Goal: Task Accomplishment & Management: Use online tool/utility

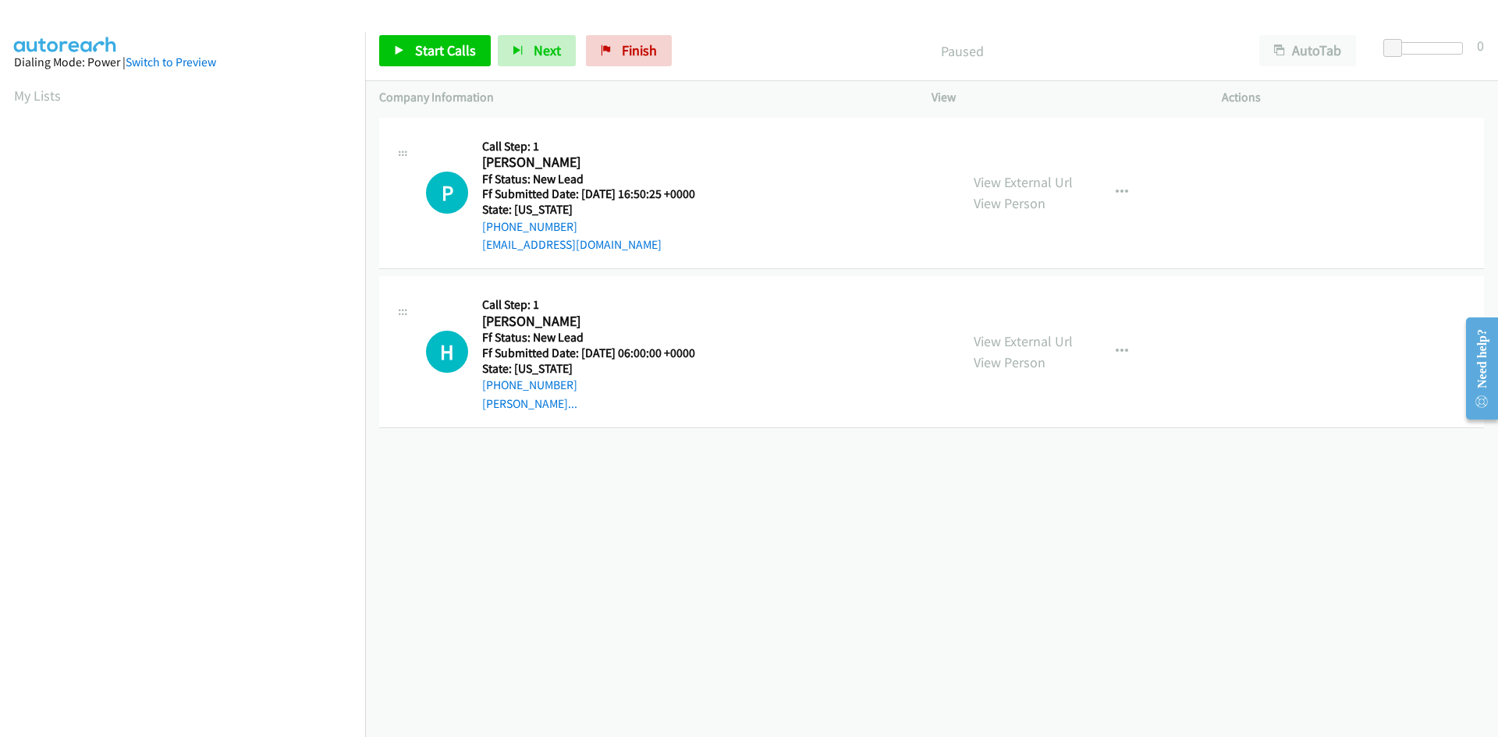
scroll to position [89, 0]
click at [469, 42] on span "Start Calls" at bounding box center [445, 50] width 61 height 18
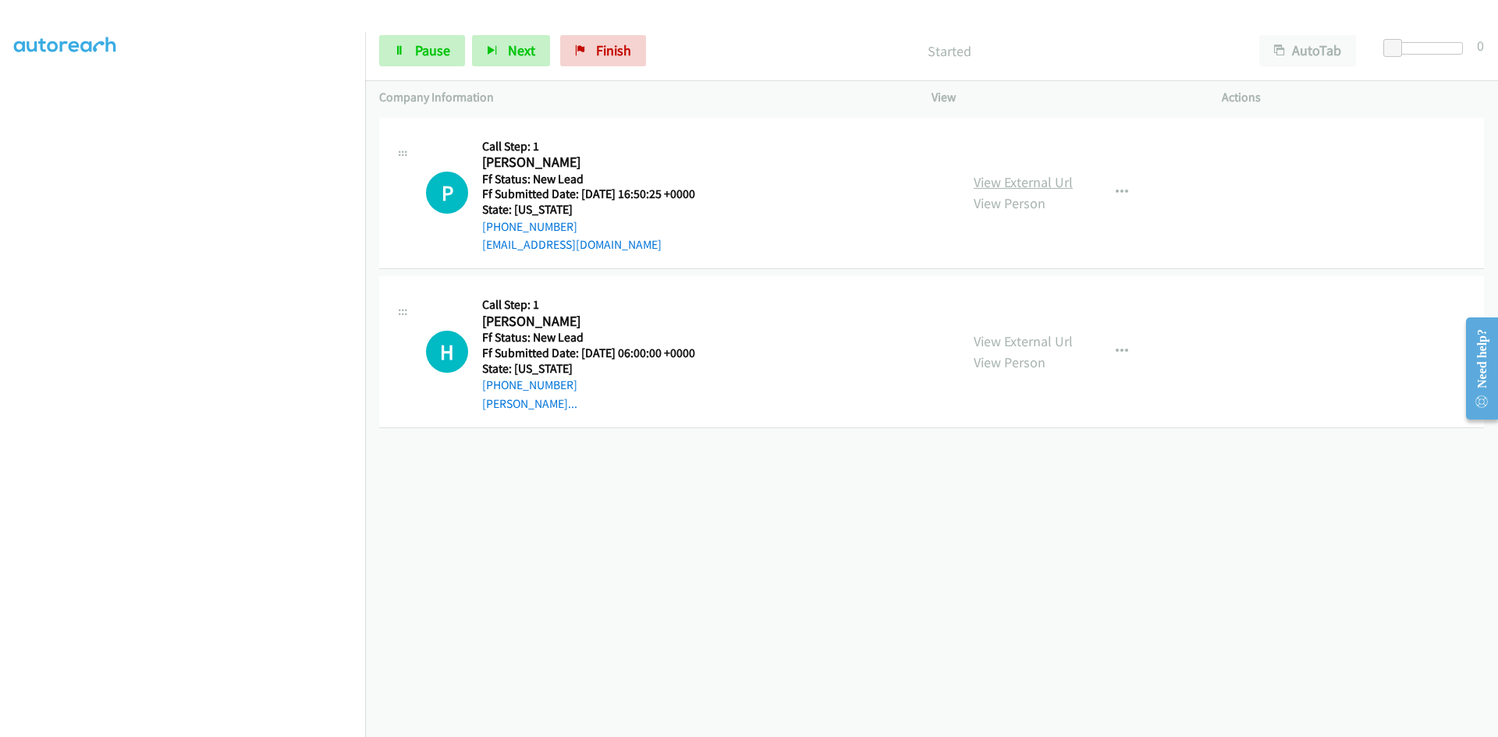
click at [1015, 181] on link "View External Url" at bounding box center [1023, 182] width 99 height 18
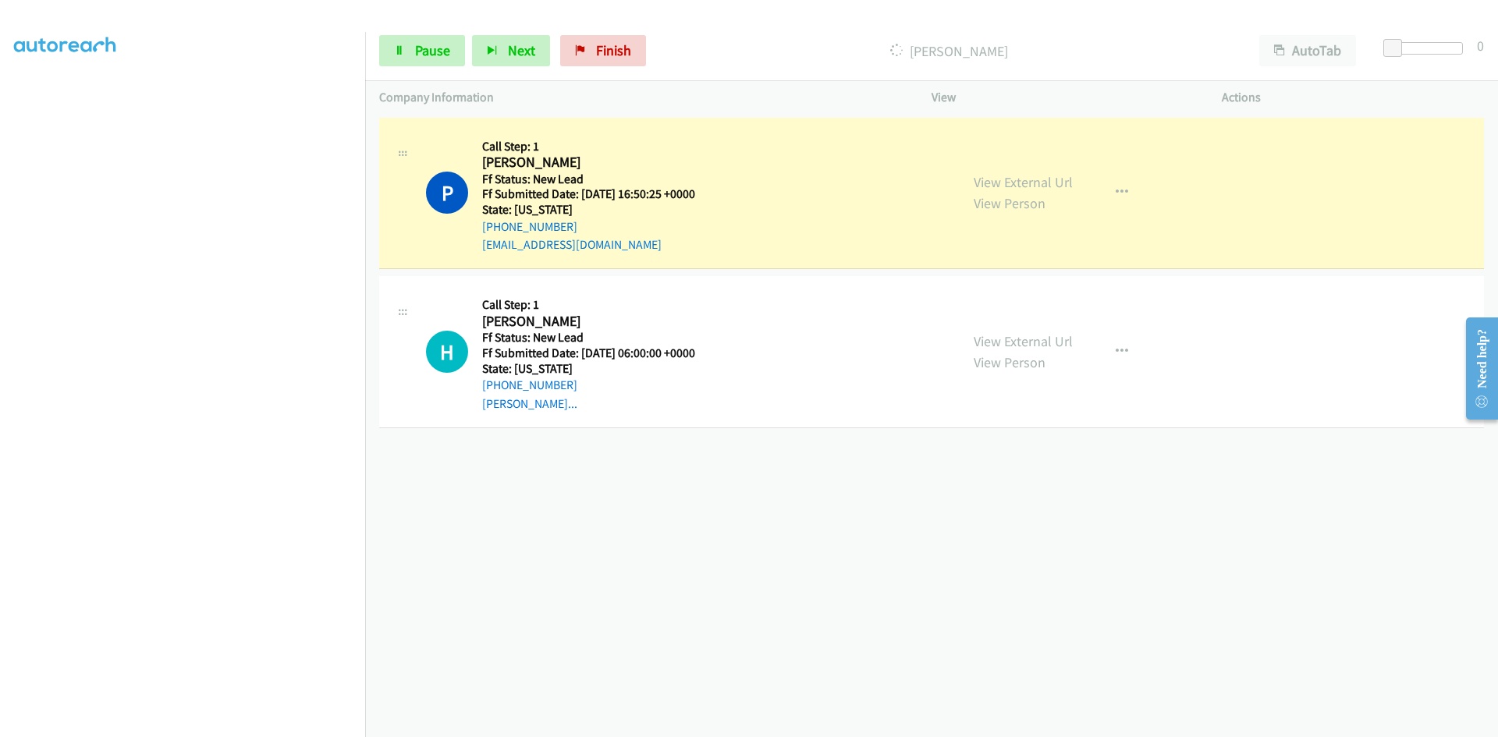
scroll to position [137, 0]
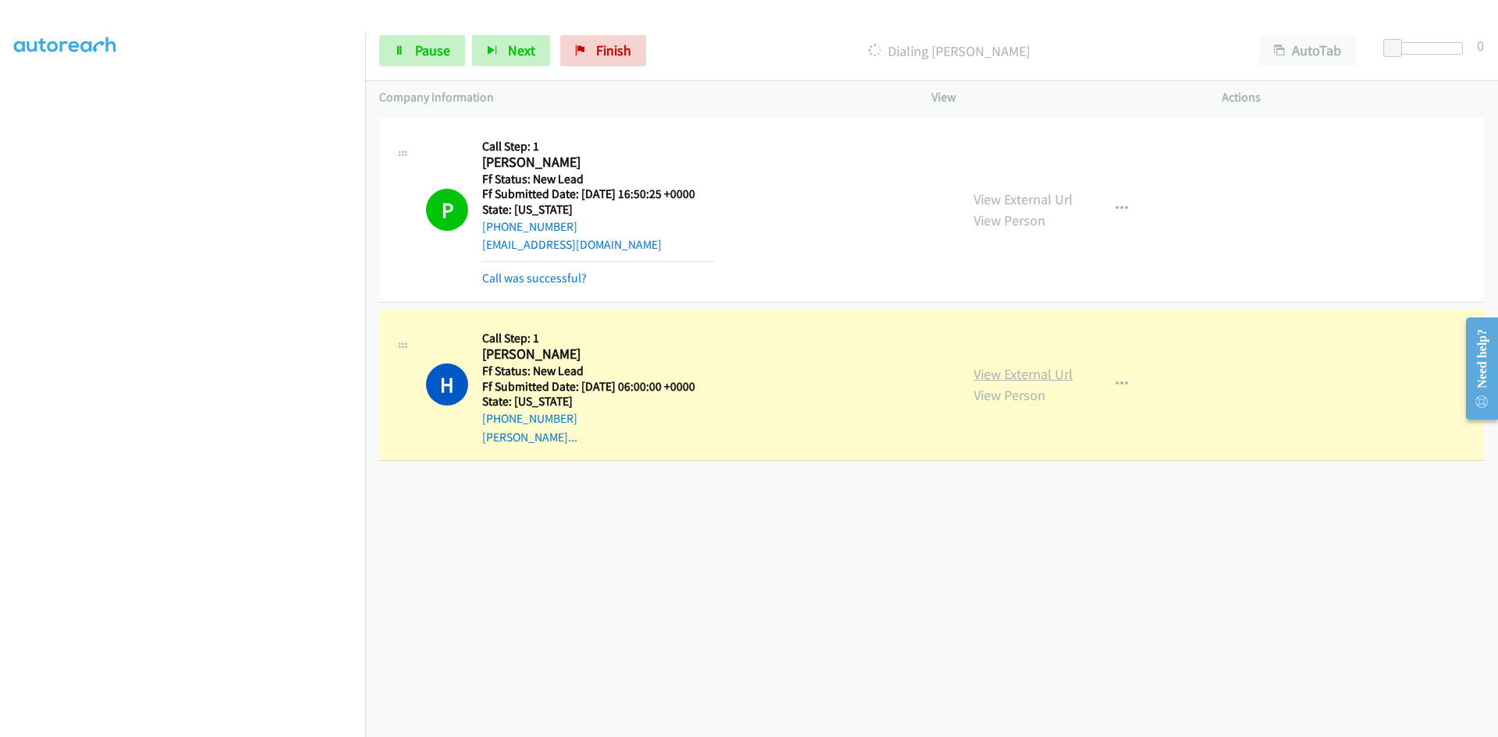
click at [1046, 367] on link "View External Url" at bounding box center [1023, 374] width 99 height 18
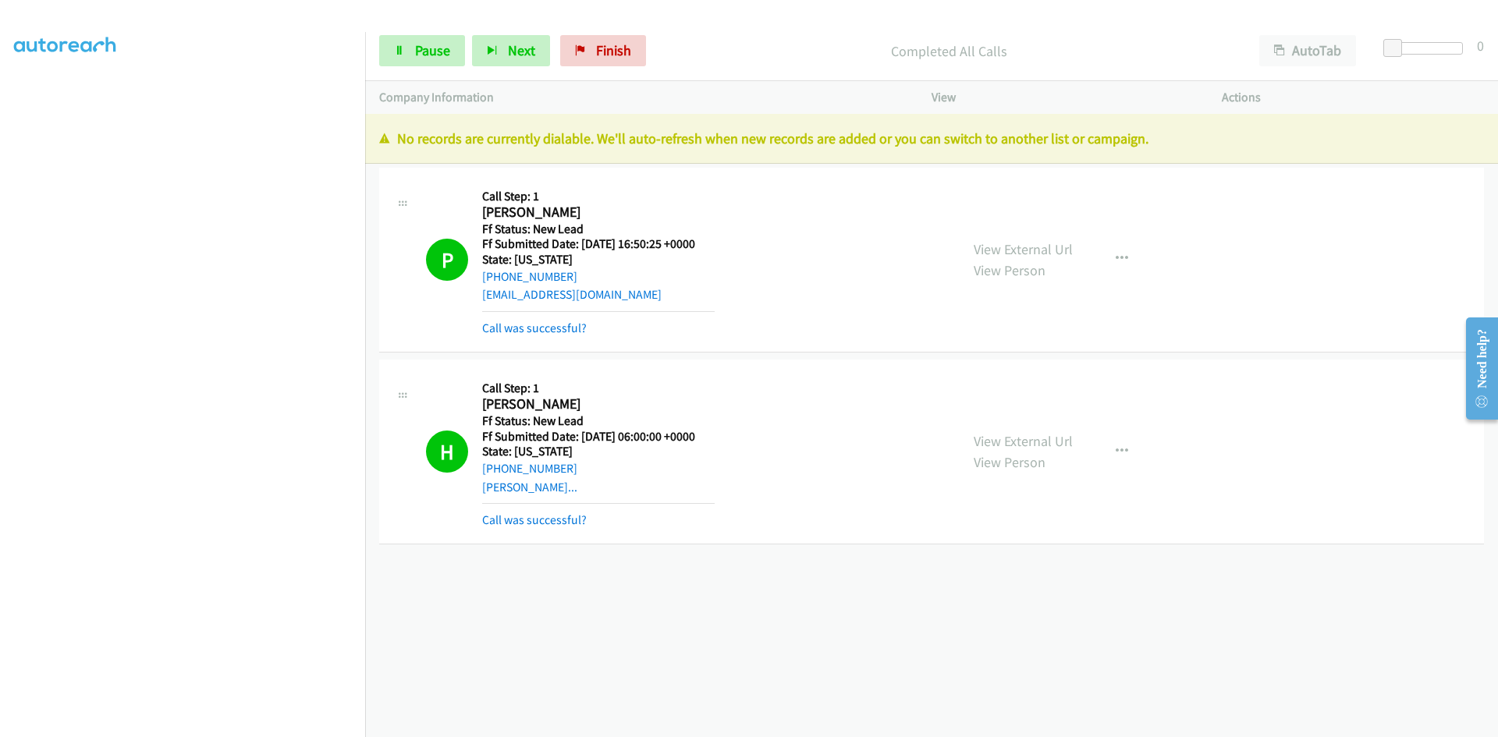
drag, startPoint x: 618, startPoint y: 77, endPoint x: 606, endPoint y: 71, distance: 13.3
click at [619, 76] on div "Start Calls Pause Next Finish Completed All Calls AutoTab AutoTab 0" at bounding box center [931, 51] width 1133 height 60
click at [604, 57] on span "Finish" at bounding box center [613, 50] width 35 height 18
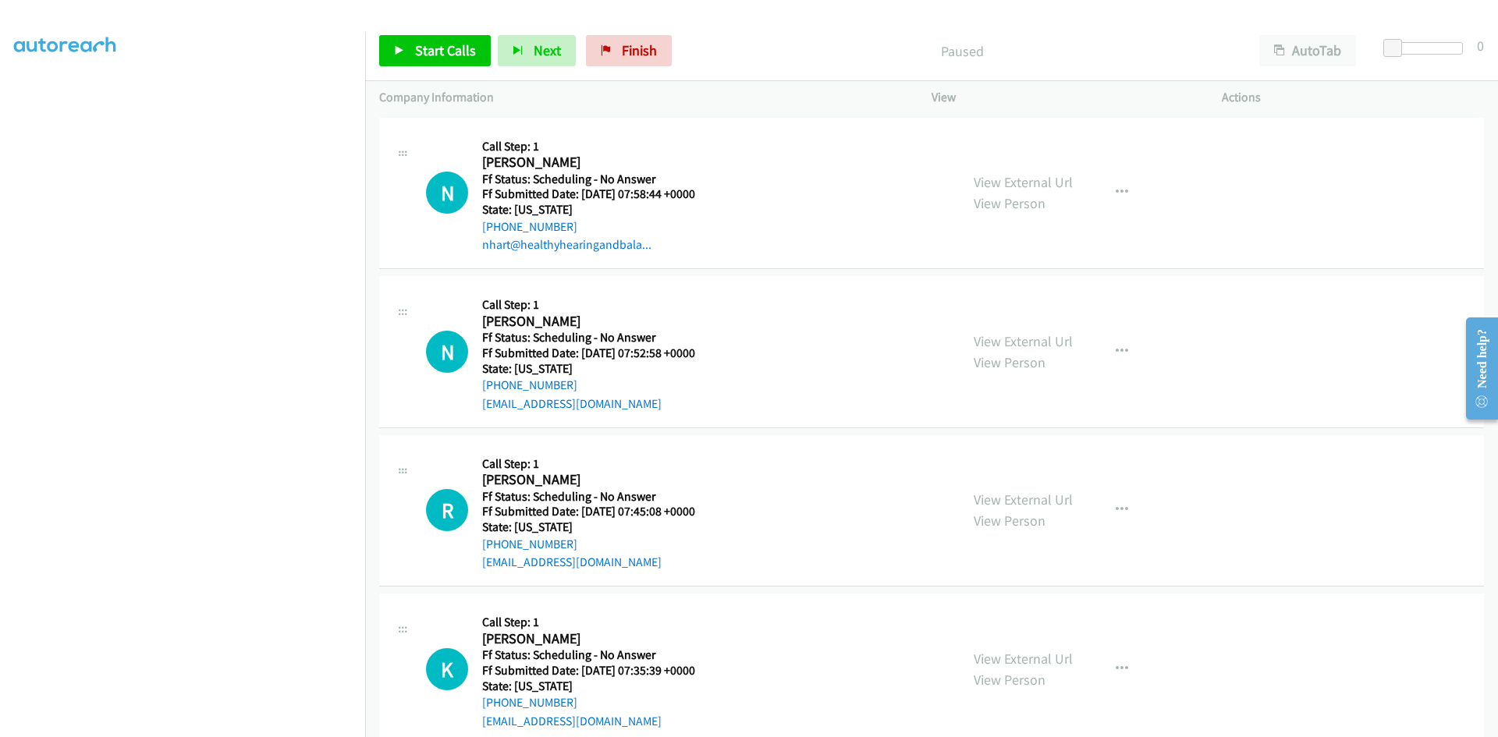
scroll to position [137, 0]
click at [446, 46] on span "Start Calls" at bounding box center [445, 50] width 61 height 18
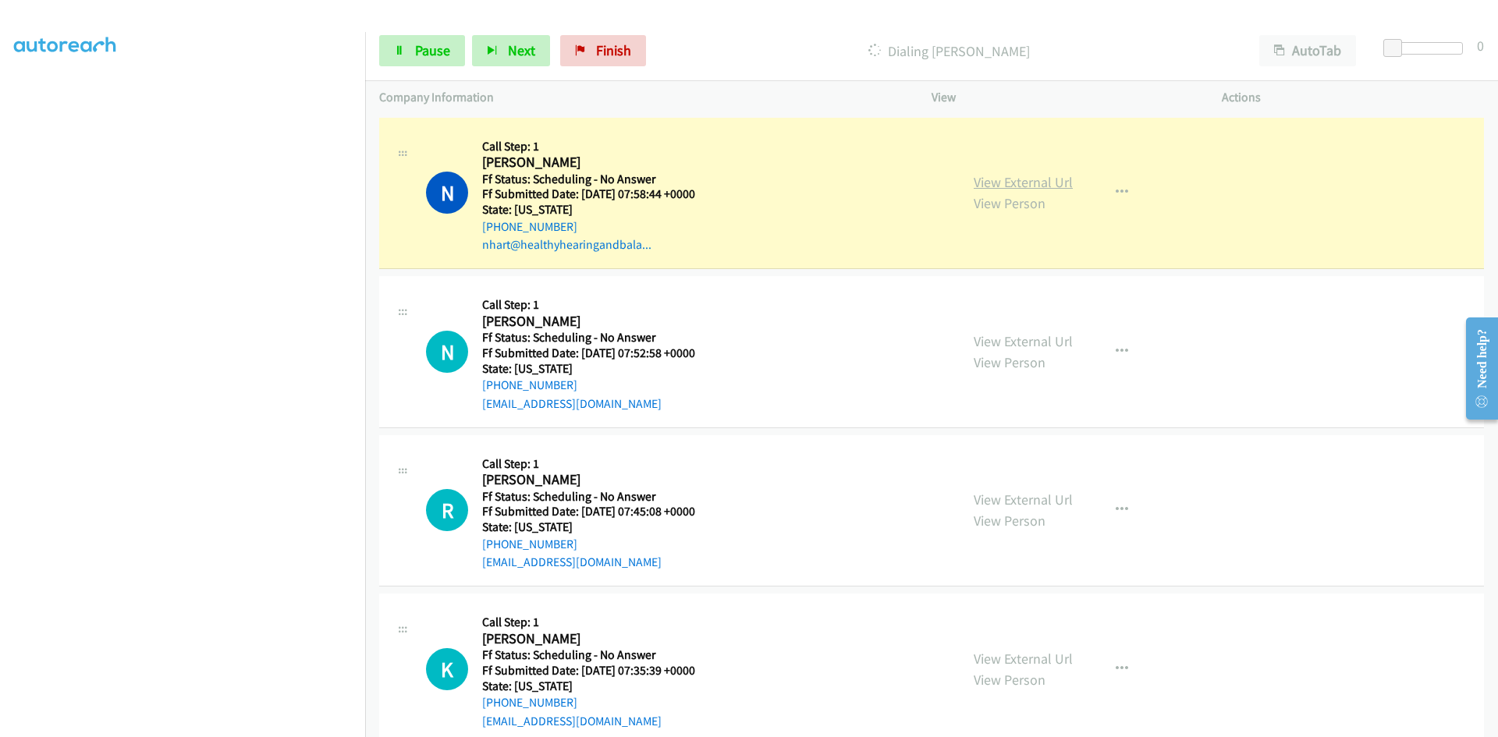
click at [989, 184] on link "View External Url" at bounding box center [1023, 182] width 99 height 18
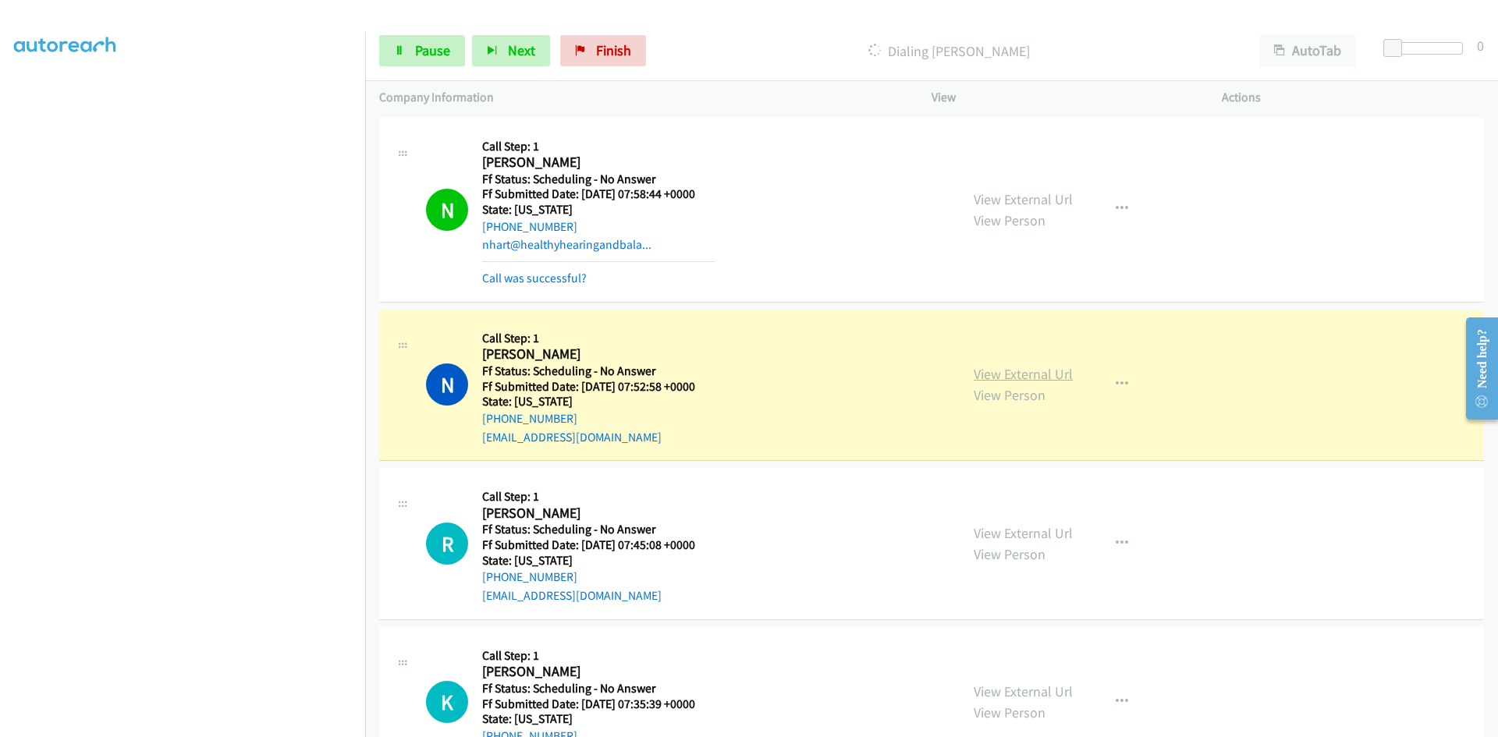
click at [1049, 375] on link "View External Url" at bounding box center [1023, 374] width 99 height 18
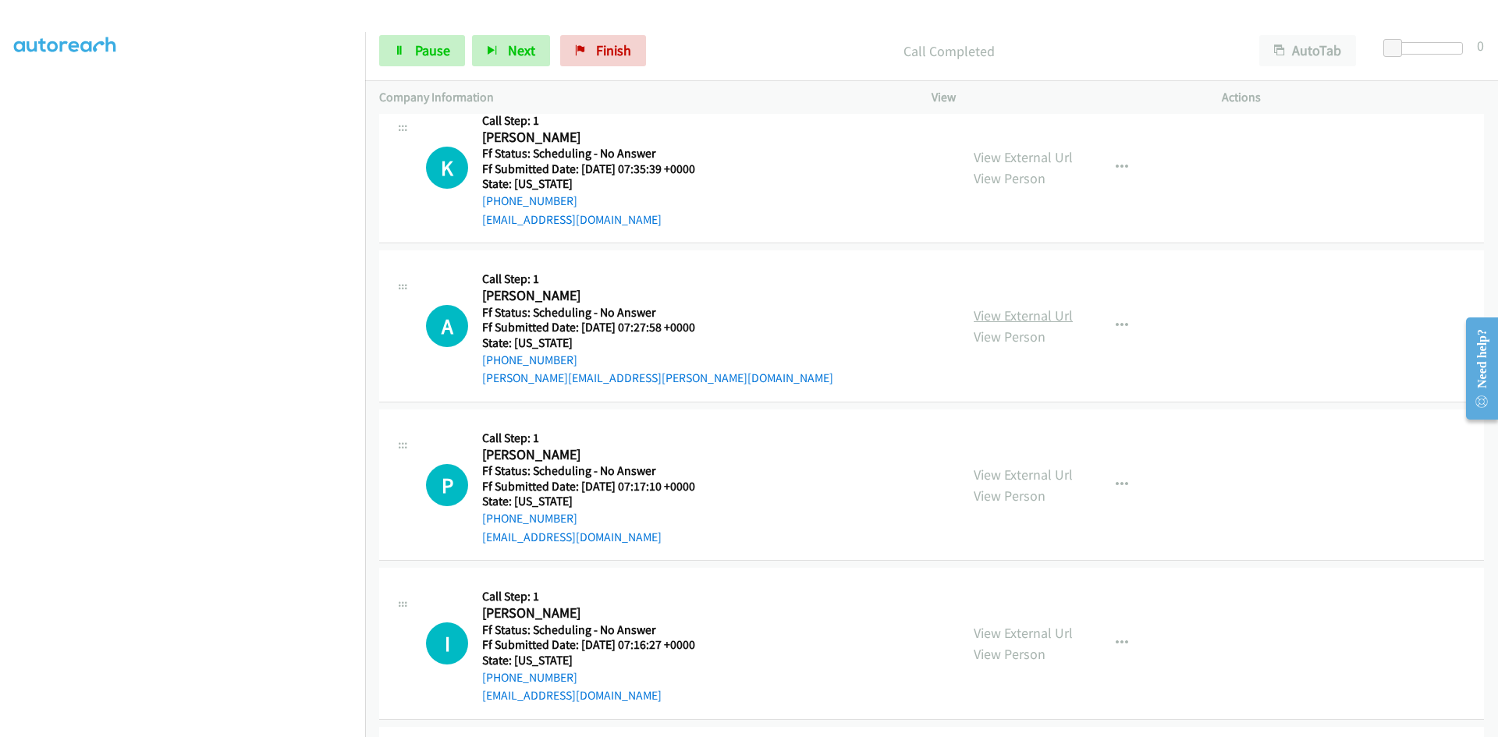
scroll to position [624, 0]
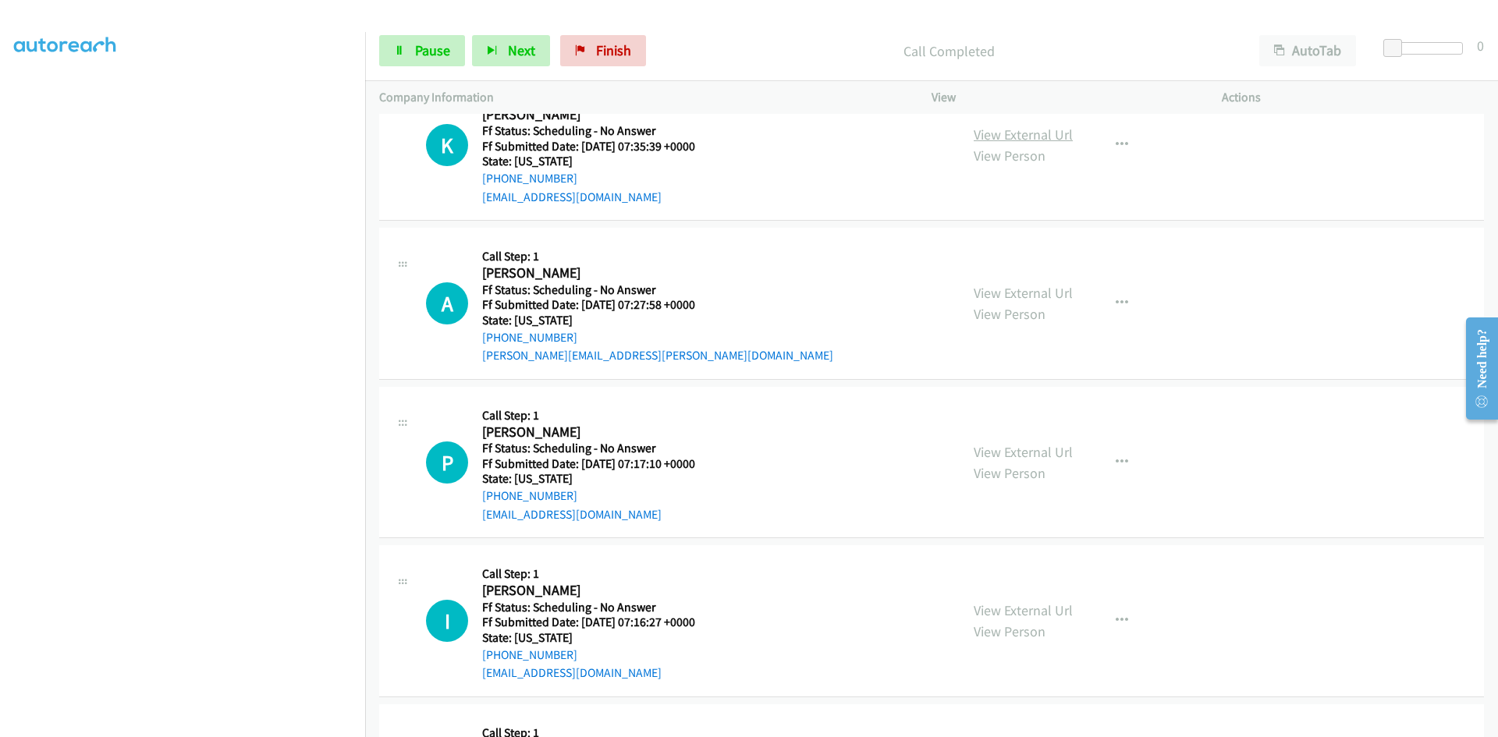
click at [1061, 134] on link "View External Url" at bounding box center [1023, 135] width 99 height 18
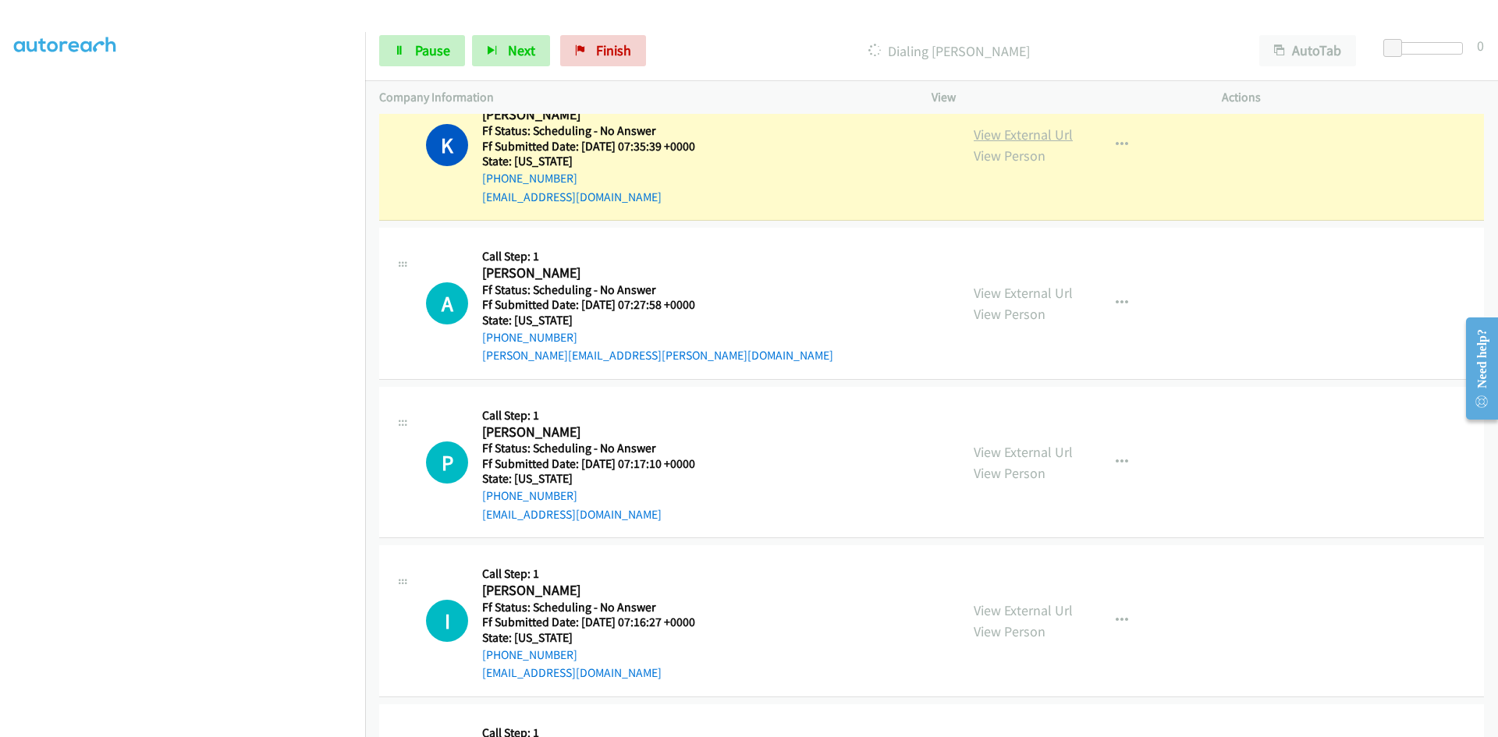
click at [1015, 137] on div "View External Url View Person View External Url Email Schedule/Manage Callback …" at bounding box center [1112, 144] width 304 height 123
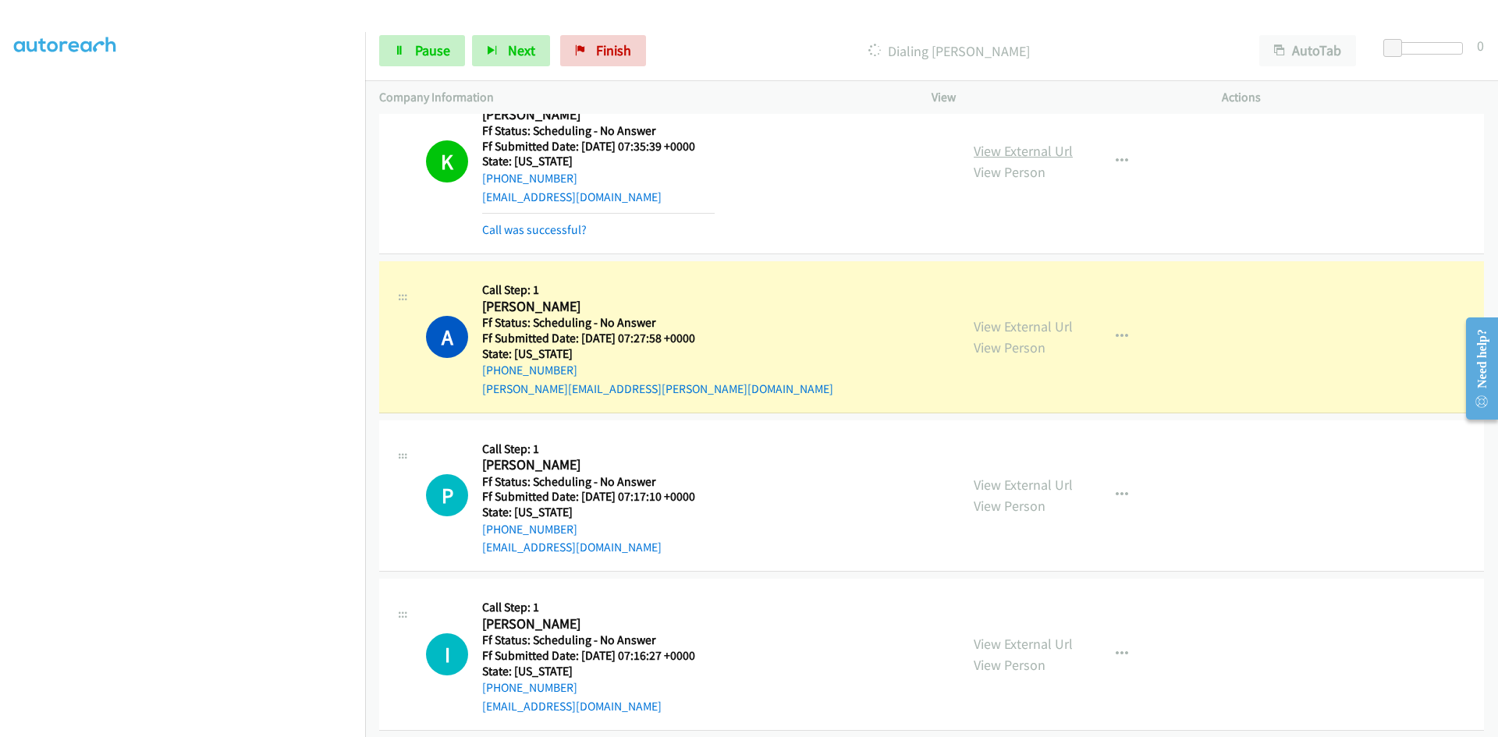
click at [1007, 151] on link "View External Url" at bounding box center [1023, 151] width 99 height 18
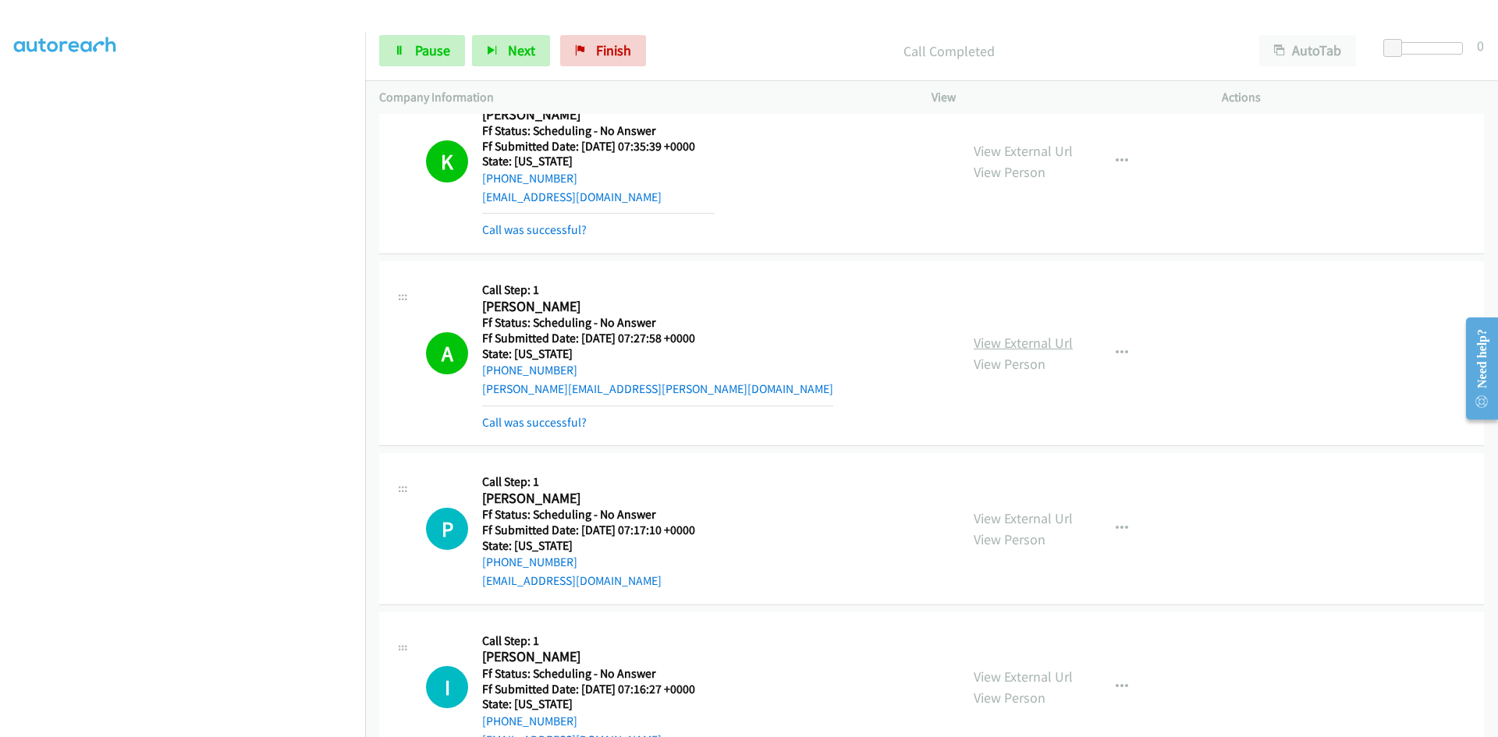
click at [989, 339] on link "View External Url" at bounding box center [1023, 343] width 99 height 18
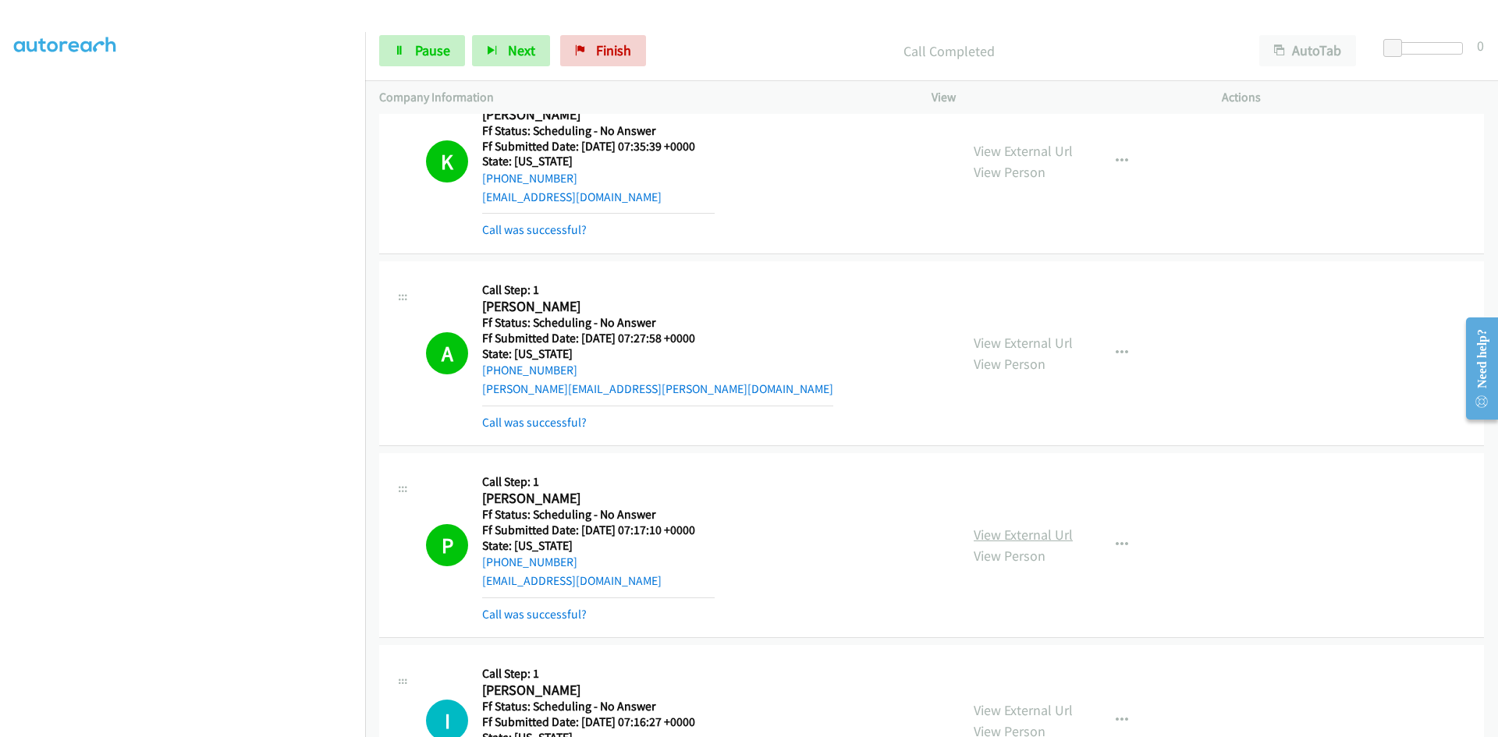
click at [1028, 538] on link "View External Url" at bounding box center [1023, 535] width 99 height 18
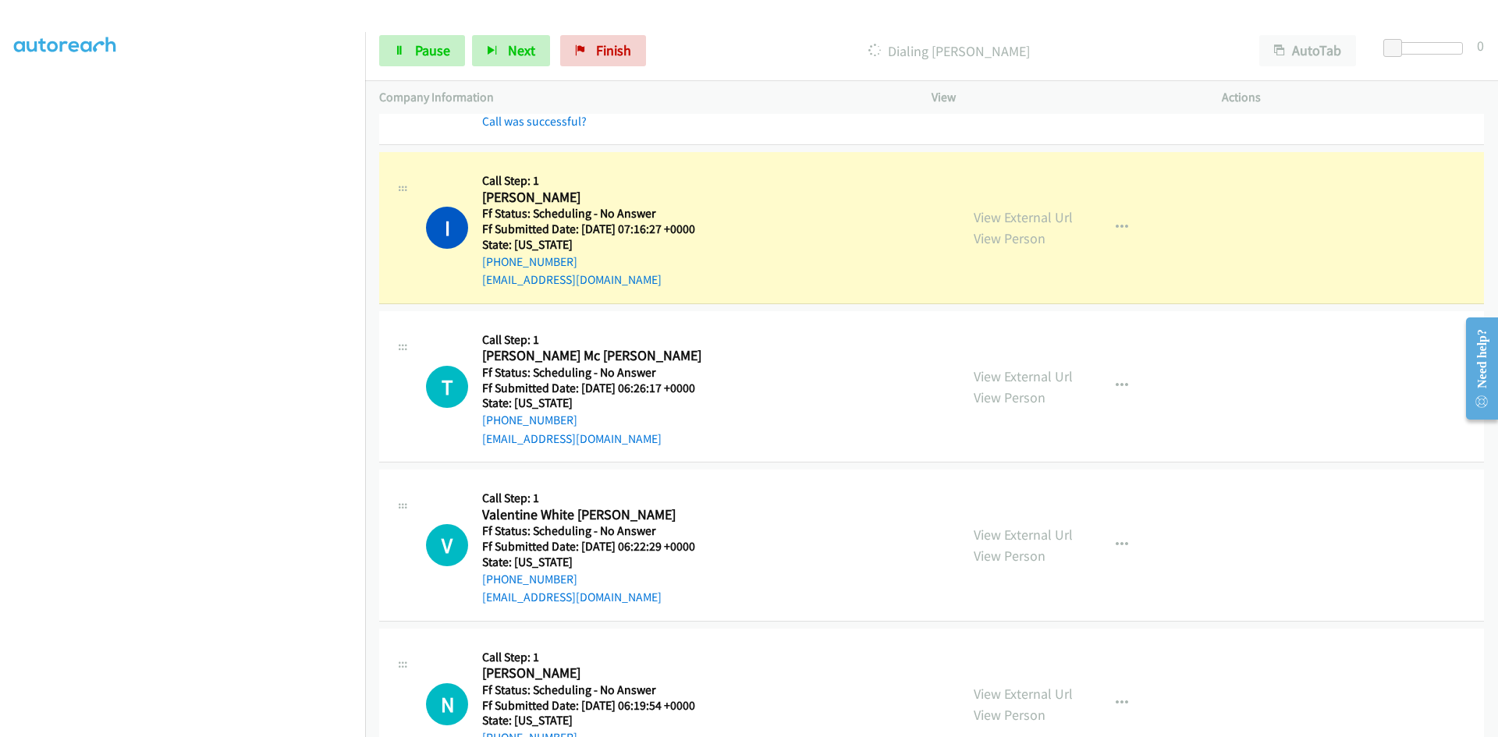
scroll to position [1170, 0]
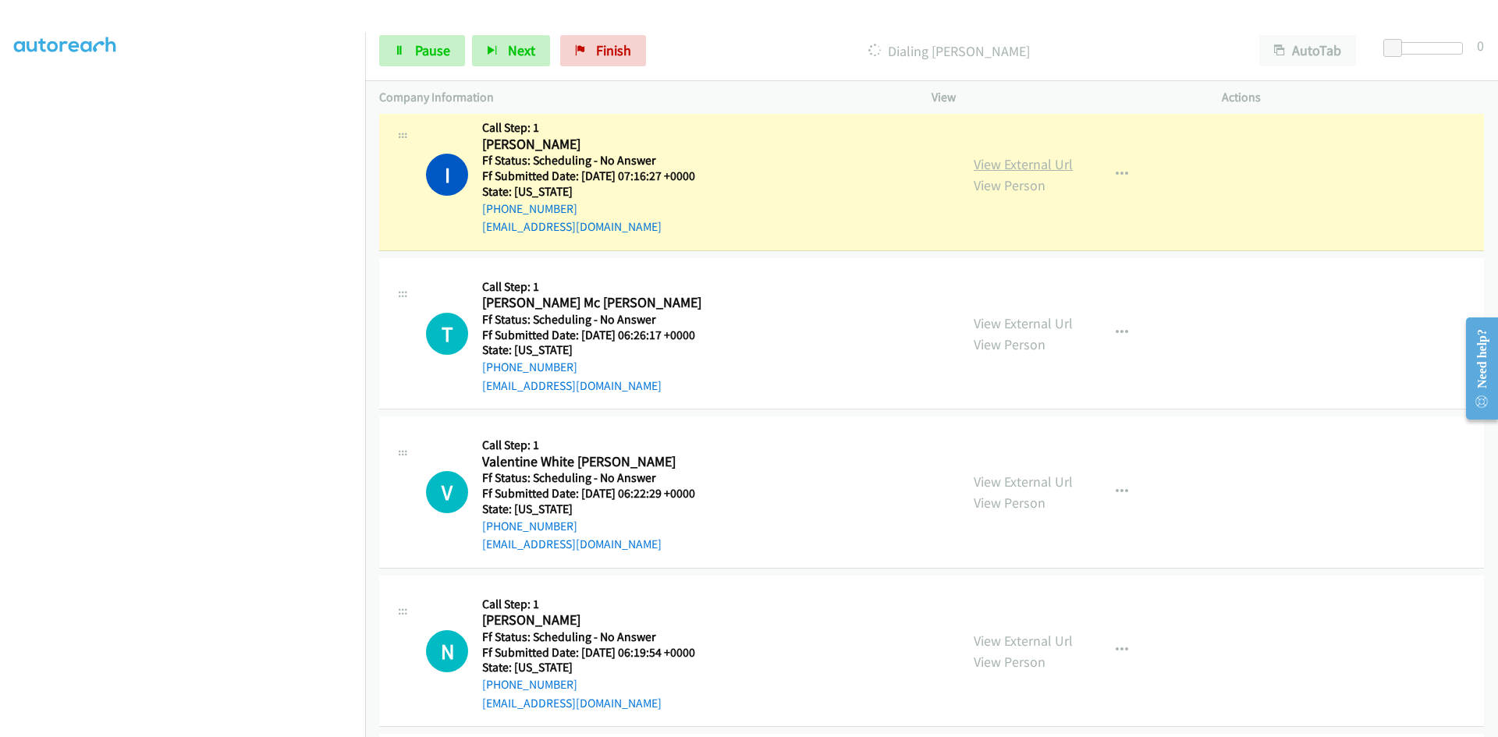
click at [1048, 165] on link "View External Url" at bounding box center [1023, 164] width 99 height 18
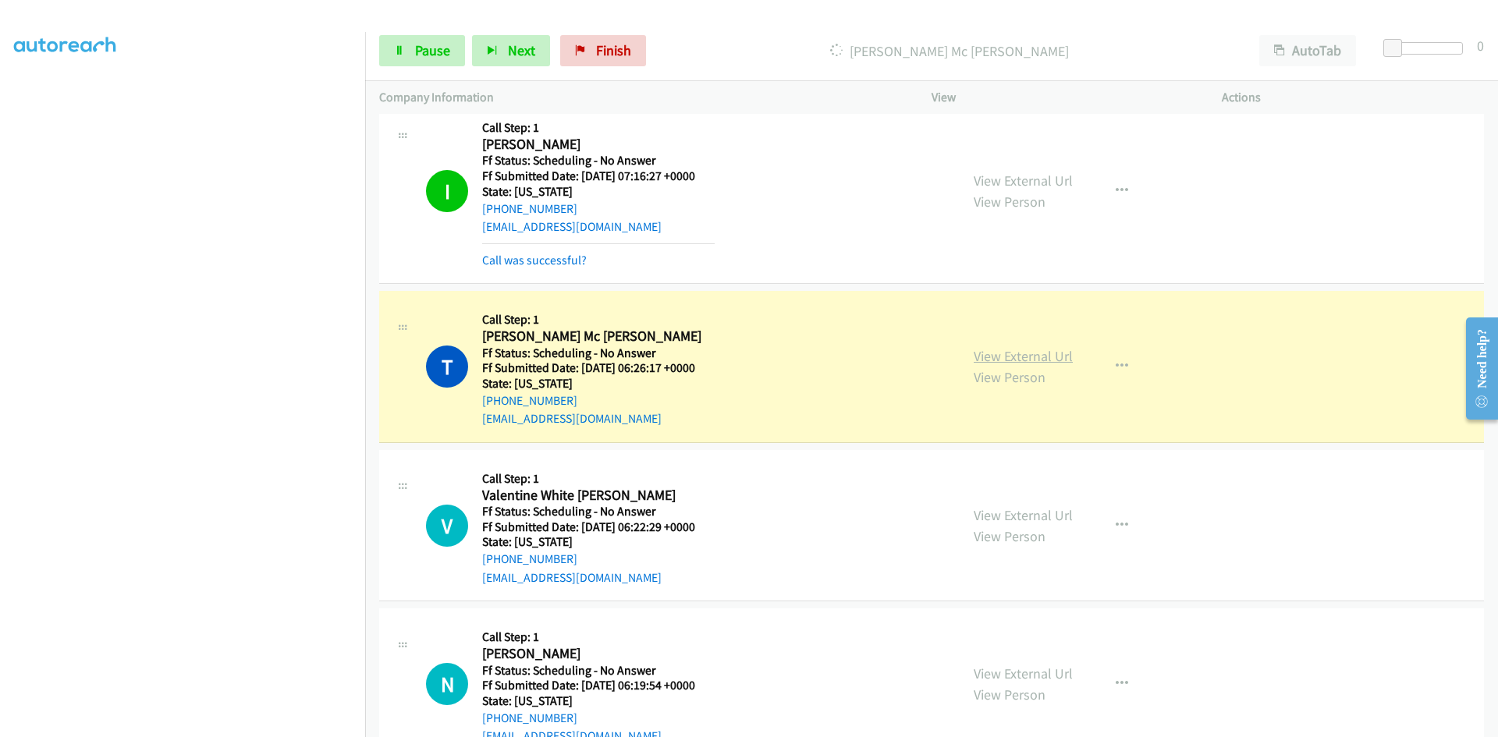
click at [978, 353] on link "View External Url" at bounding box center [1023, 356] width 99 height 18
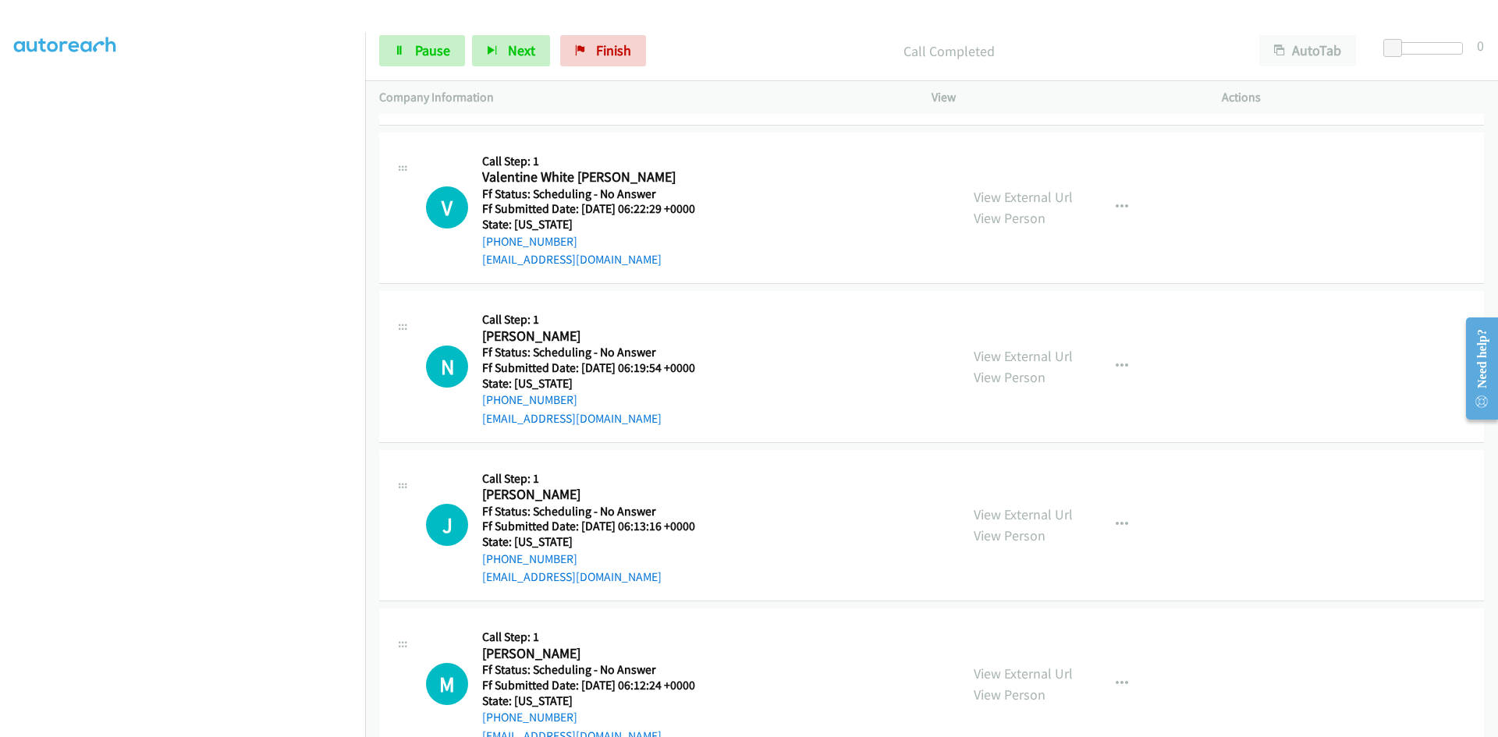
scroll to position [1561, 0]
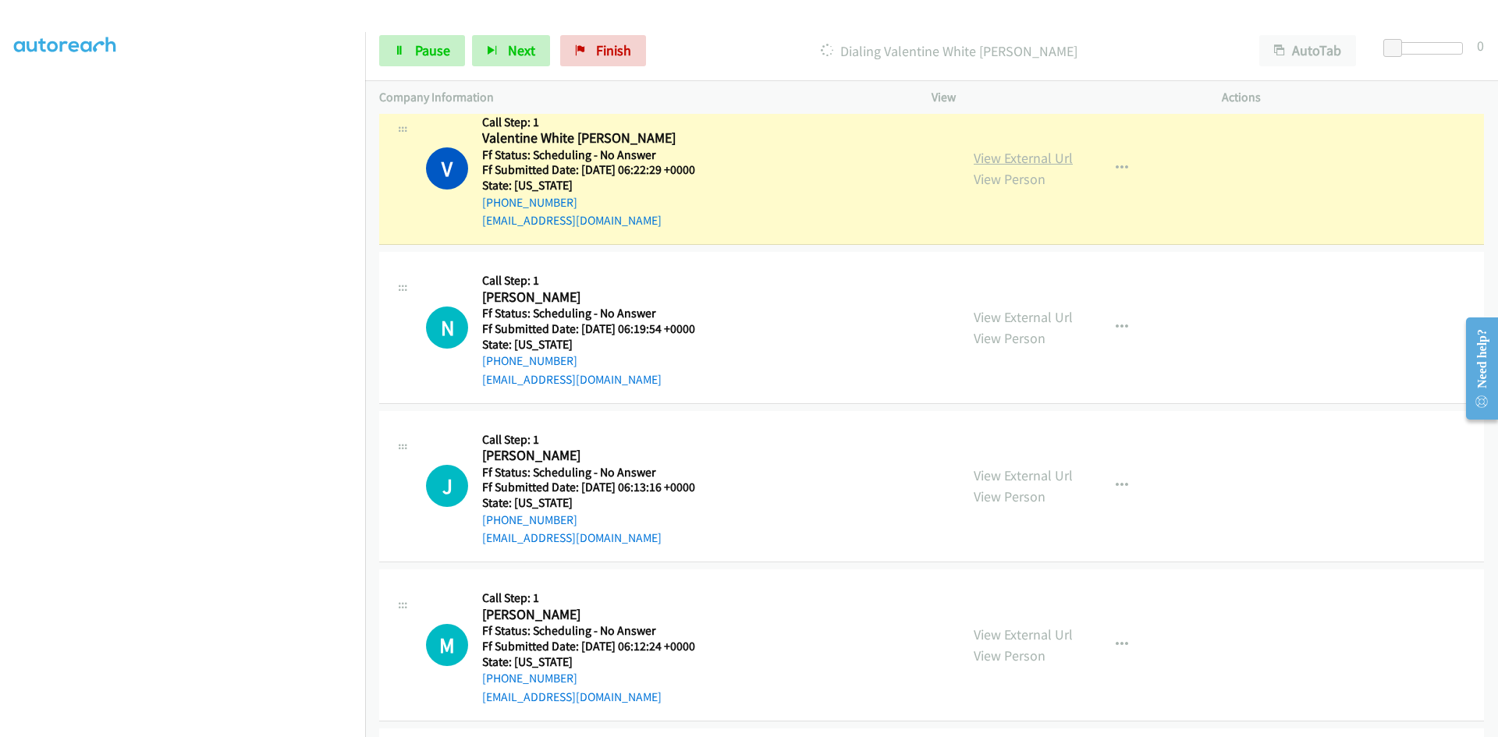
click at [1024, 152] on link "View External Url" at bounding box center [1023, 158] width 99 height 18
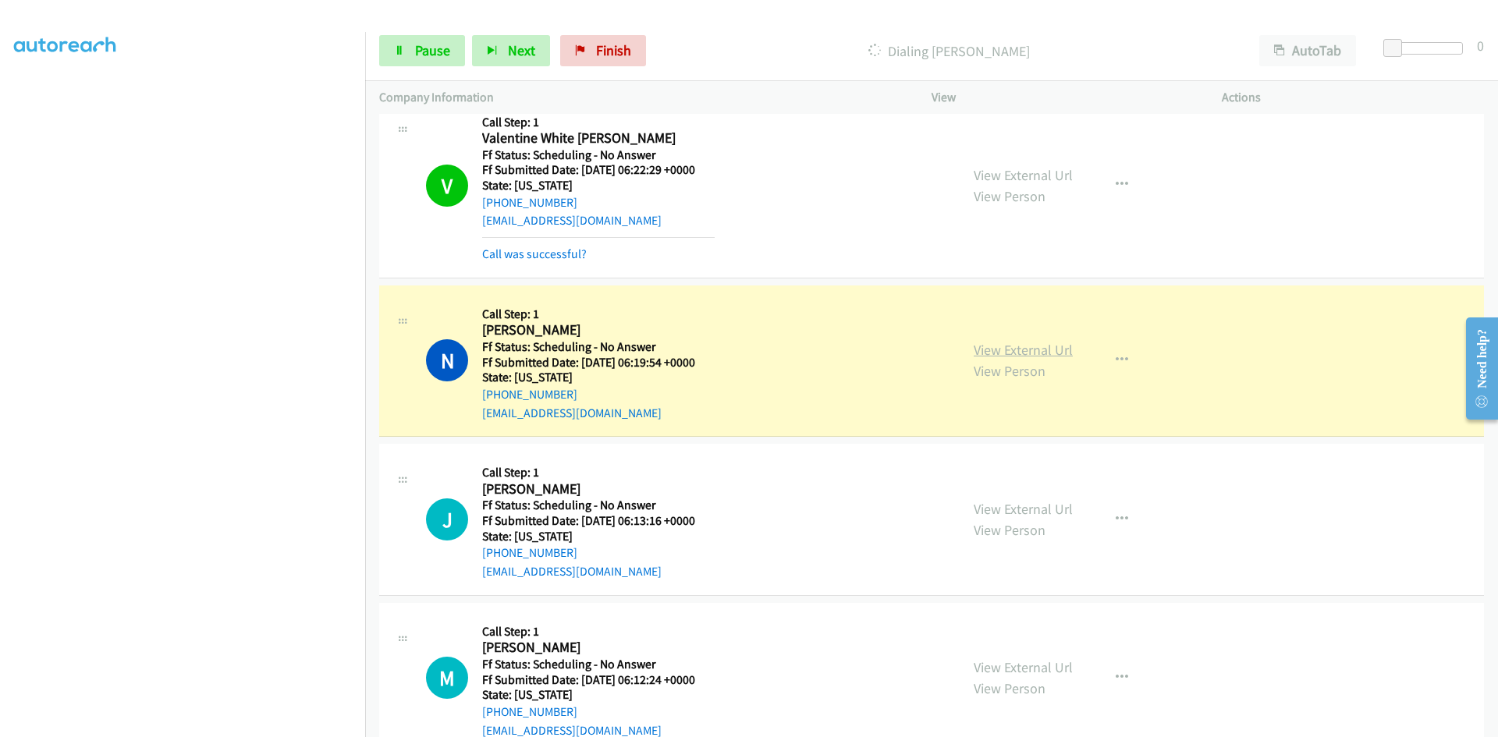
click at [1017, 355] on link "View External Url" at bounding box center [1023, 350] width 99 height 18
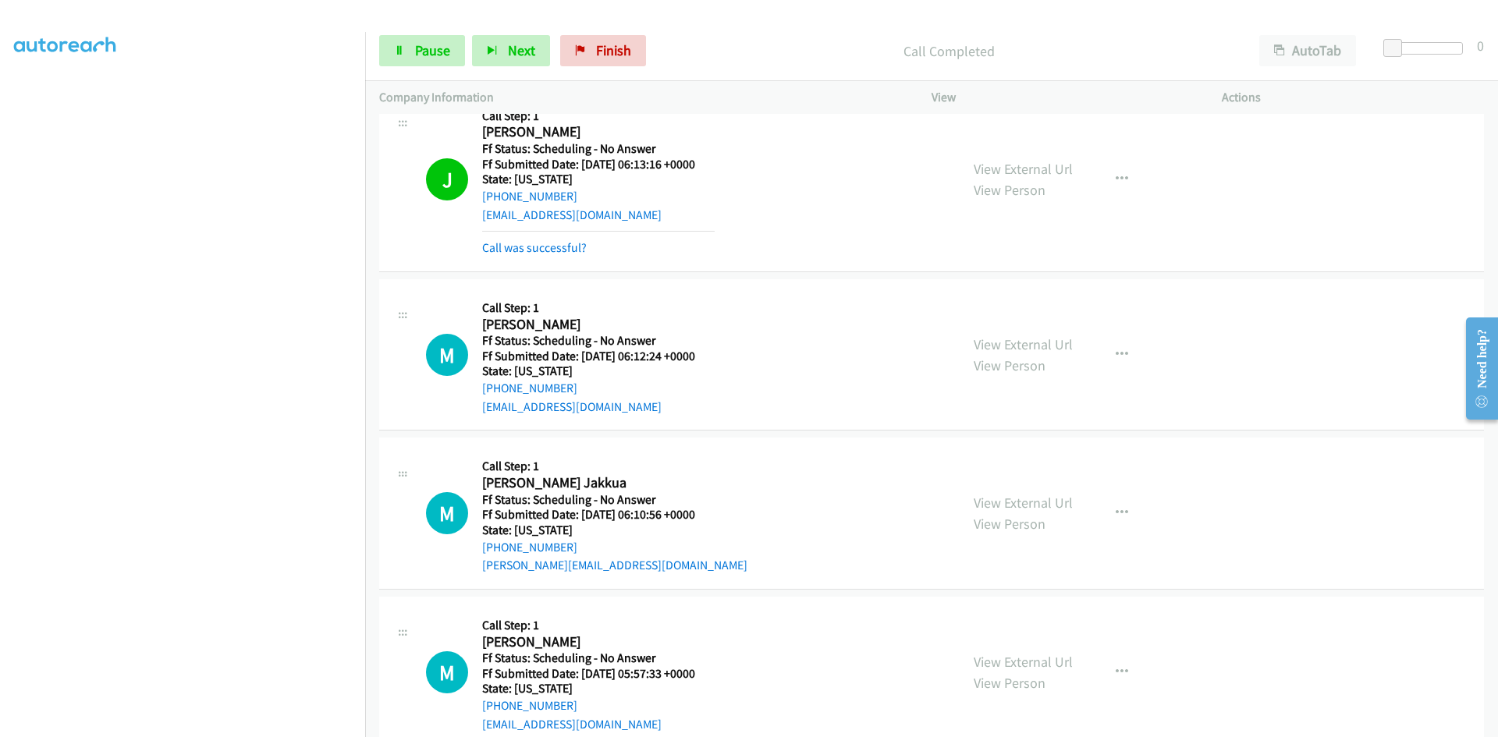
scroll to position [2029, 0]
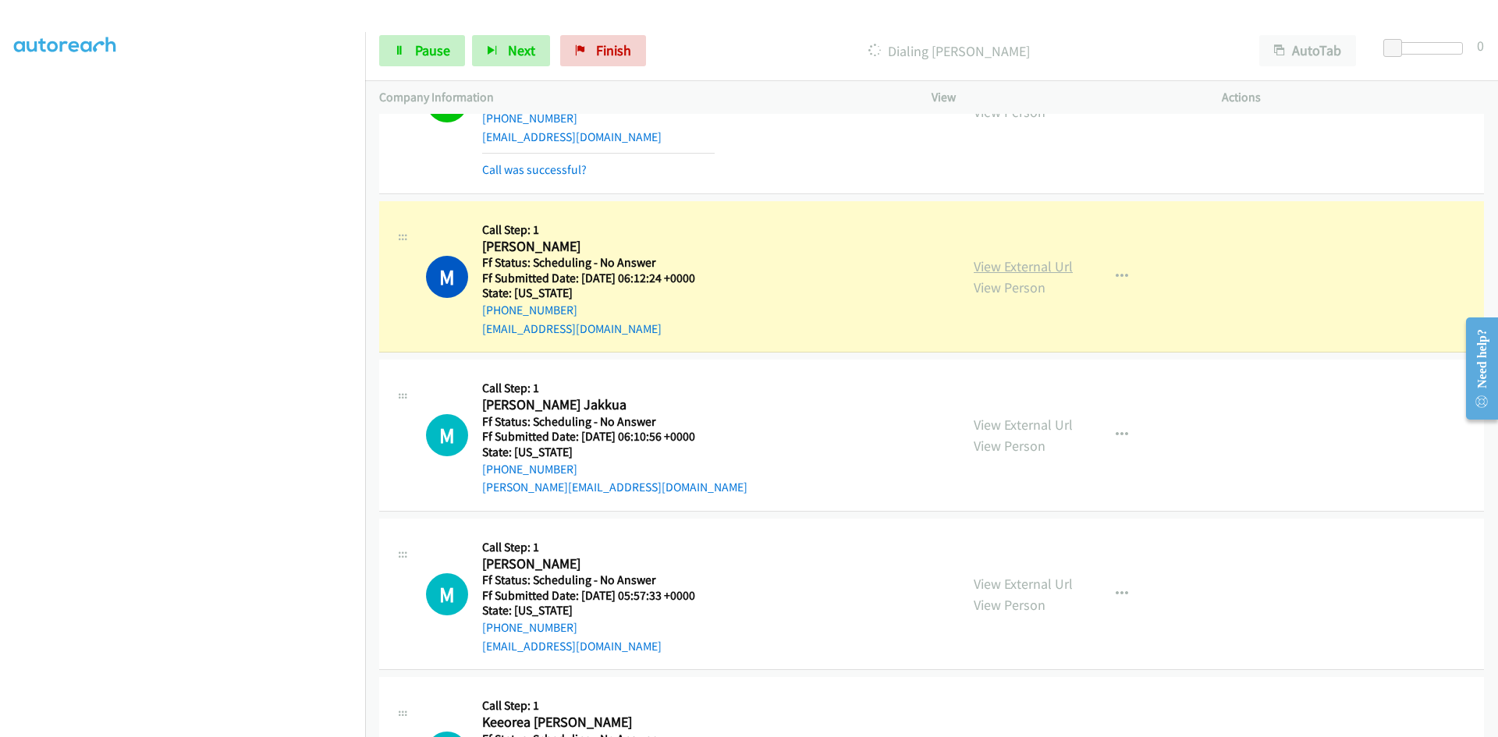
click at [1057, 268] on link "View External Url" at bounding box center [1023, 266] width 99 height 18
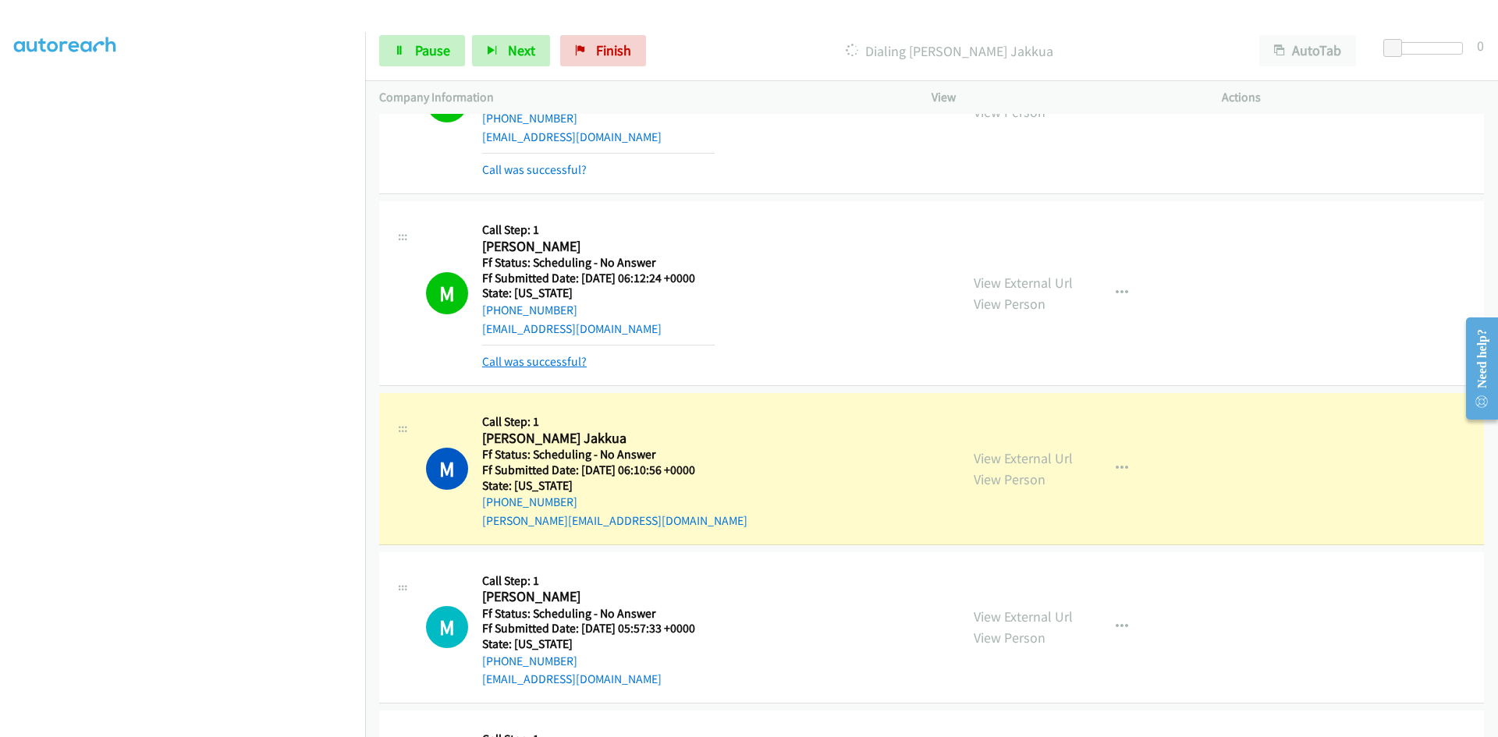
click at [552, 357] on link "Call was successful?" at bounding box center [534, 361] width 105 height 15
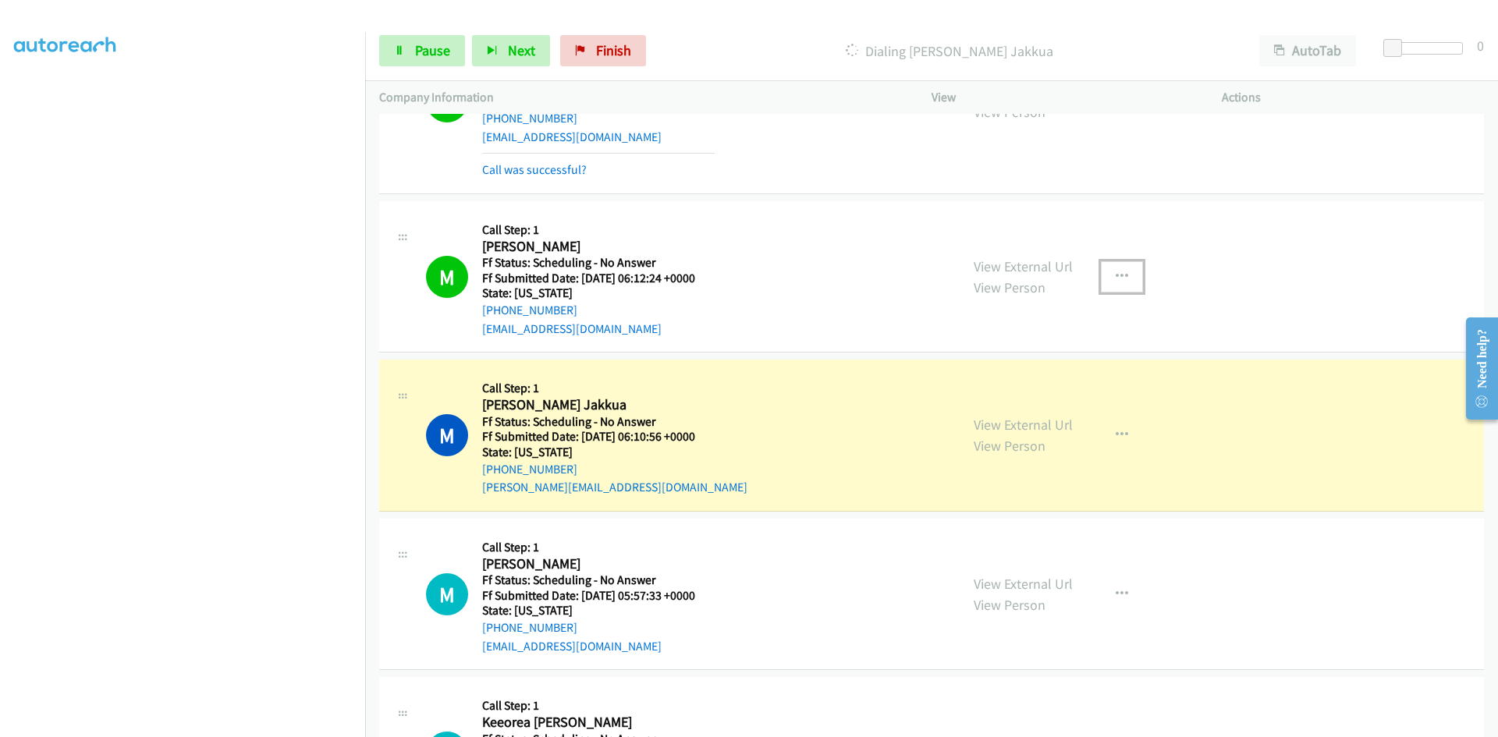
click at [1120, 273] on icon "button" at bounding box center [1122, 277] width 12 height 12
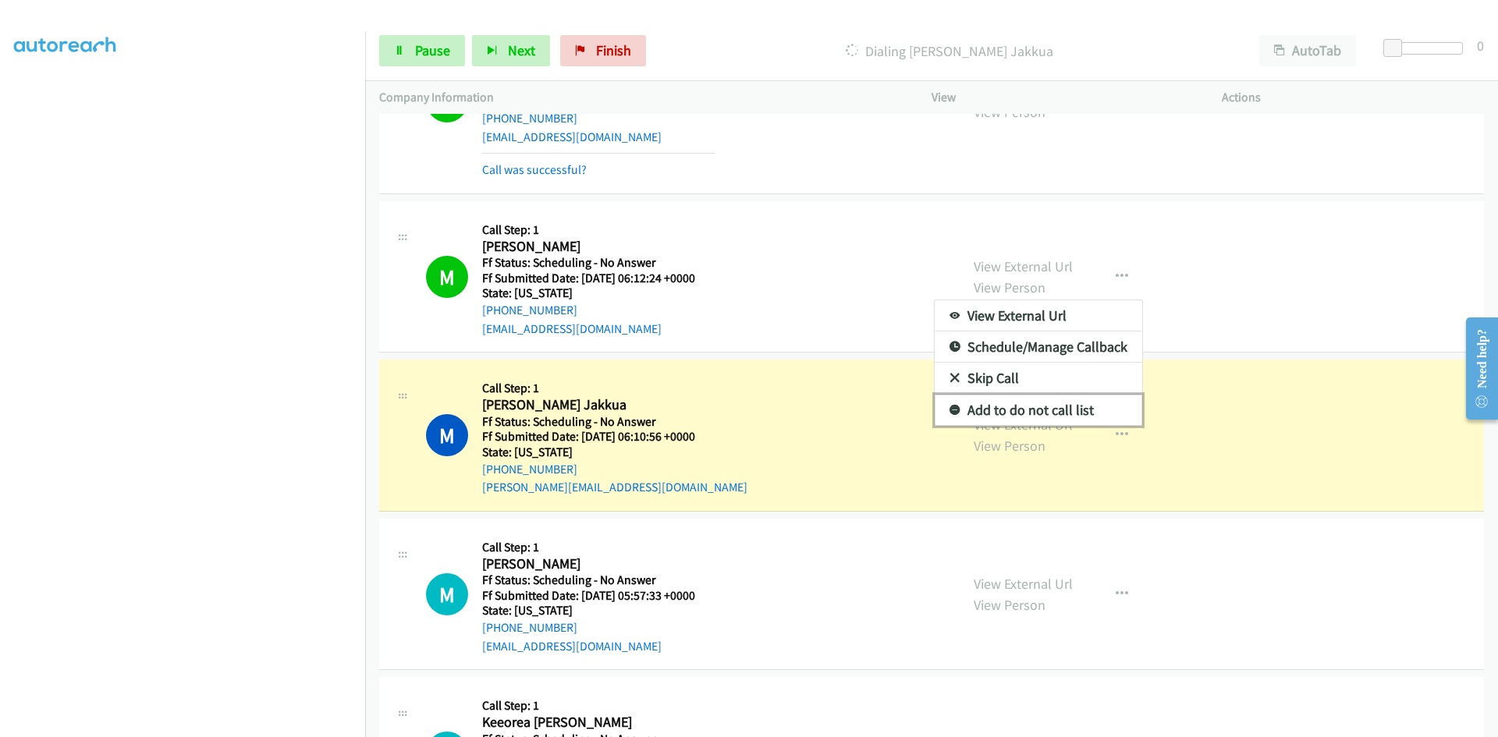
click at [1051, 414] on link "Add to do not call list" at bounding box center [1039, 410] width 208 height 31
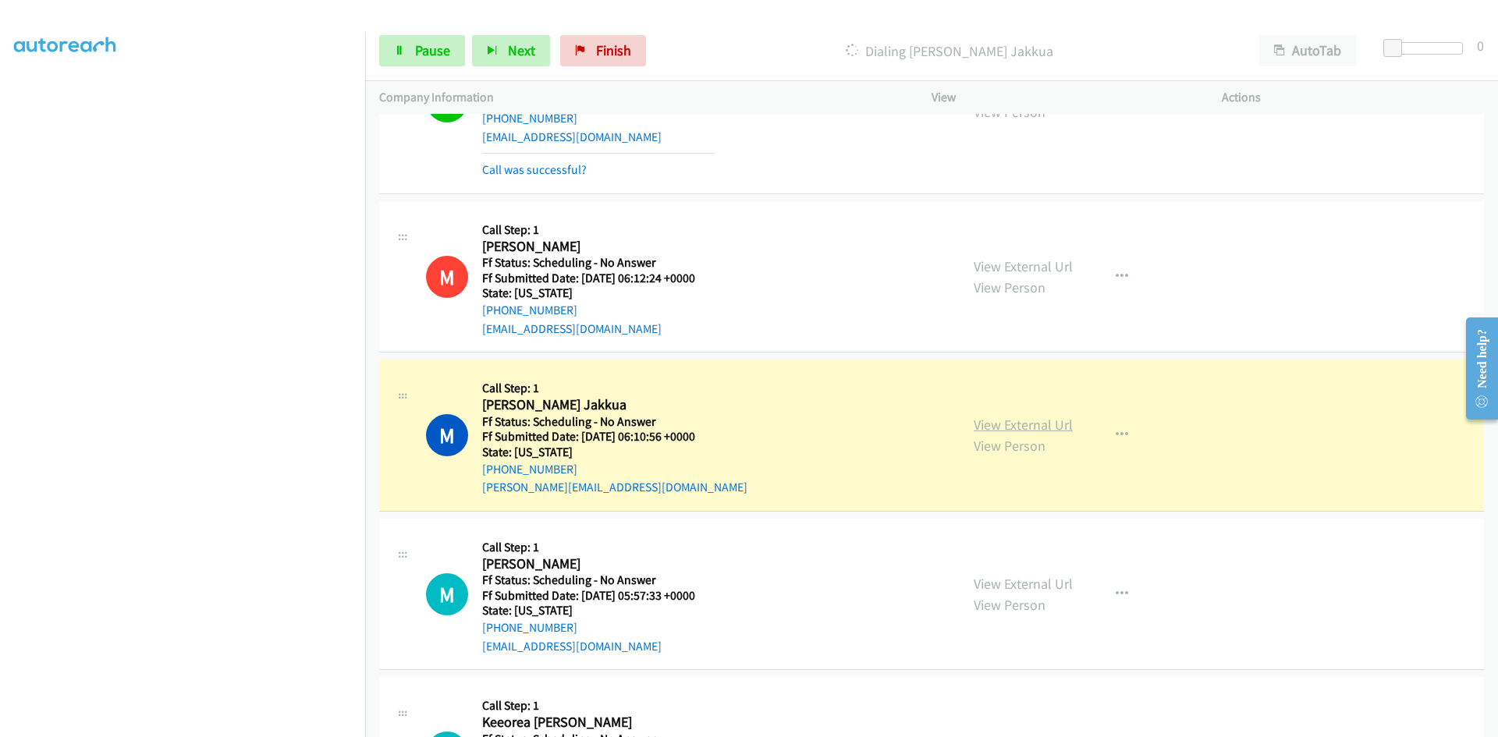
click at [1006, 430] on link "View External Url" at bounding box center [1023, 425] width 99 height 18
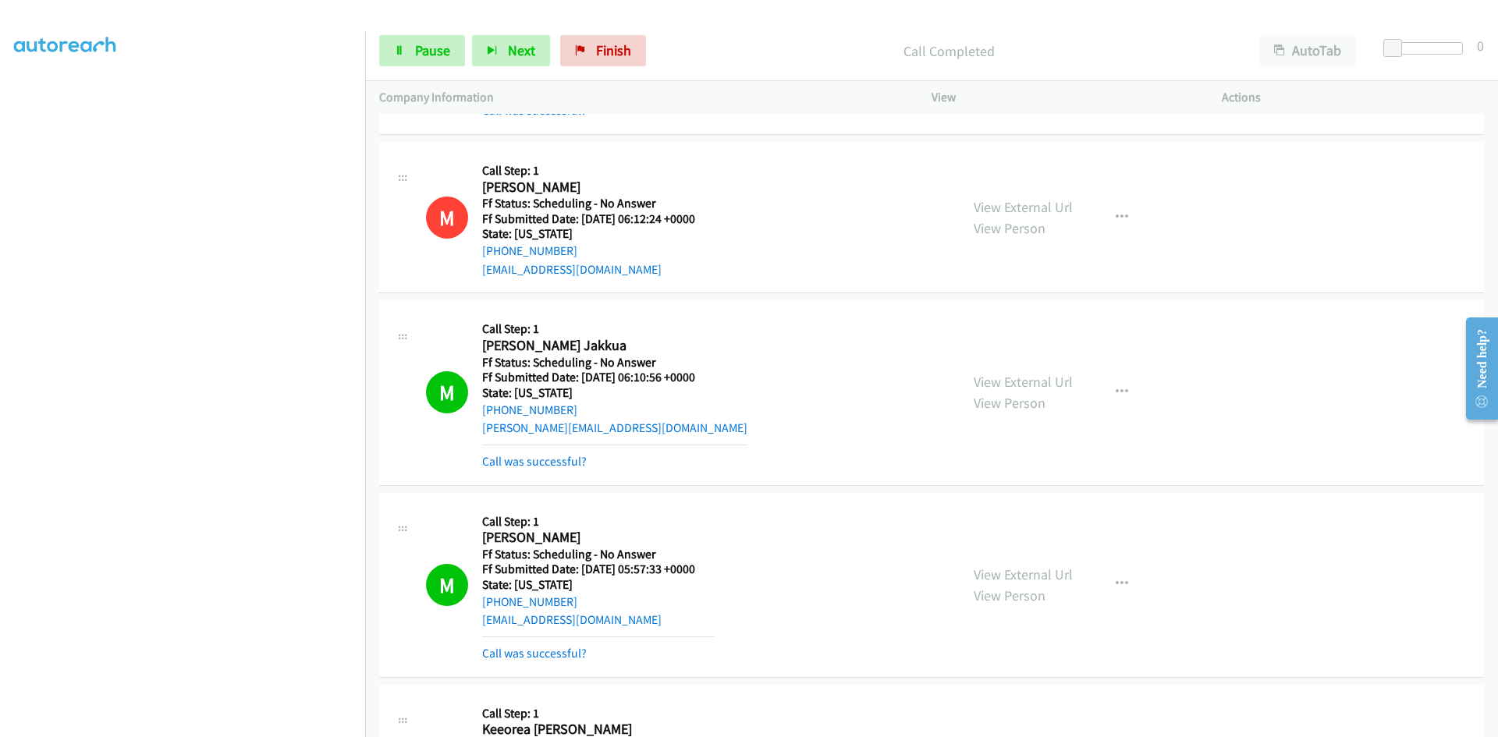
scroll to position [2185, 0]
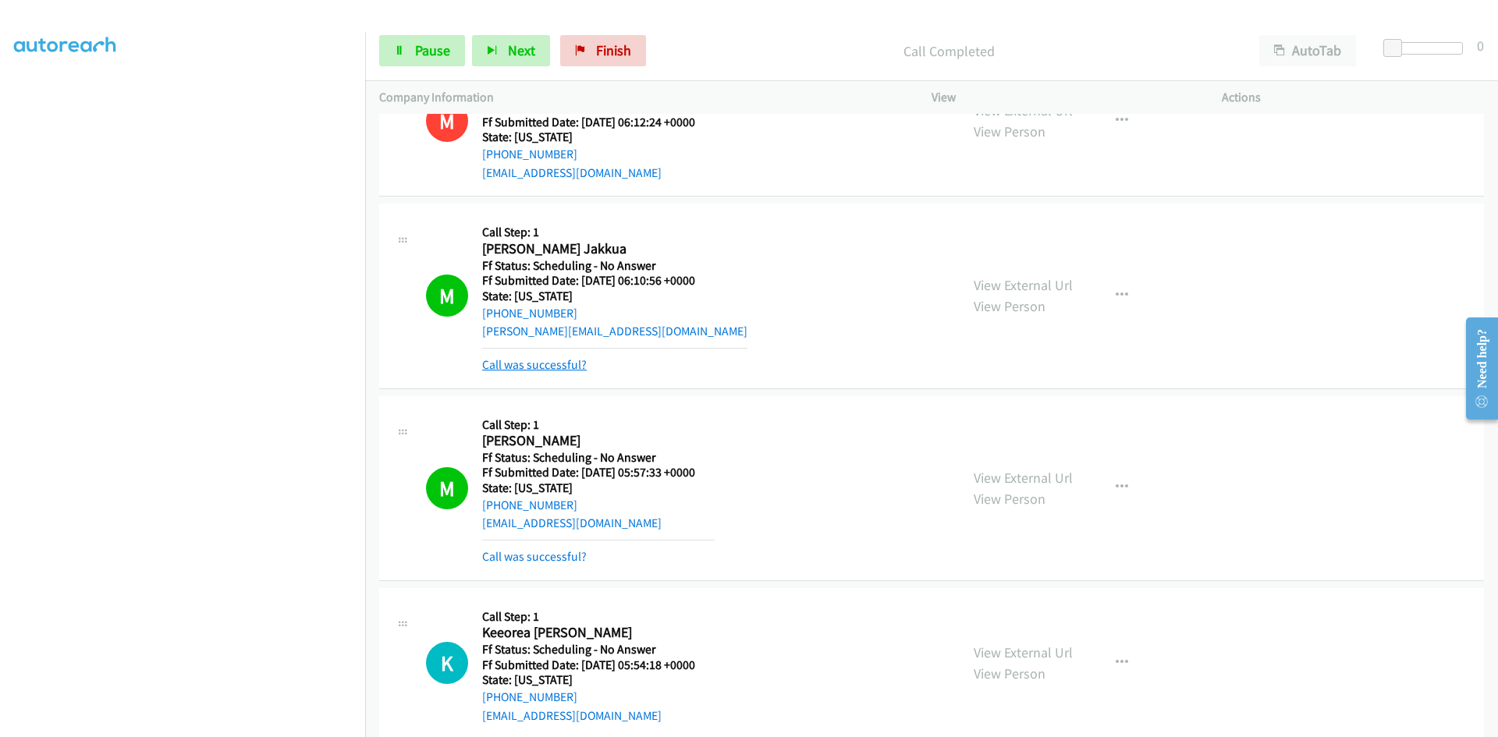
click at [573, 364] on link "Call was successful?" at bounding box center [534, 364] width 105 height 15
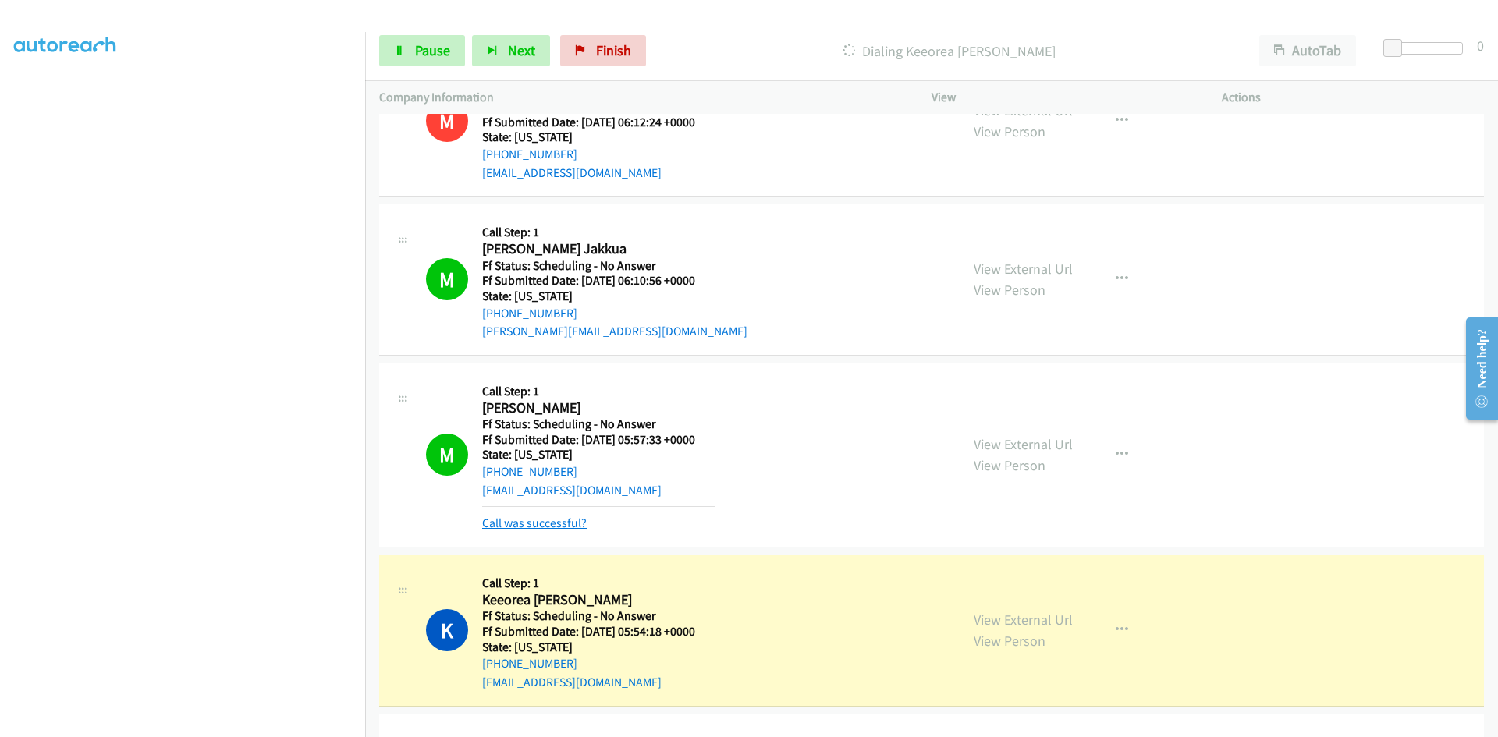
click at [577, 527] on link "Call was successful?" at bounding box center [534, 523] width 105 height 15
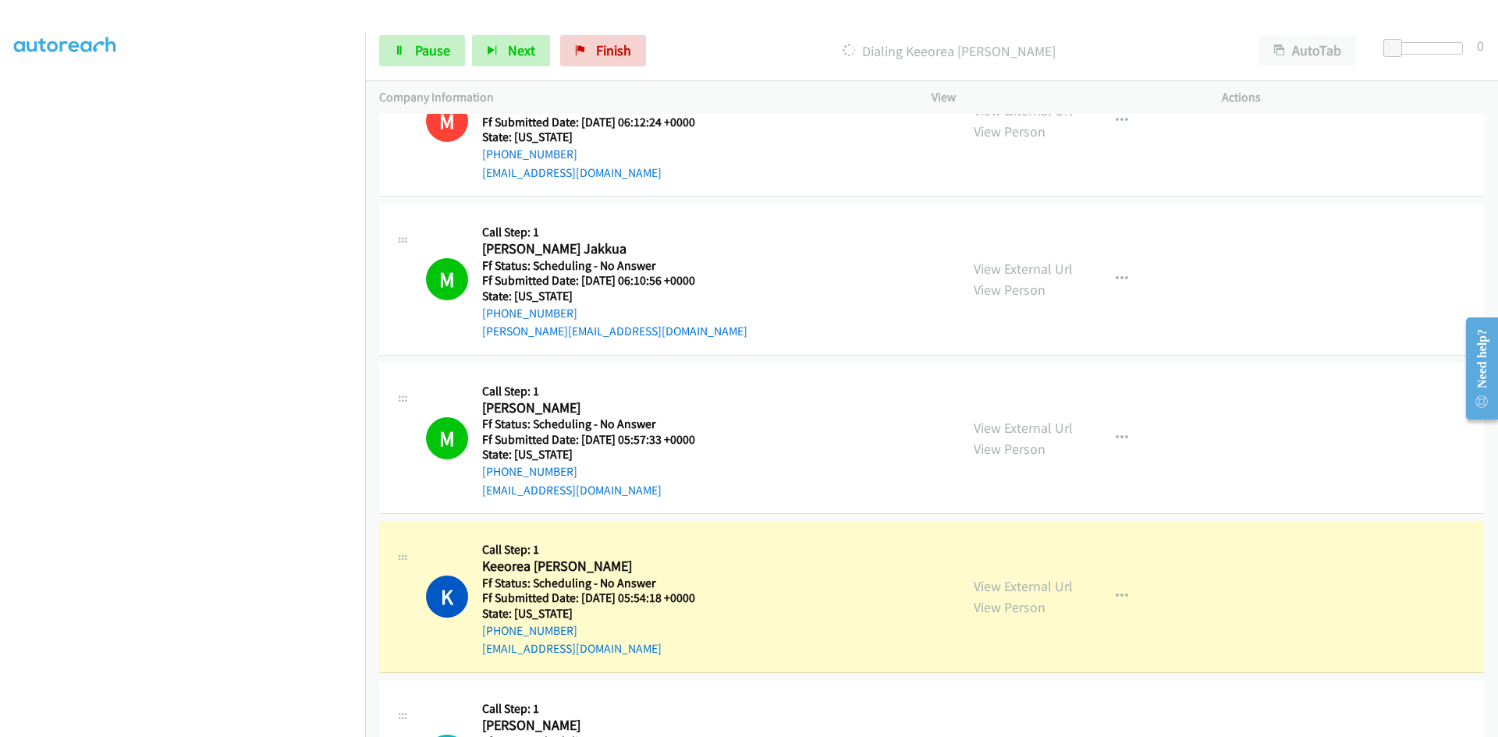
click at [992, 417] on div "View External Url View Person" at bounding box center [1023, 438] width 99 height 42
click at [998, 424] on link "View External Url" at bounding box center [1023, 428] width 99 height 18
click at [1049, 585] on link "View External Url" at bounding box center [1023, 586] width 99 height 18
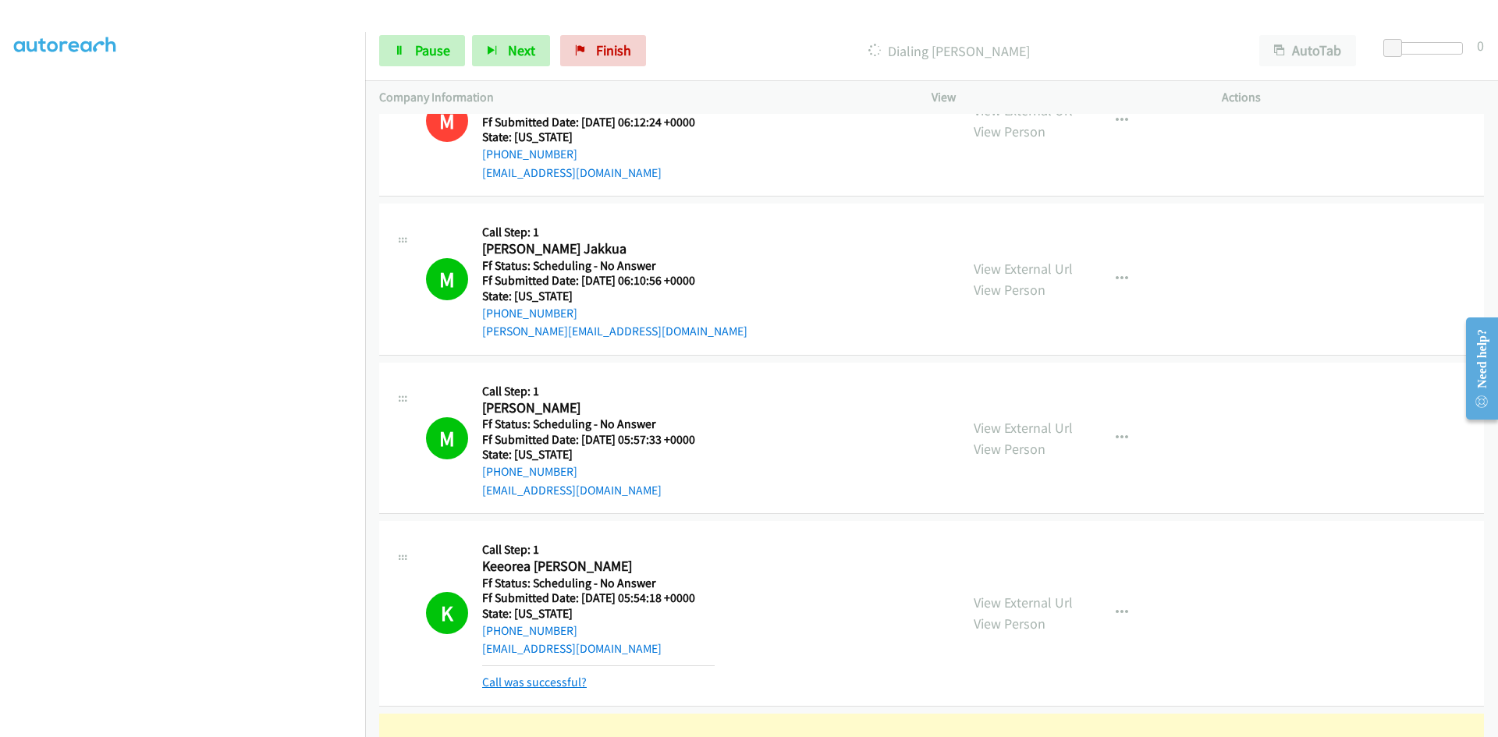
click at [581, 684] on link "Call was successful?" at bounding box center [534, 682] width 105 height 15
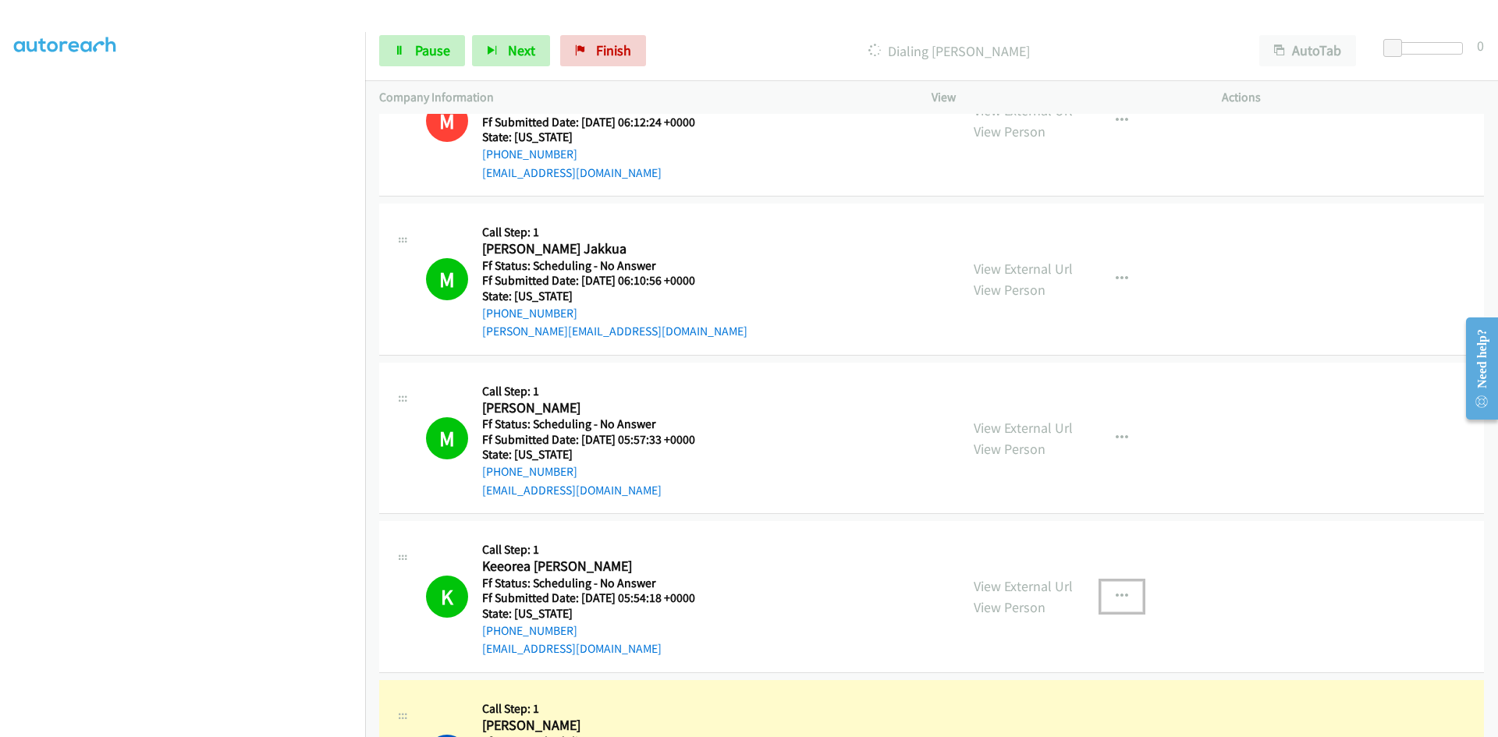
click at [1116, 600] on icon "button" at bounding box center [1122, 597] width 12 height 12
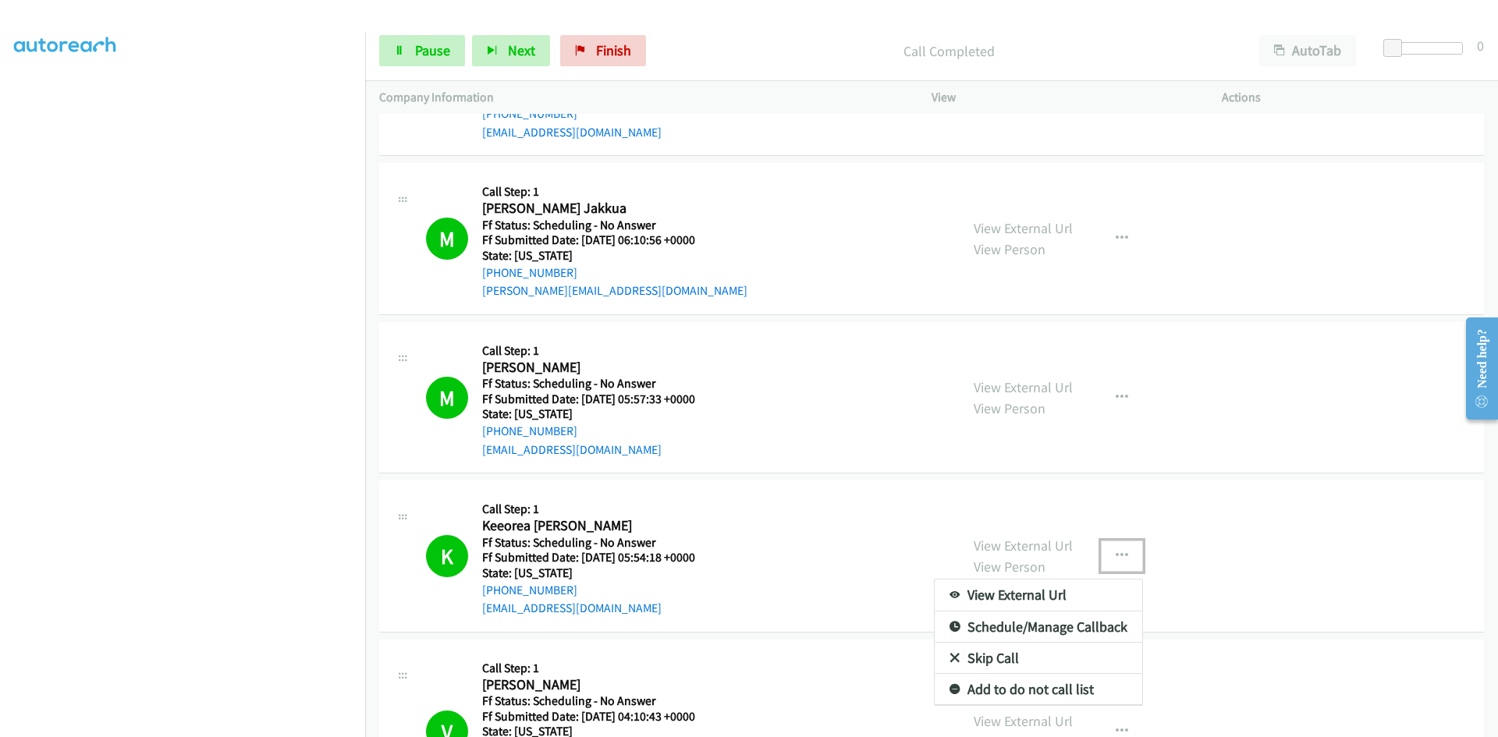
scroll to position [2263, 0]
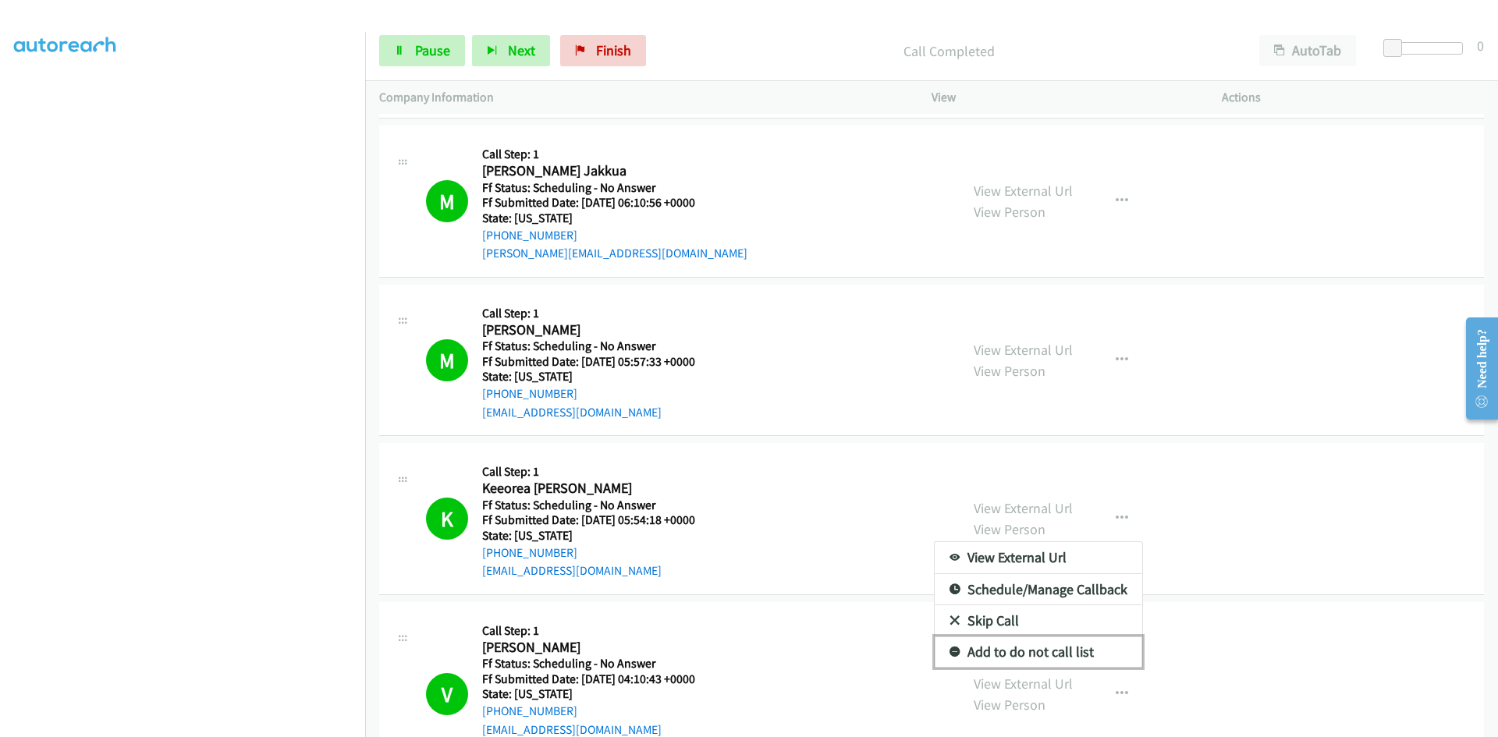
click at [1081, 653] on link "Add to do not call list" at bounding box center [1039, 652] width 208 height 31
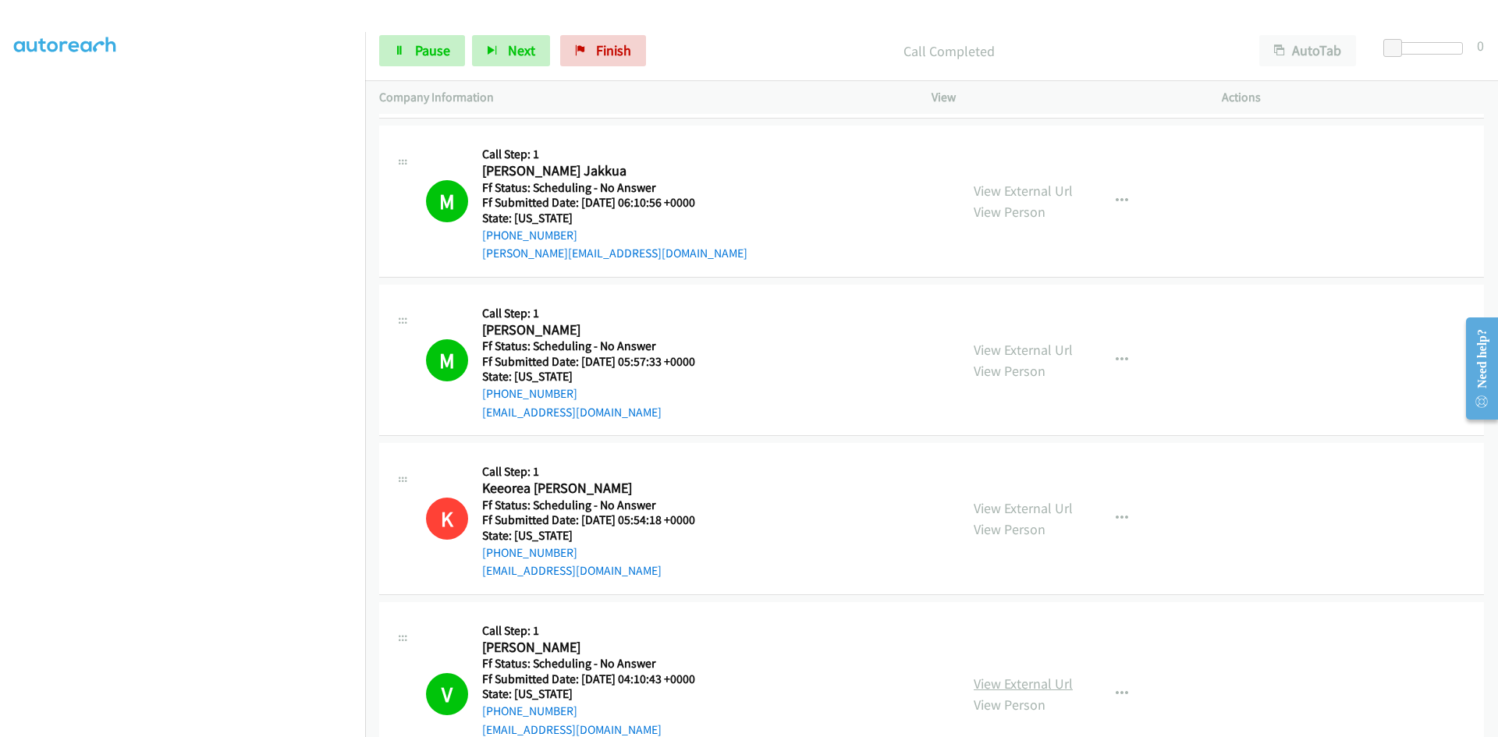
click at [1052, 688] on link "View External Url" at bounding box center [1023, 684] width 99 height 18
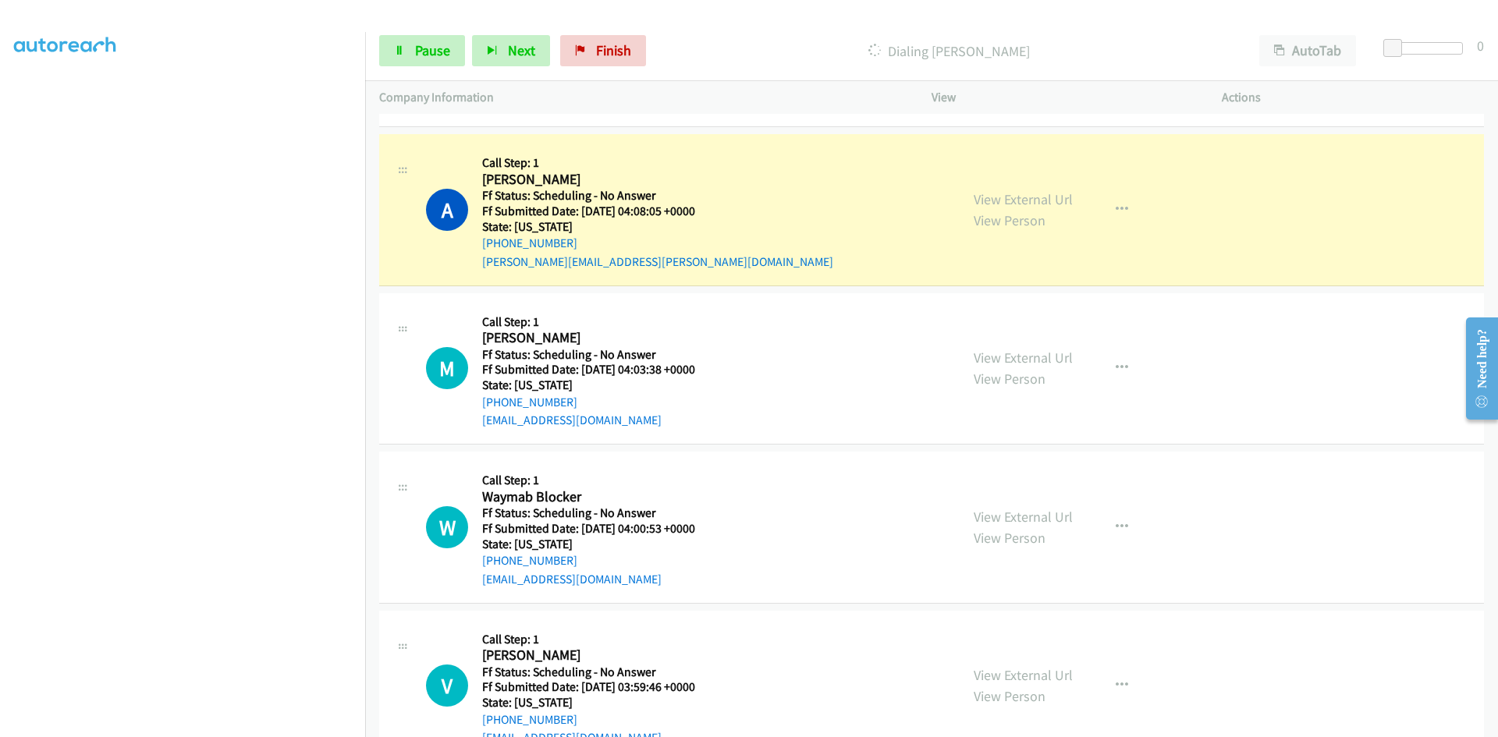
scroll to position [2965, 0]
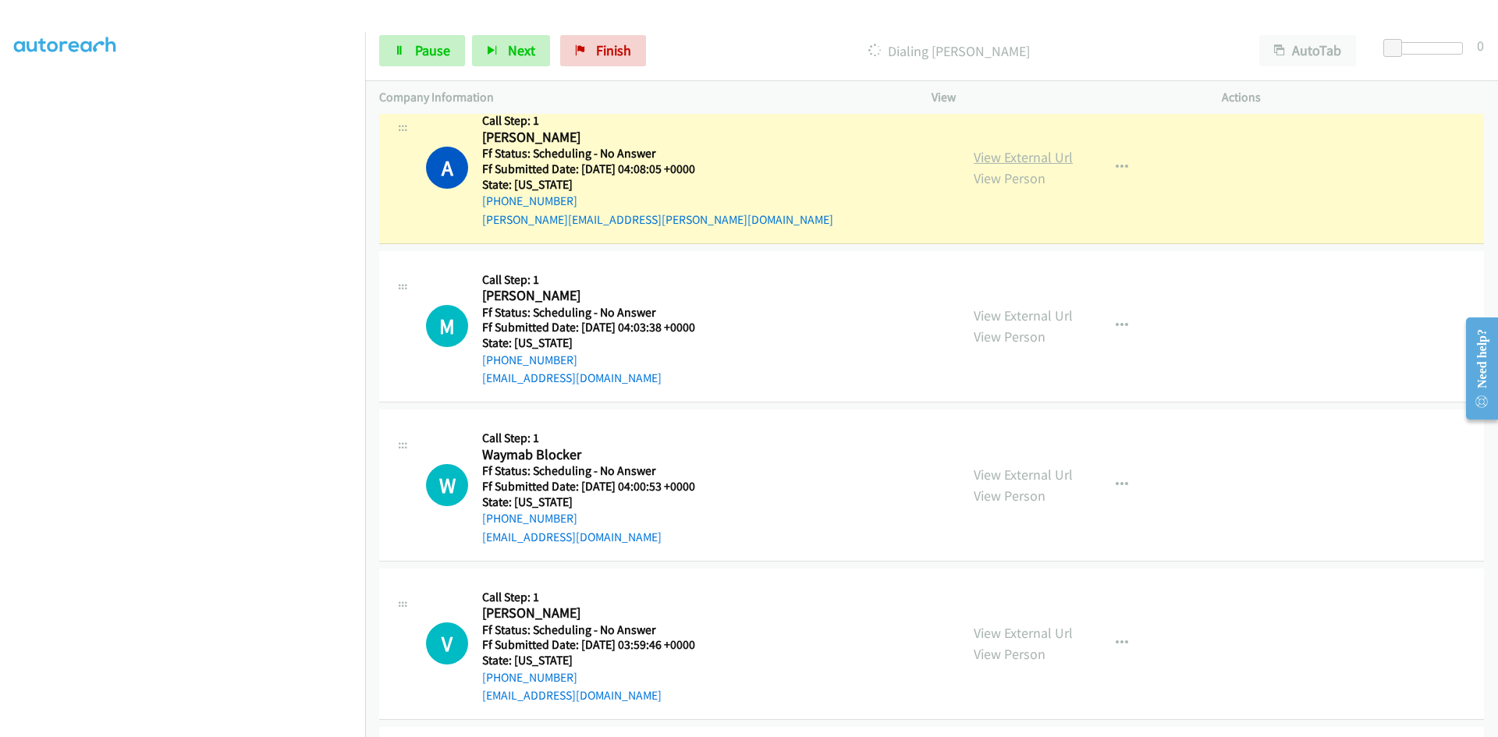
click at [986, 161] on link "View External Url" at bounding box center [1023, 157] width 99 height 18
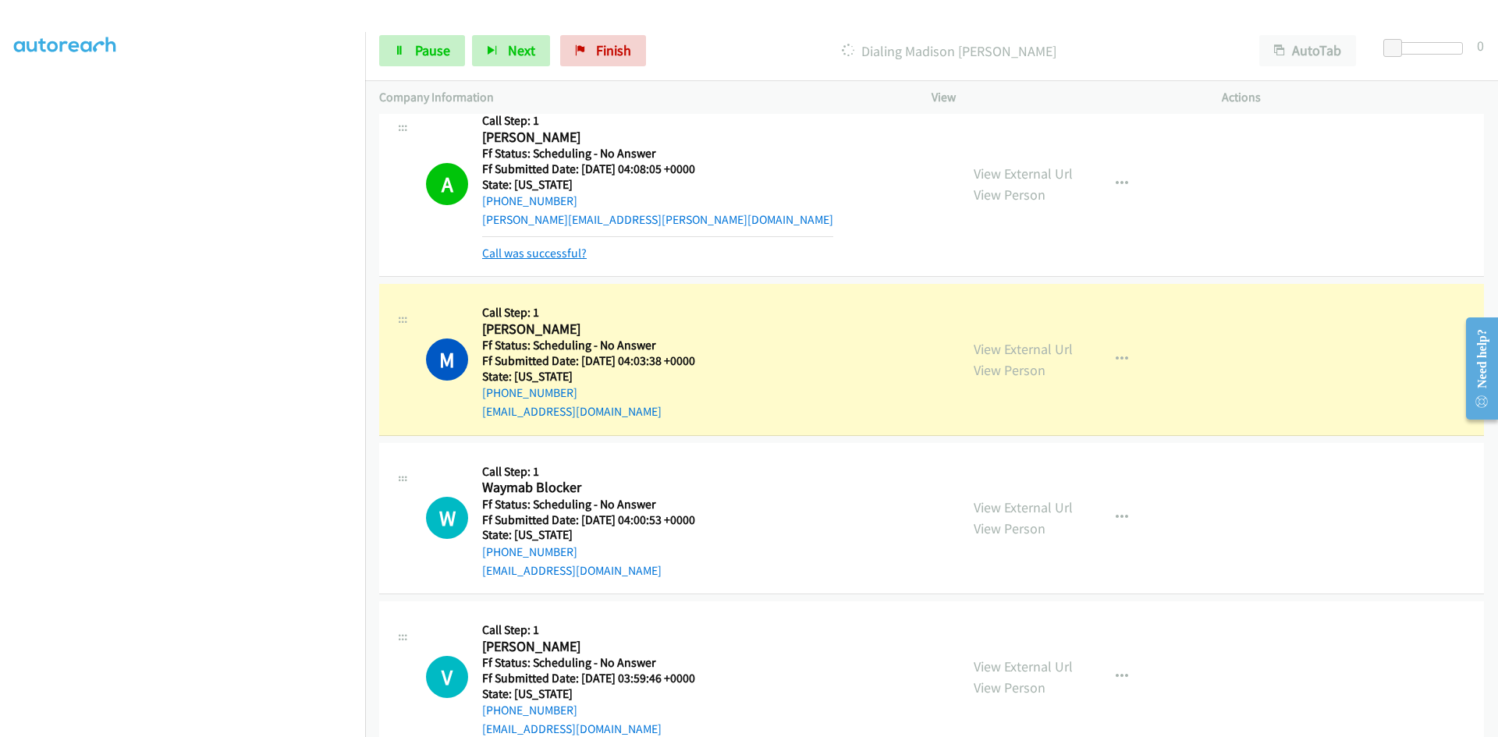
click at [531, 254] on link "Call was successful?" at bounding box center [534, 253] width 105 height 15
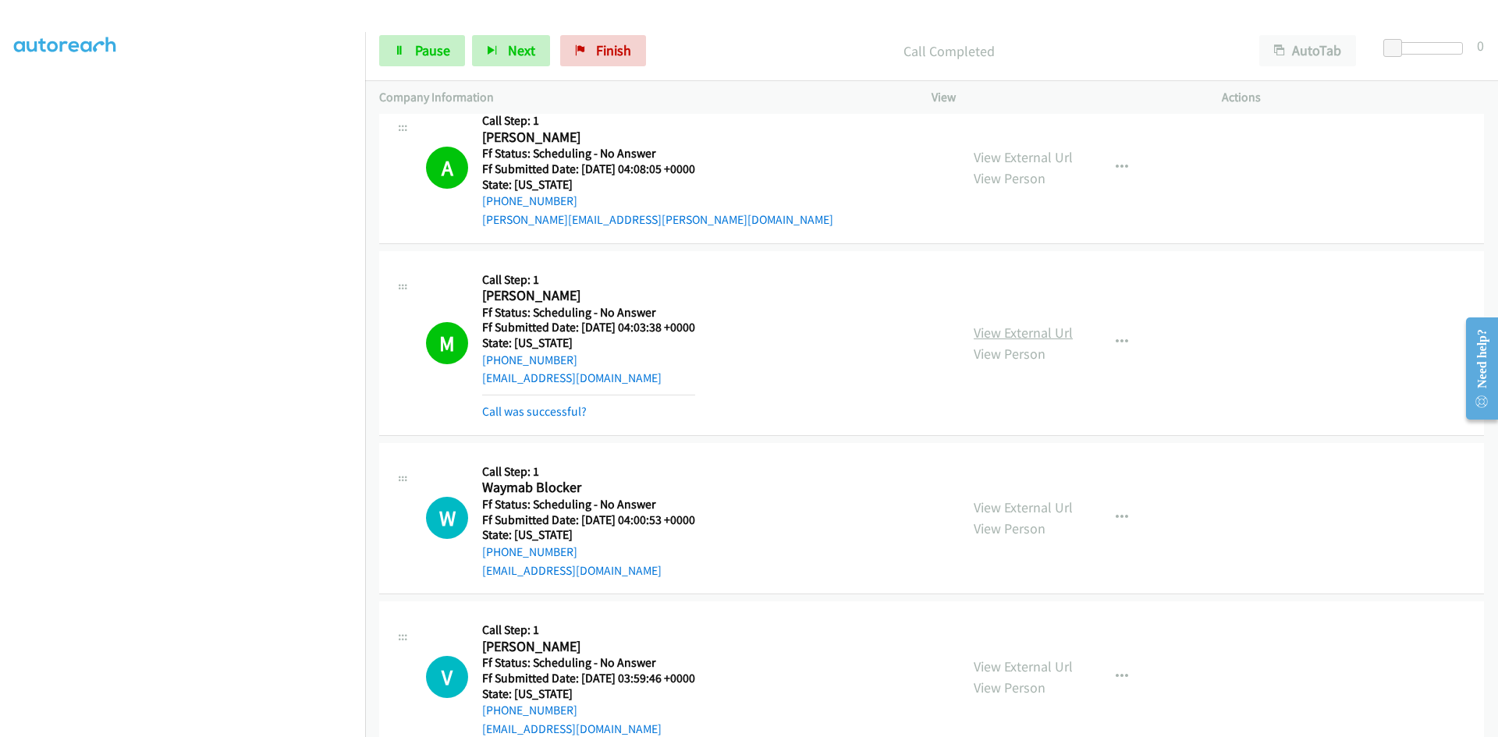
click at [1014, 328] on link "View External Url" at bounding box center [1023, 333] width 99 height 18
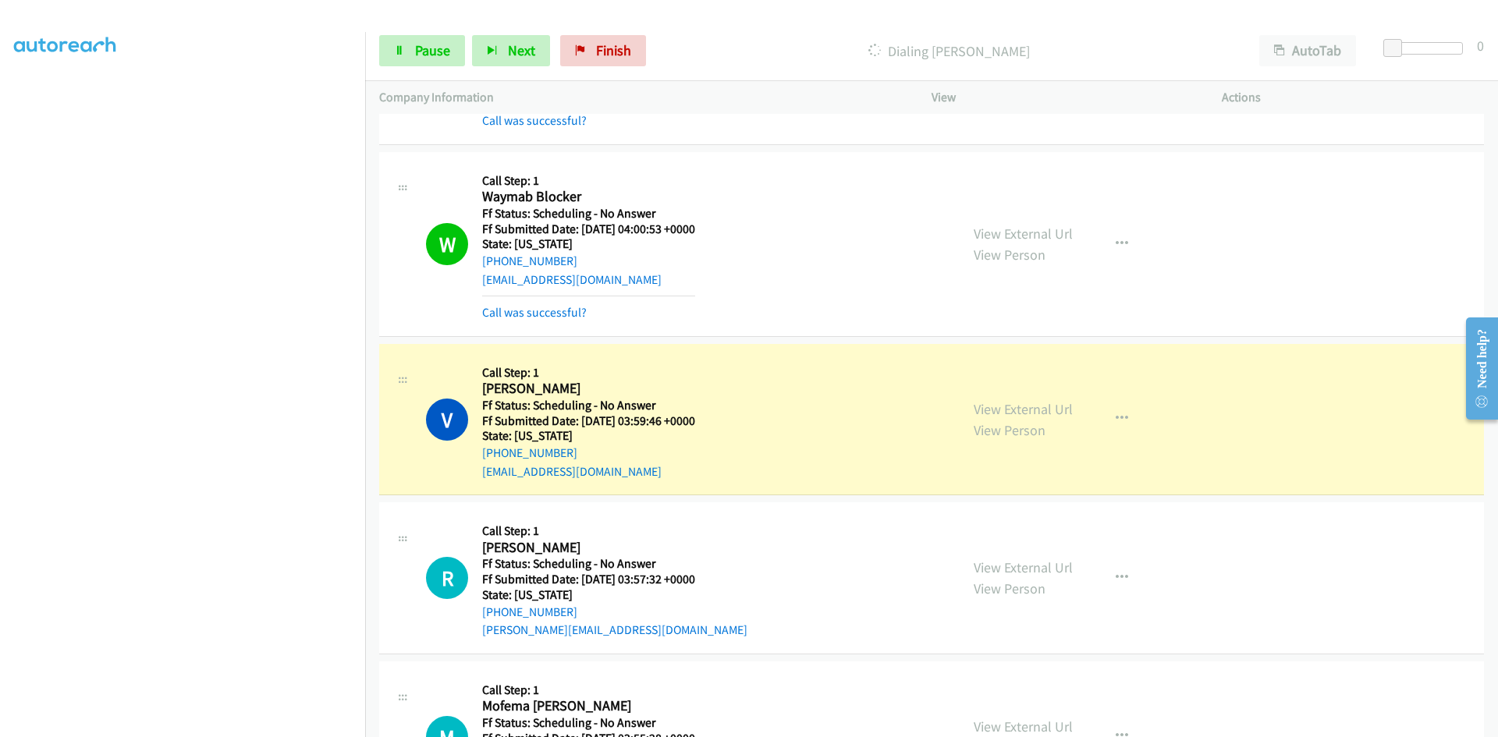
scroll to position [3277, 0]
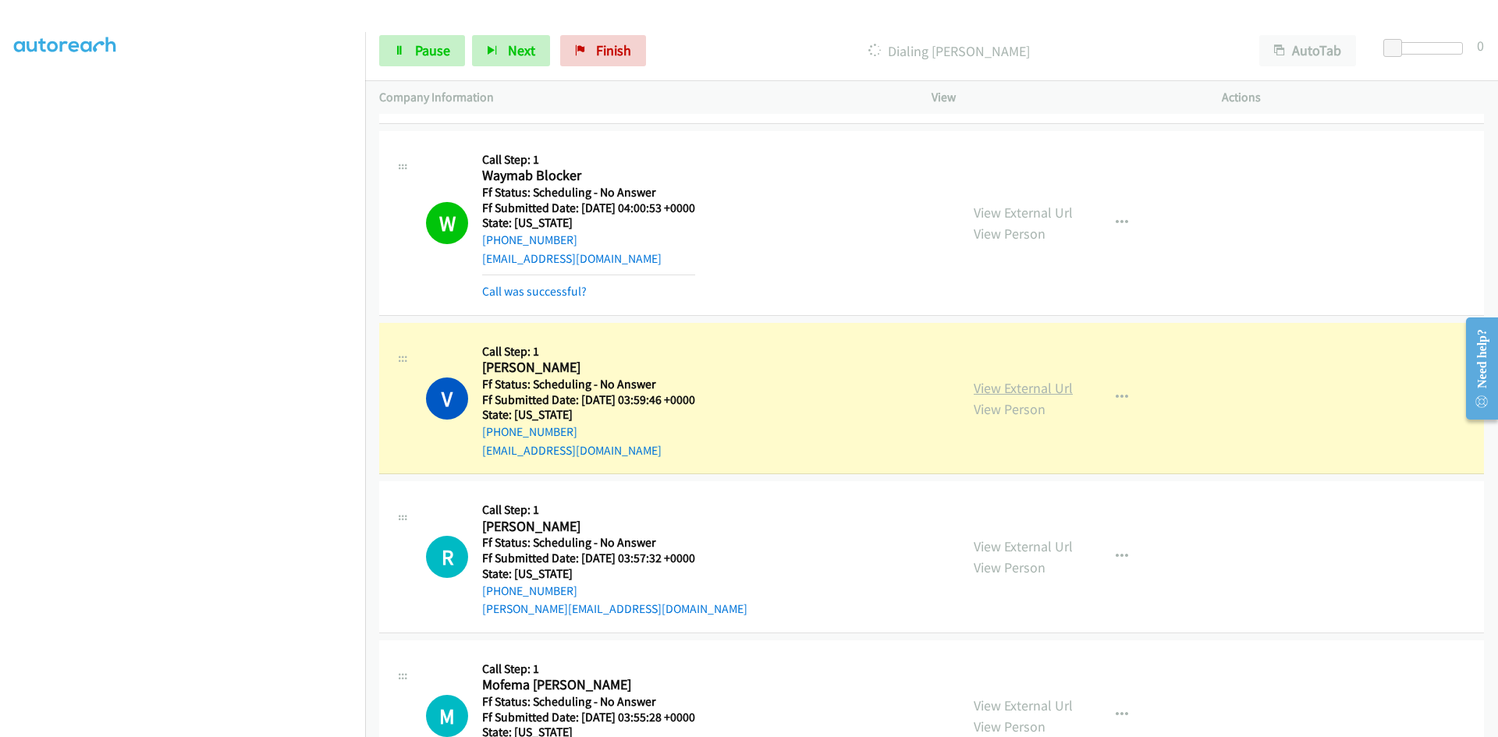
click at [985, 389] on link "View External Url" at bounding box center [1023, 388] width 99 height 18
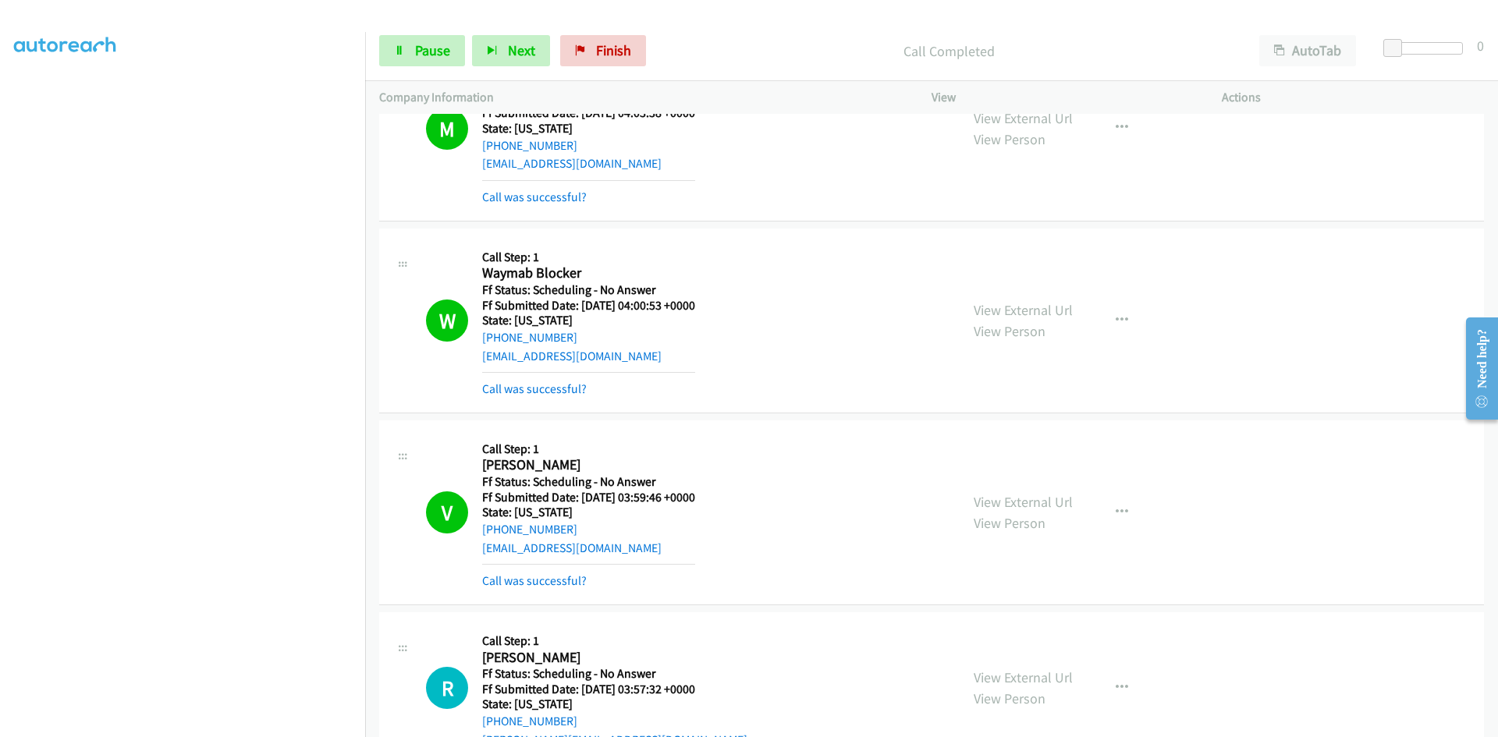
scroll to position [3121, 0]
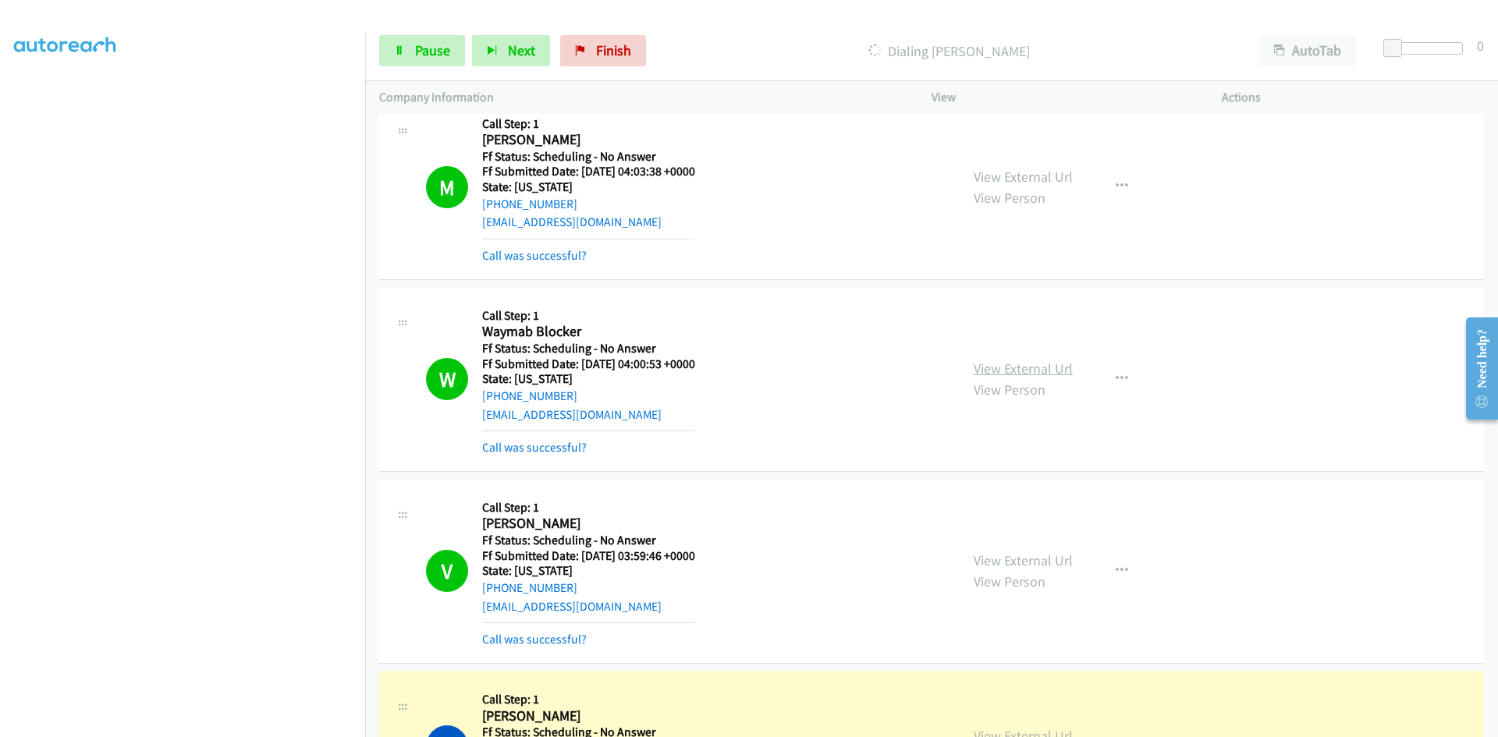
click at [1004, 368] on link "View External Url" at bounding box center [1023, 369] width 99 height 18
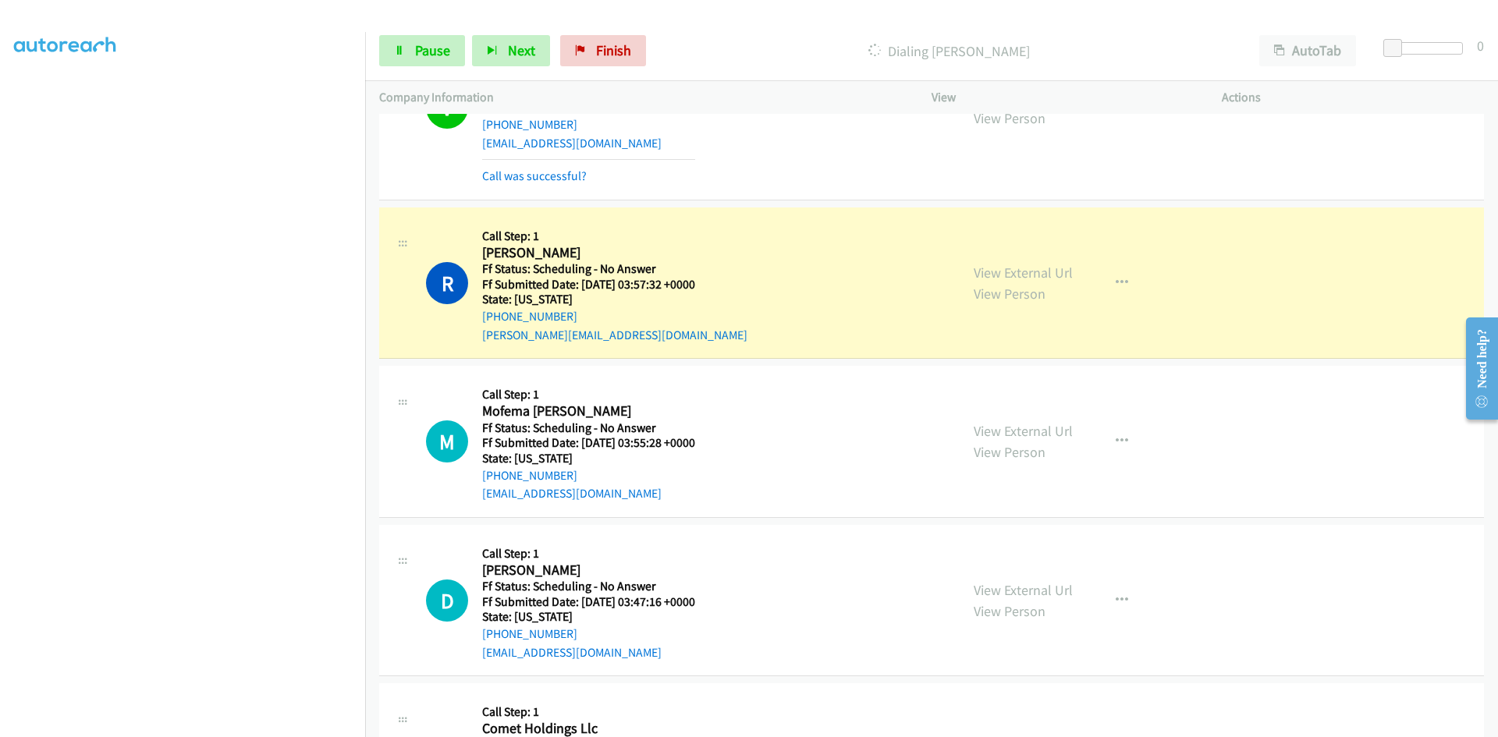
scroll to position [3589, 0]
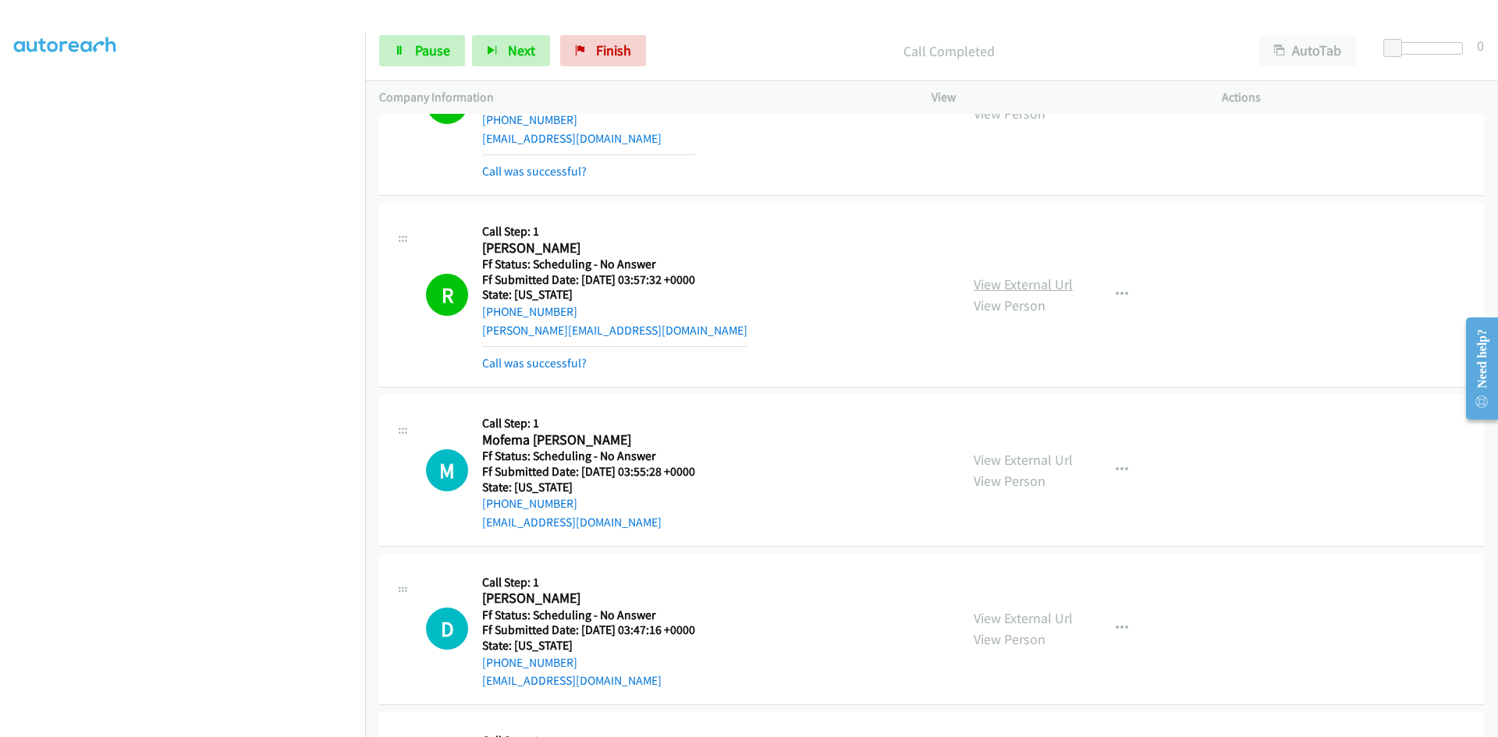
click at [1058, 284] on link "View External Url" at bounding box center [1023, 284] width 99 height 18
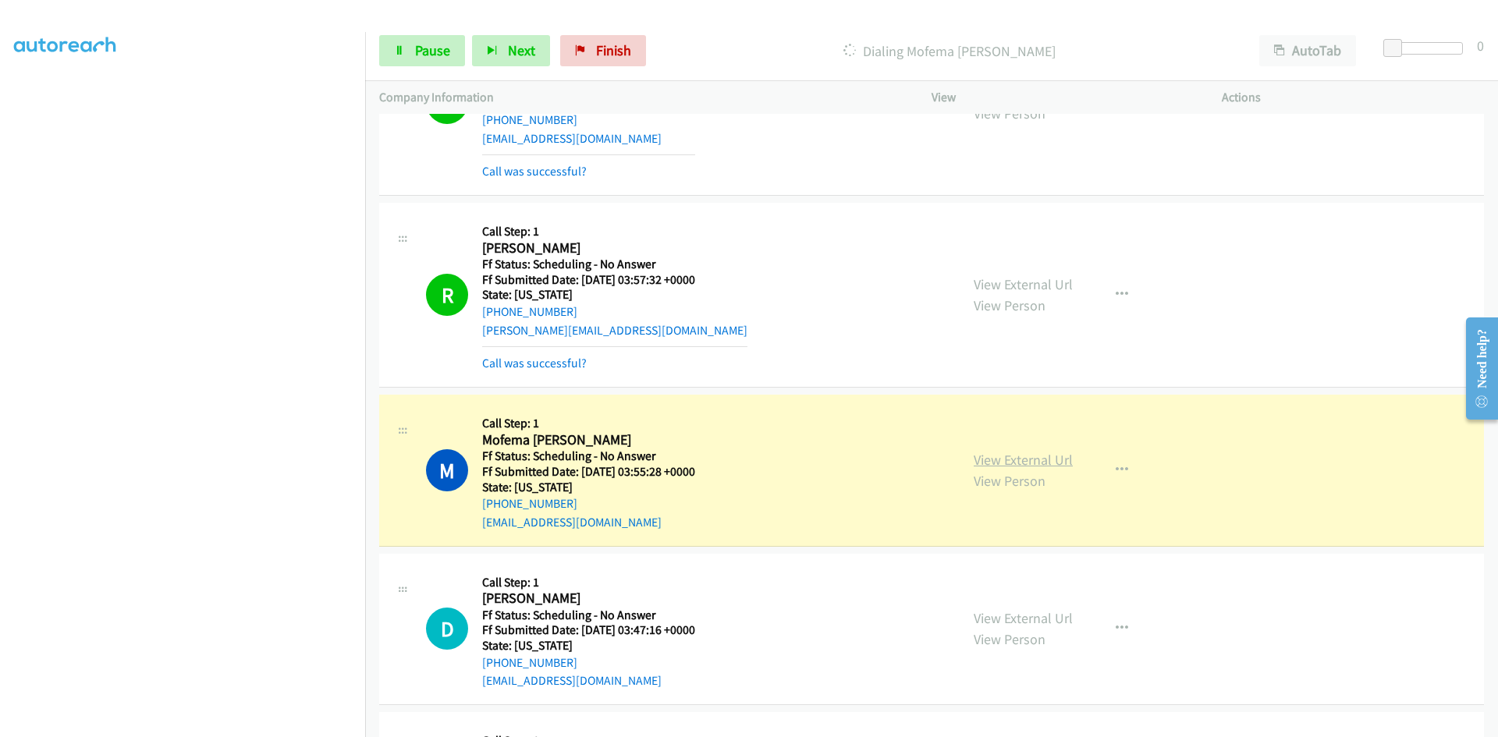
click at [989, 454] on link "View External Url" at bounding box center [1023, 460] width 99 height 18
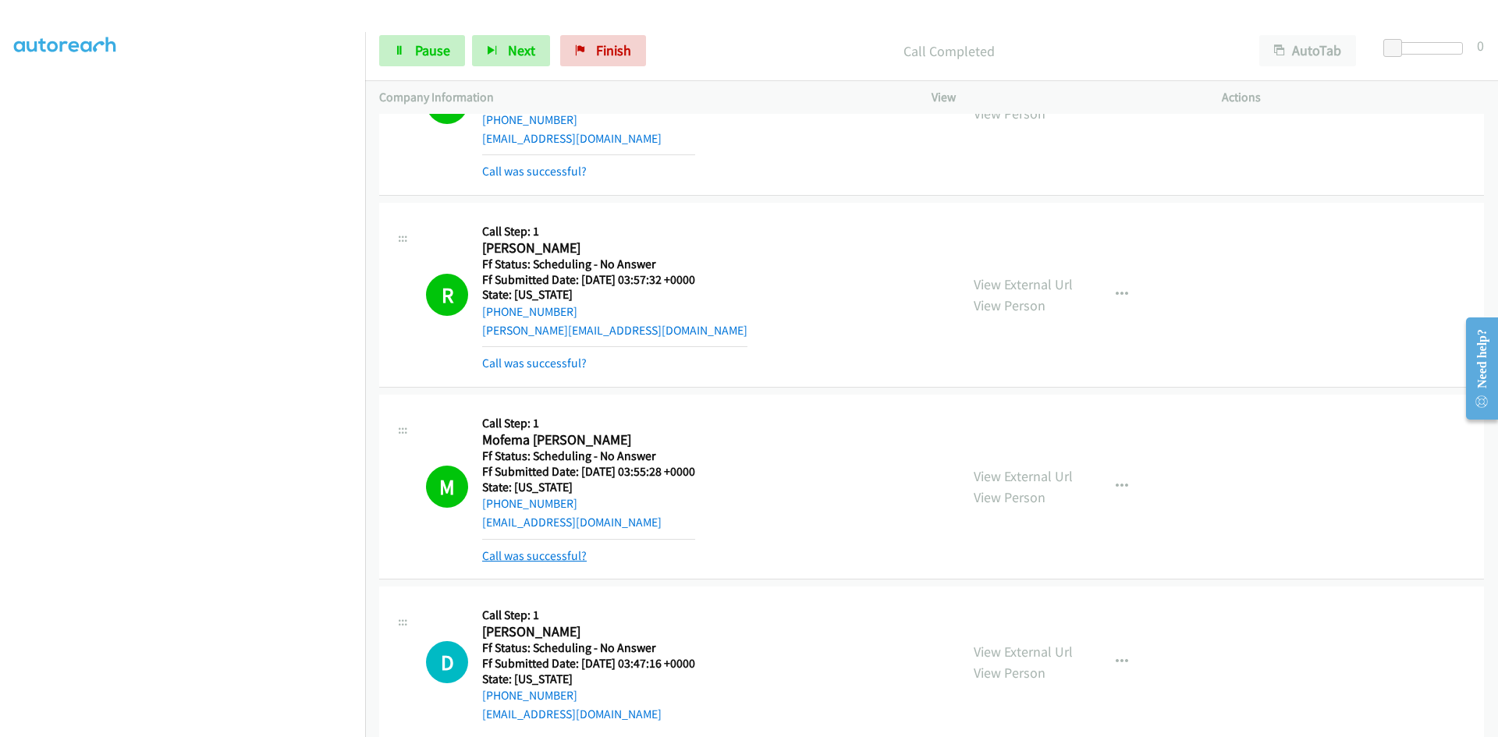
click at [524, 557] on link "Call was successful?" at bounding box center [534, 556] width 105 height 15
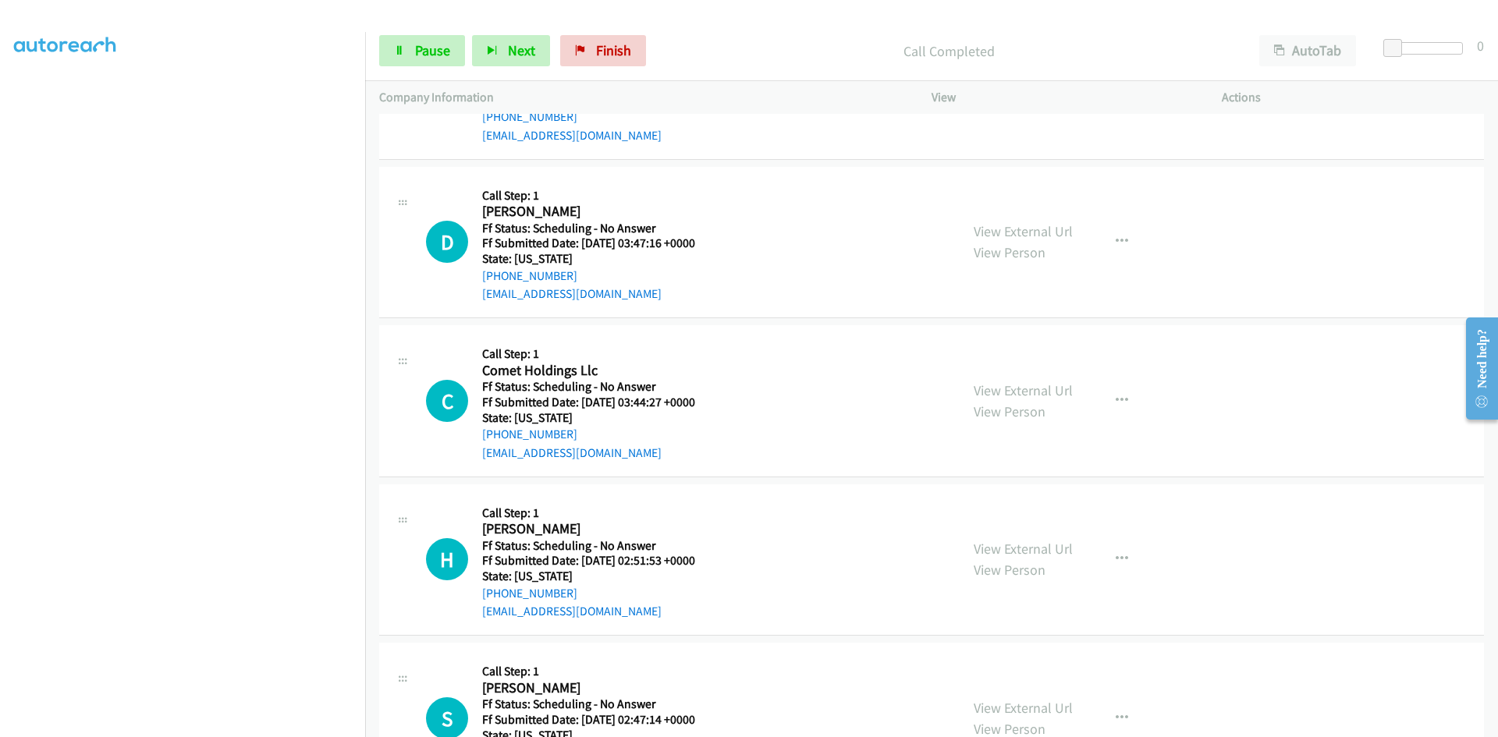
scroll to position [3979, 0]
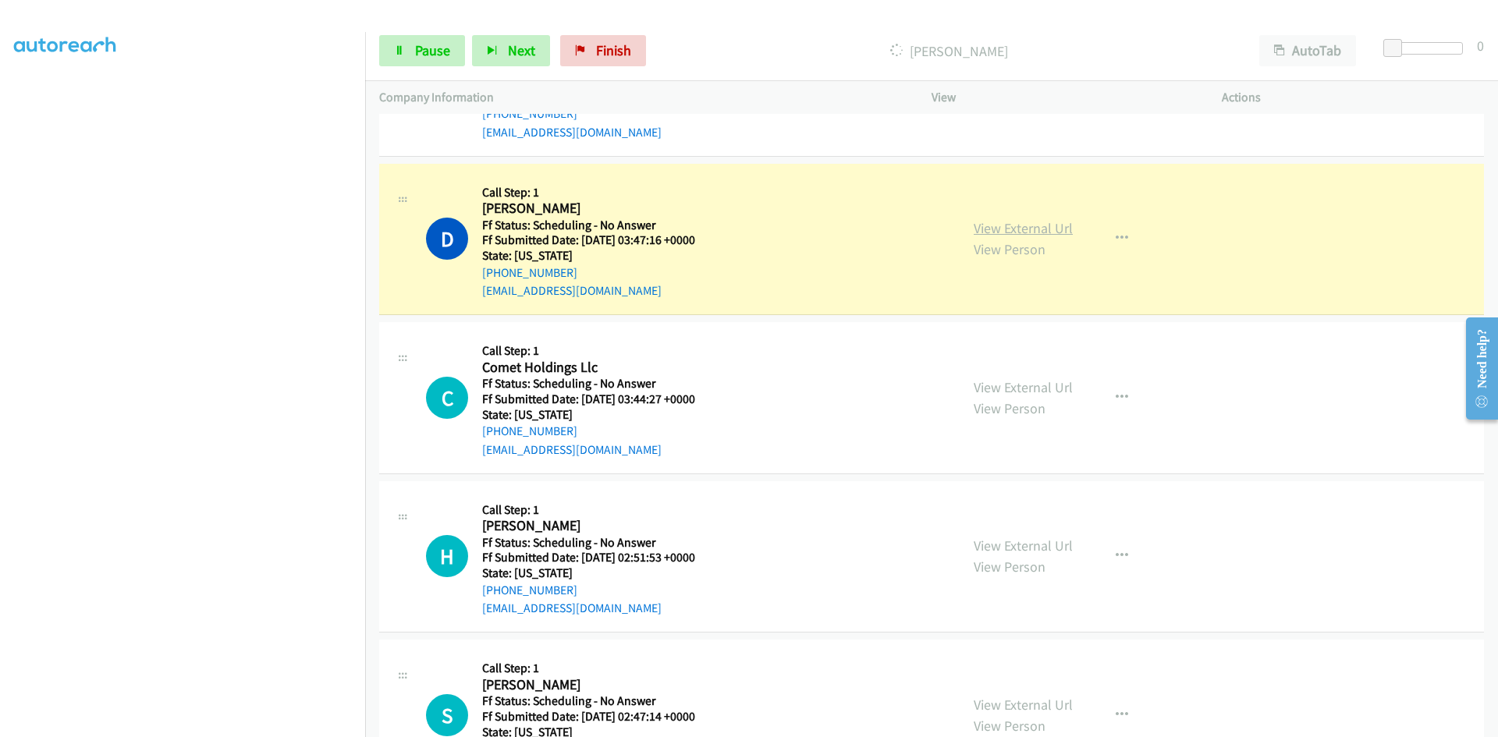
click at [1038, 233] on link "View External Url" at bounding box center [1023, 228] width 99 height 18
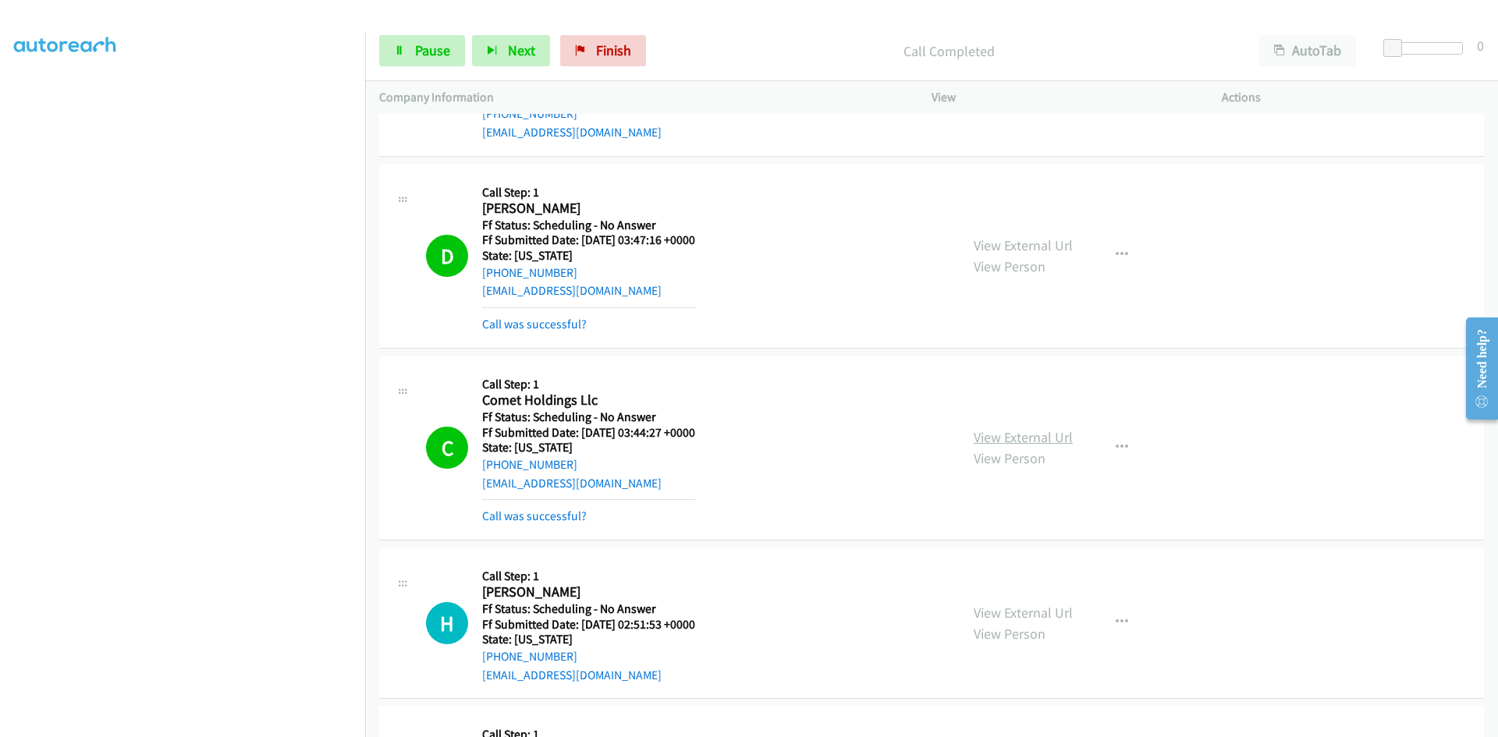
click at [1016, 438] on link "View External Url" at bounding box center [1023, 437] width 99 height 18
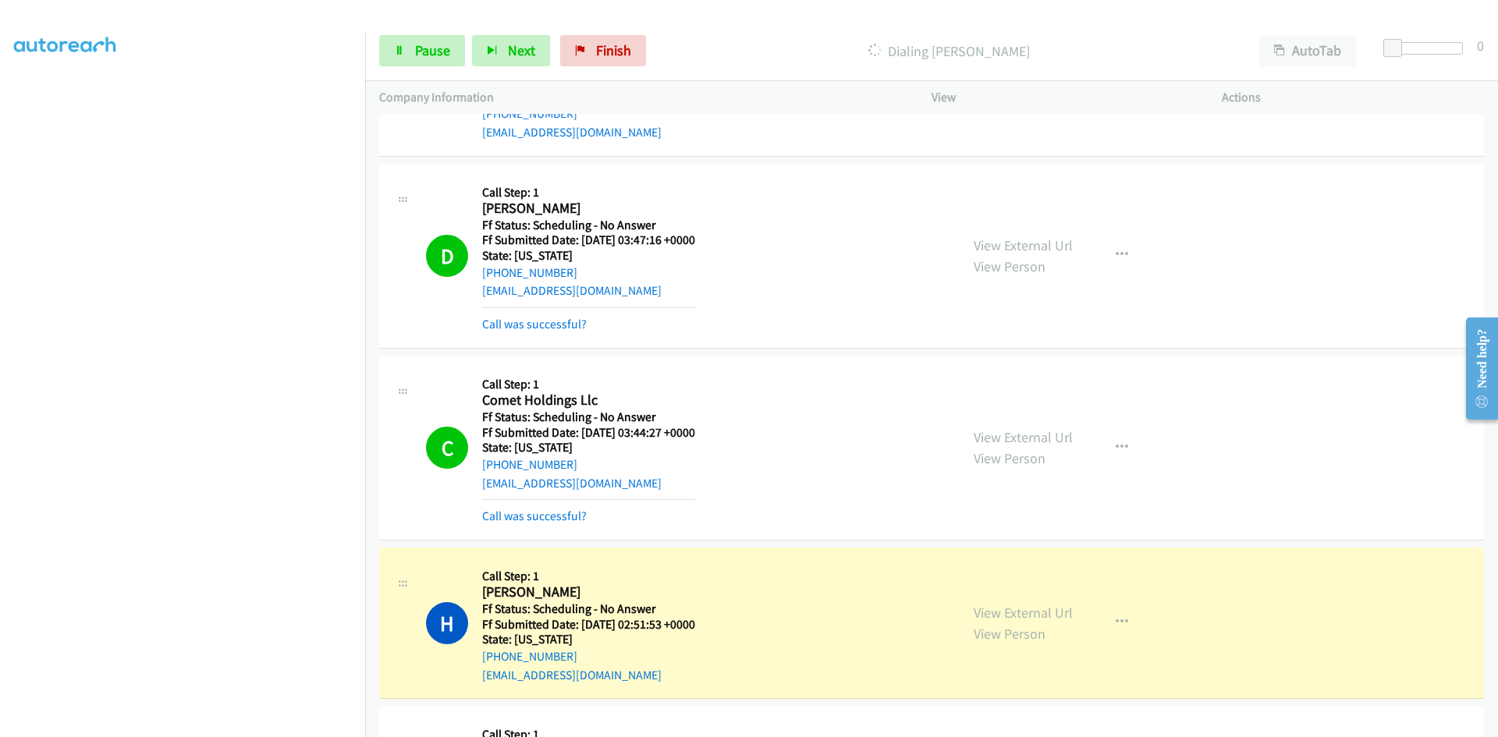
scroll to position [137, 0]
click at [1006, 616] on link "View External Url" at bounding box center [1023, 613] width 99 height 18
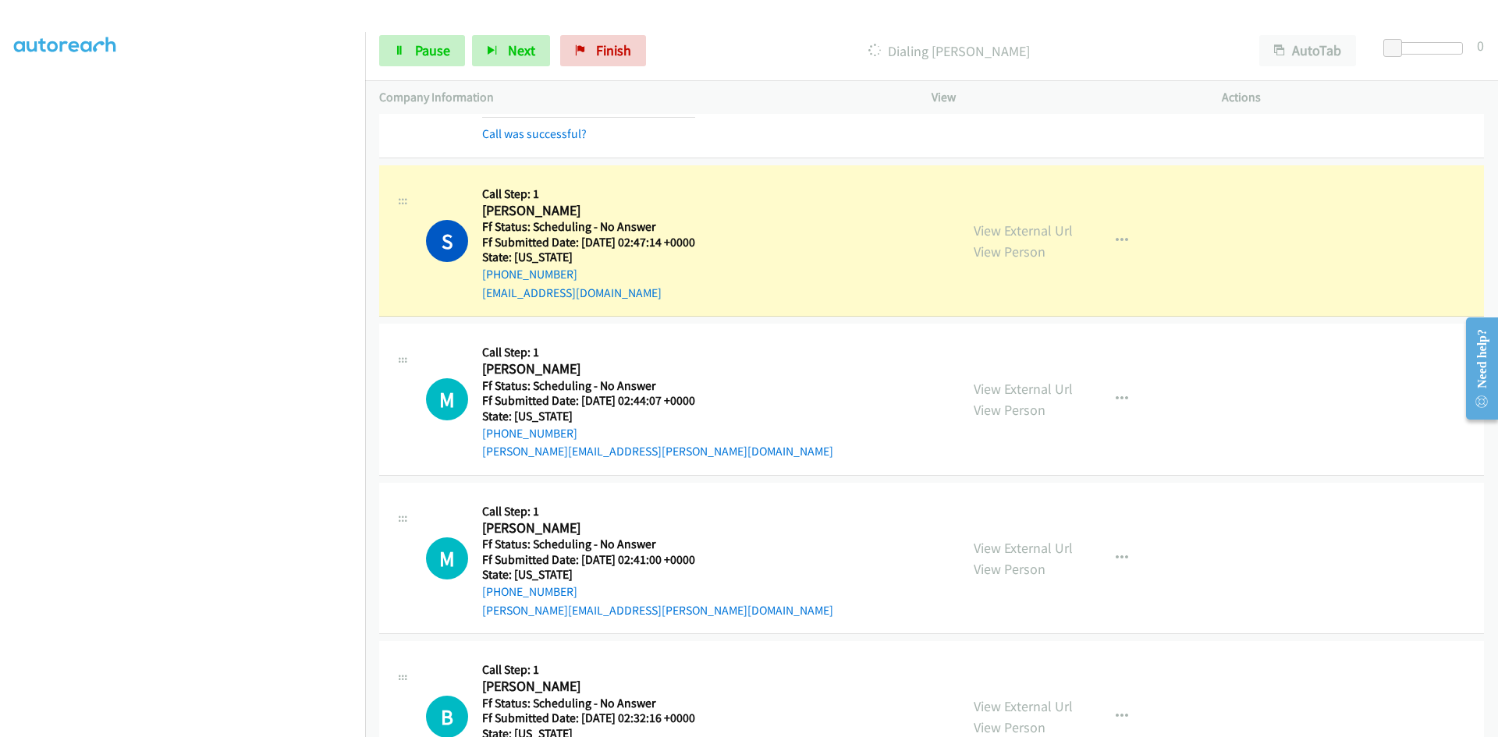
scroll to position [4526, 0]
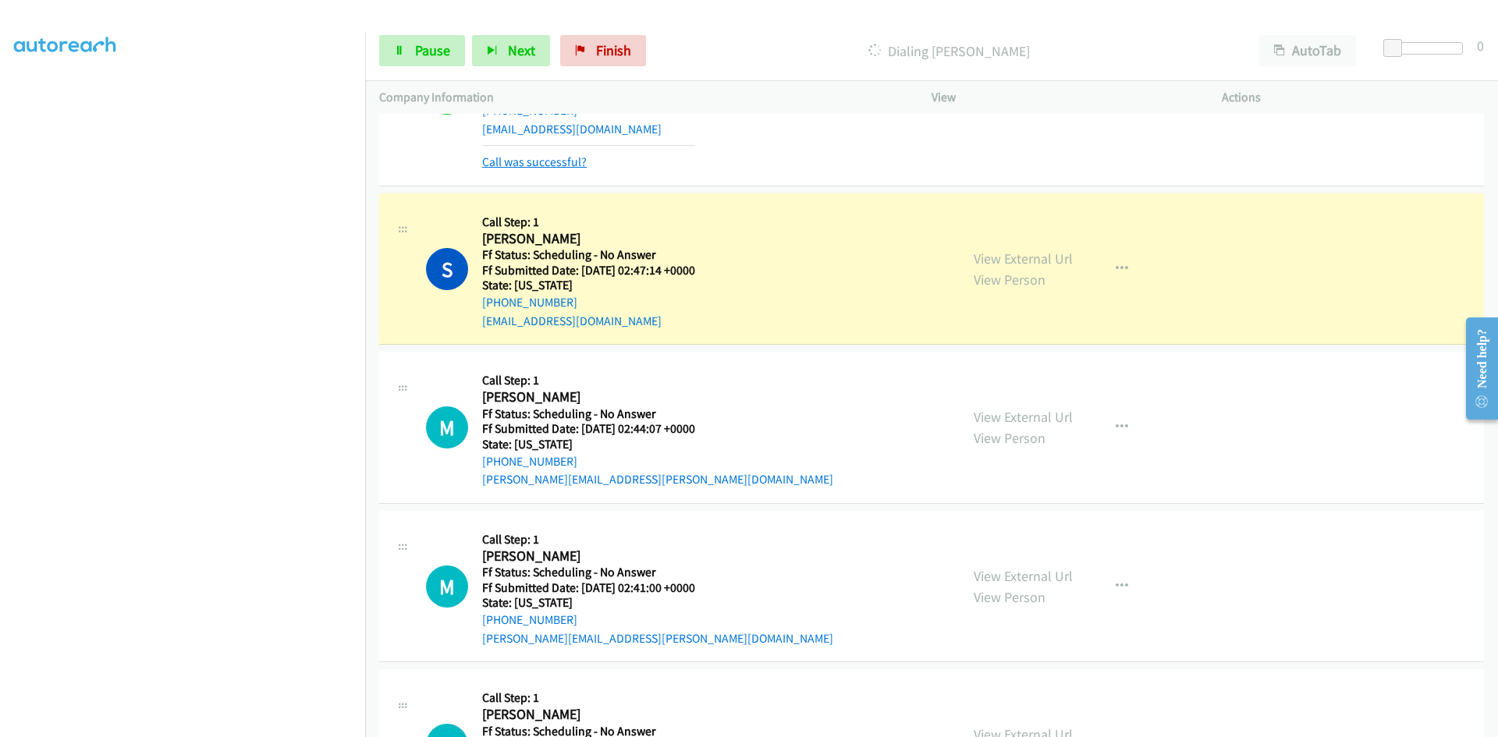
click at [565, 162] on link "Call was successful?" at bounding box center [534, 161] width 105 height 15
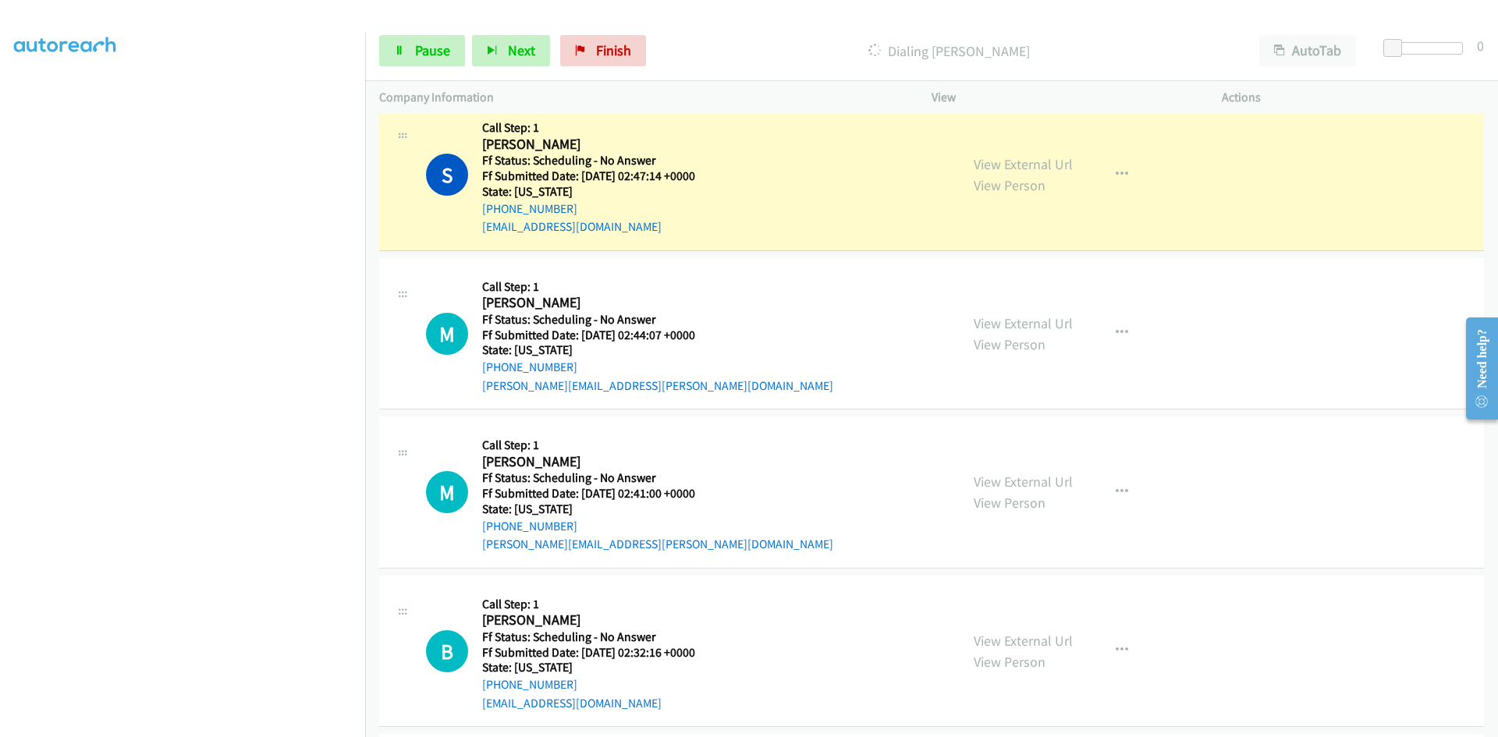
scroll to position [4587, 0]
click at [1017, 165] on link "View External Url" at bounding box center [1023, 163] width 99 height 18
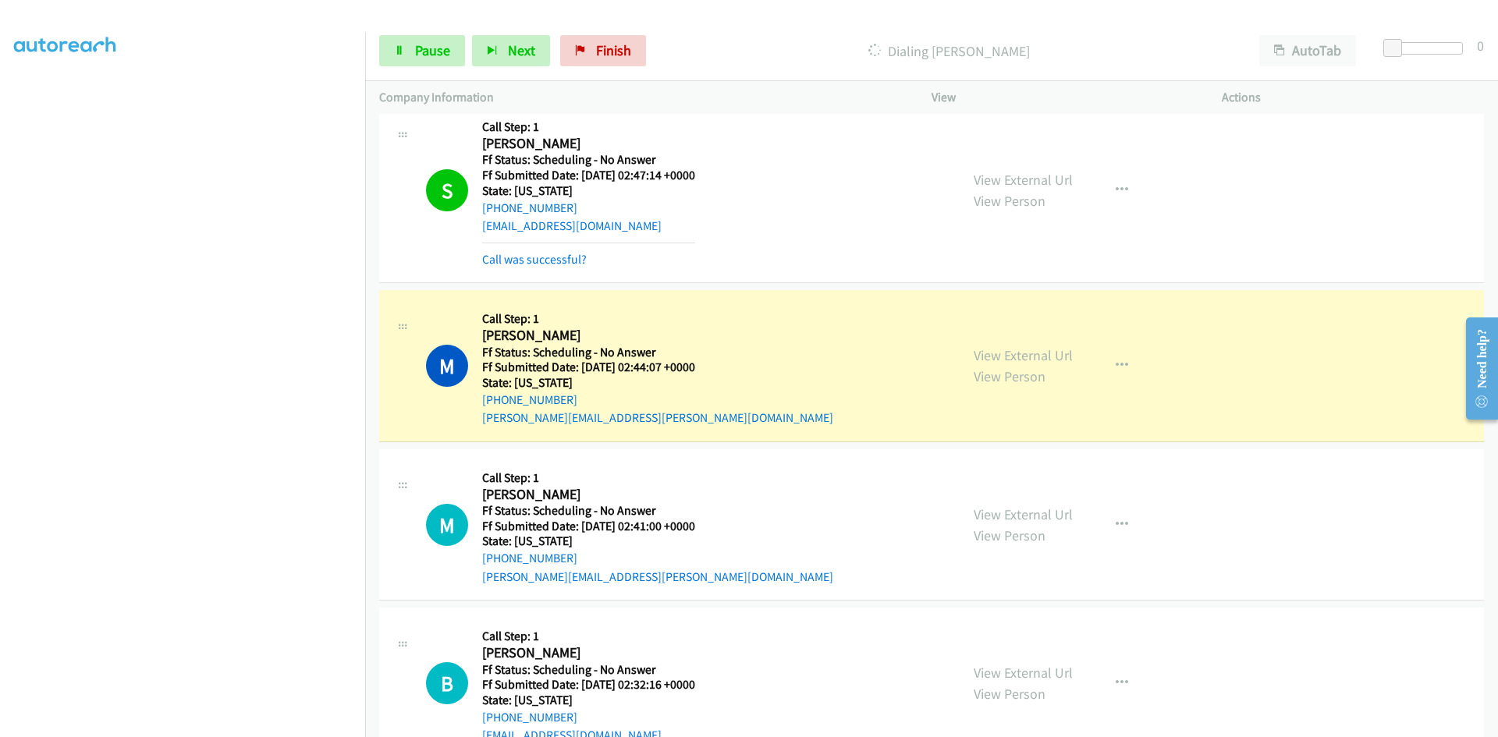
click at [424, 69] on div "Start Calls Pause Next Finish Dialing [PERSON_NAME] AutoTab AutoTab 0" at bounding box center [931, 51] width 1133 height 60
click at [414, 41] on link "Pause" at bounding box center [422, 50] width 86 height 31
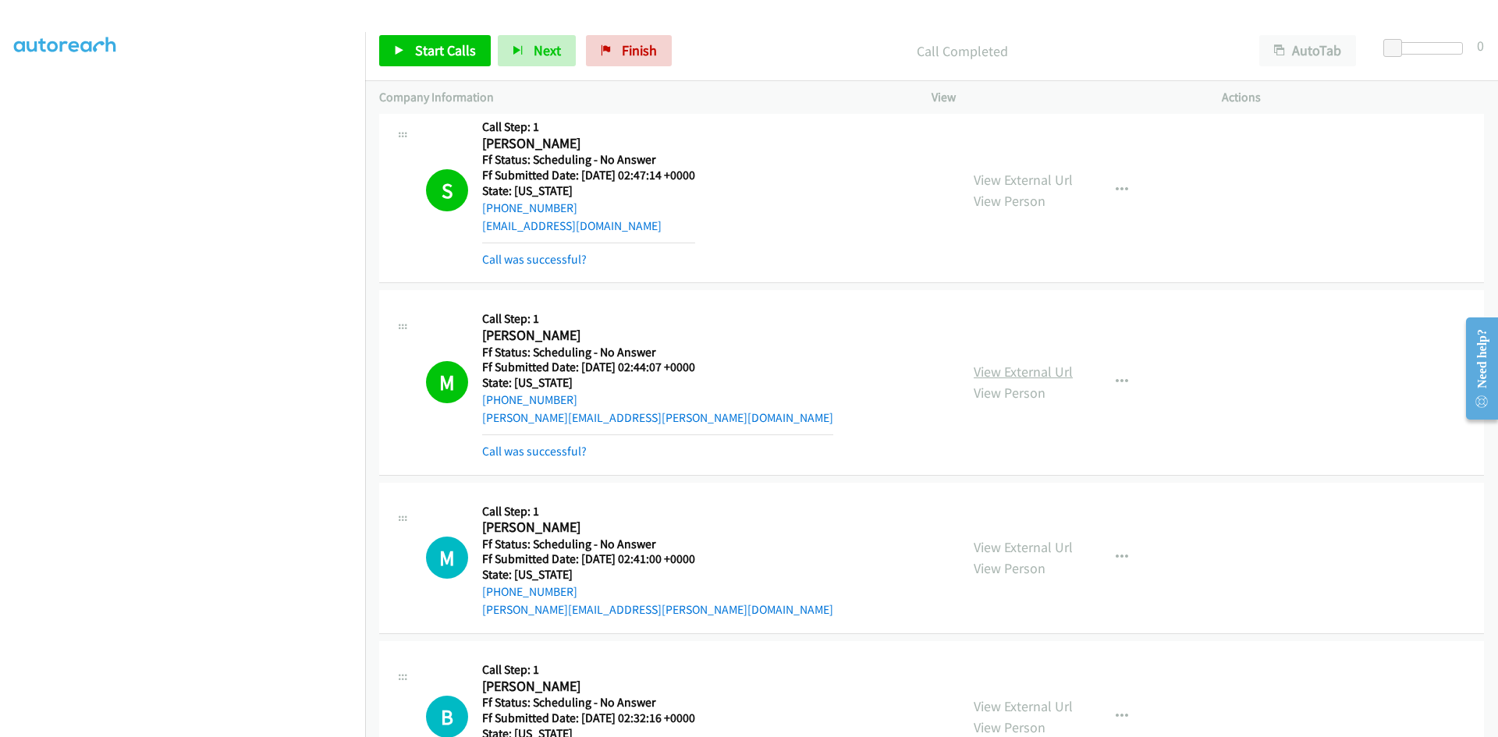
click at [1057, 372] on link "View External Url" at bounding box center [1023, 372] width 99 height 18
click at [987, 182] on link "View External Url" at bounding box center [1023, 180] width 99 height 18
click at [449, 61] on link "Start Calls" at bounding box center [435, 50] width 112 height 31
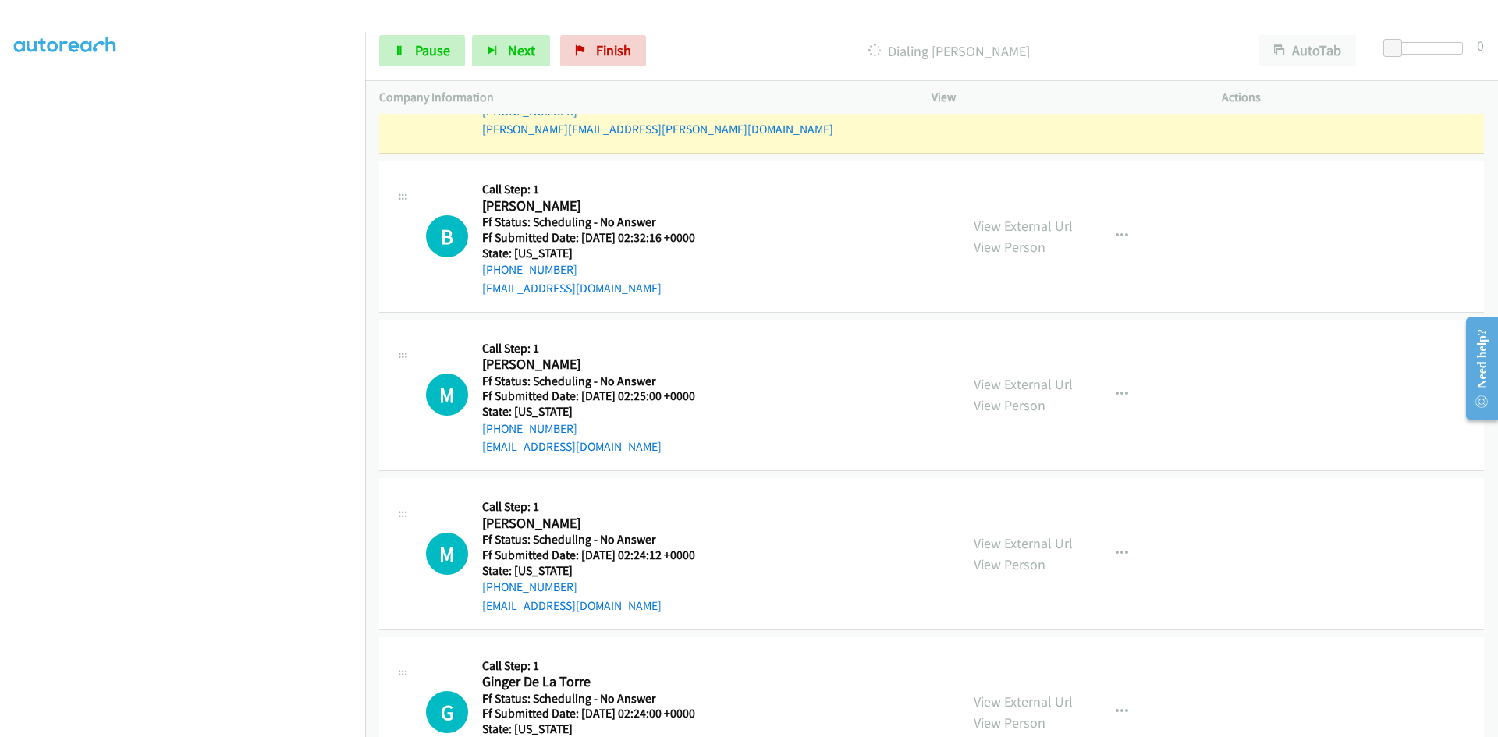
scroll to position [4899, 0]
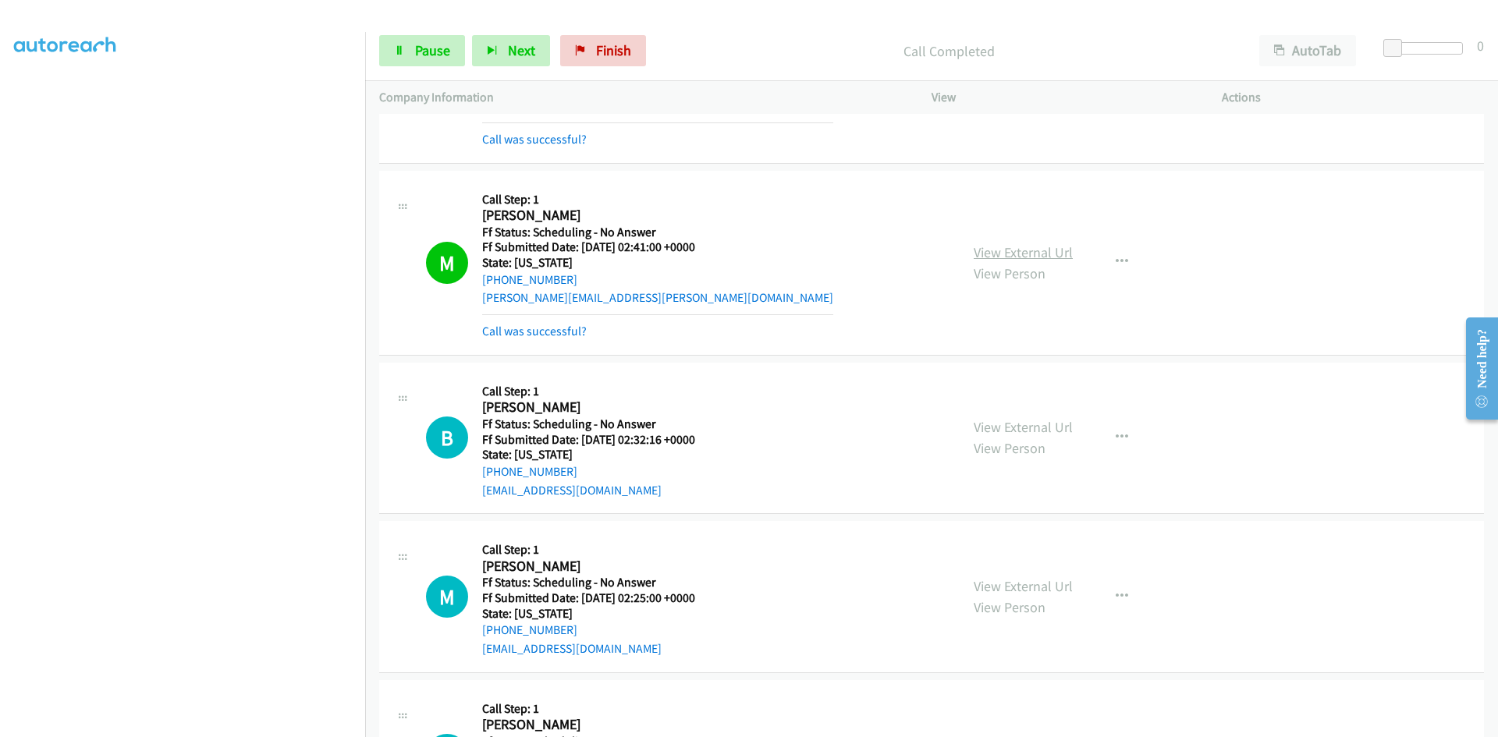
click at [991, 248] on link "View External Url" at bounding box center [1023, 252] width 99 height 18
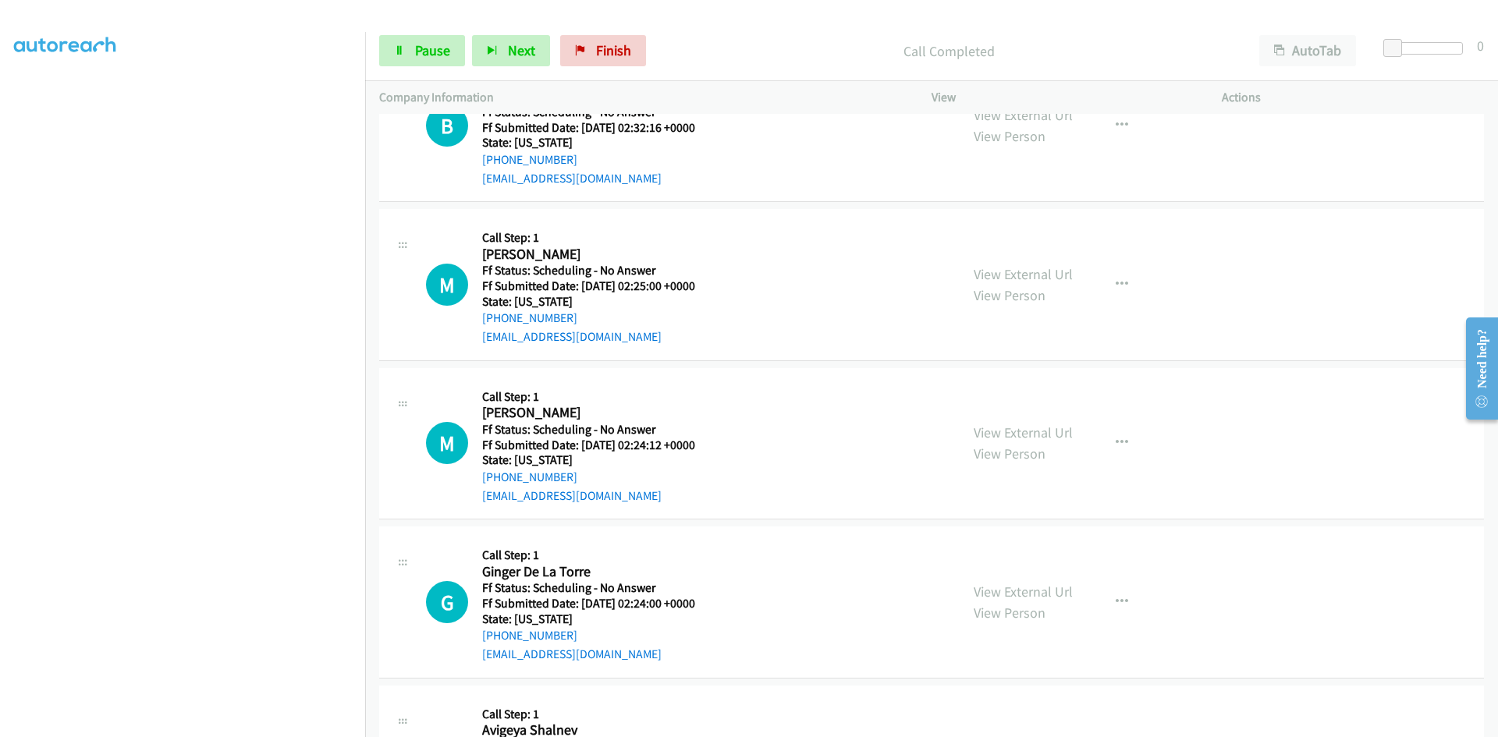
scroll to position [5133, 0]
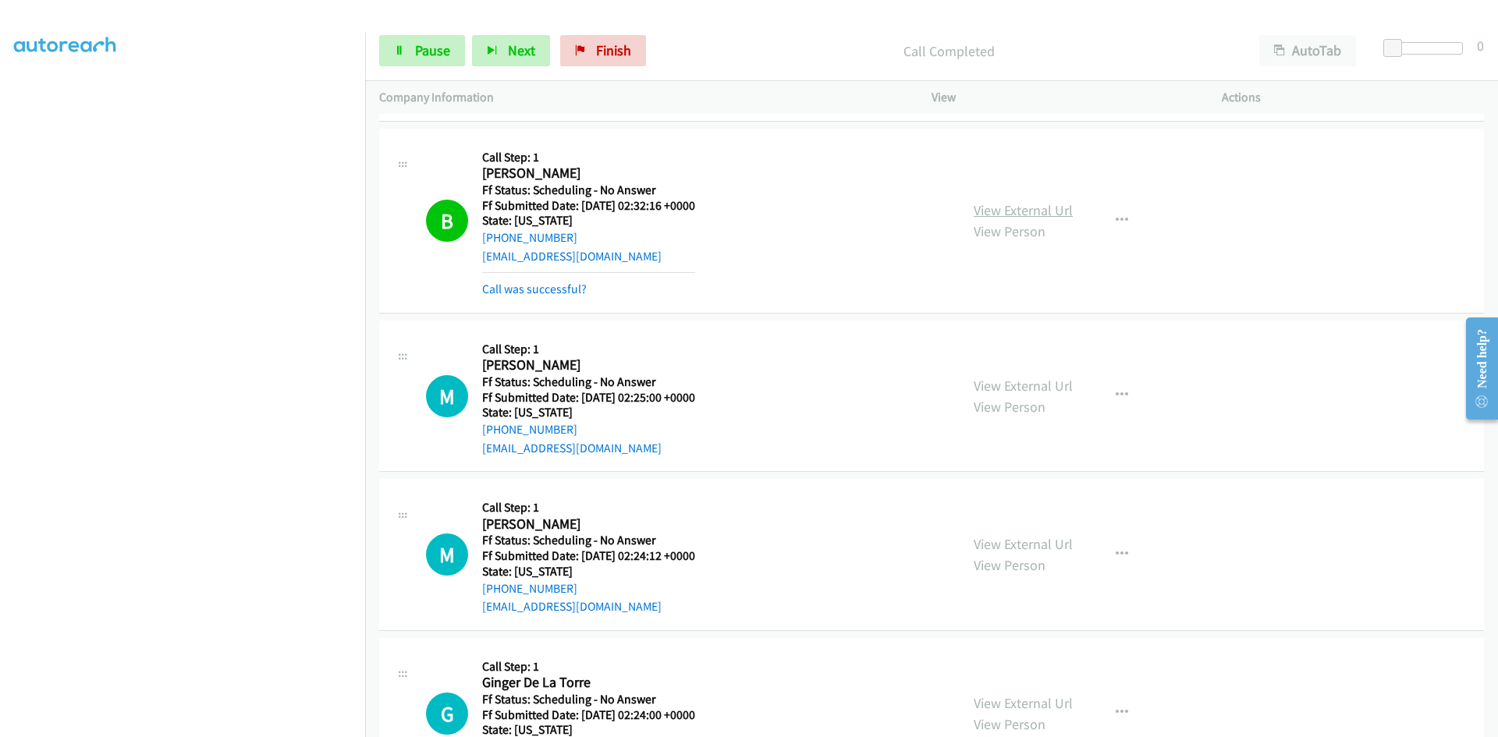
click at [1020, 215] on link "View External Url" at bounding box center [1023, 210] width 99 height 18
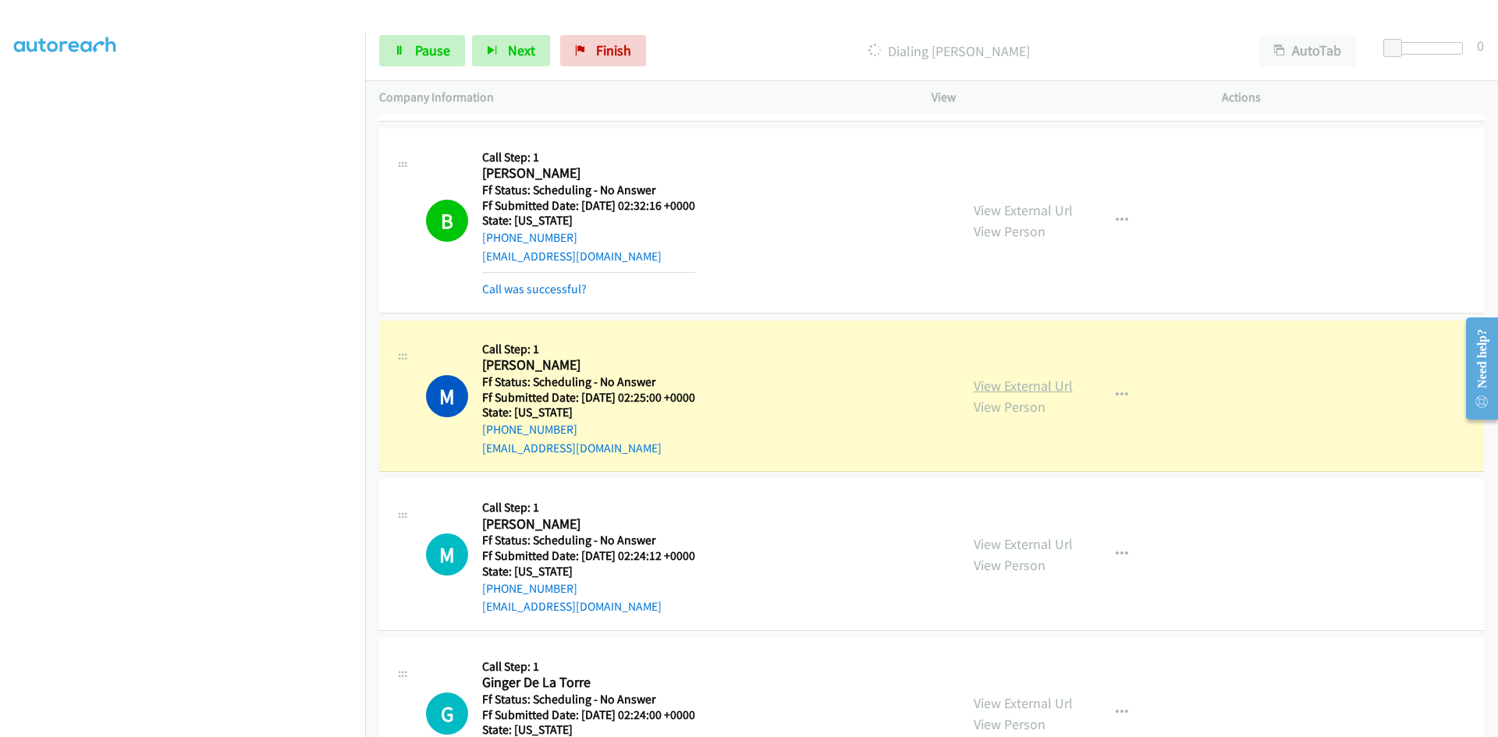
click at [1049, 387] on link "View External Url" at bounding box center [1023, 386] width 99 height 18
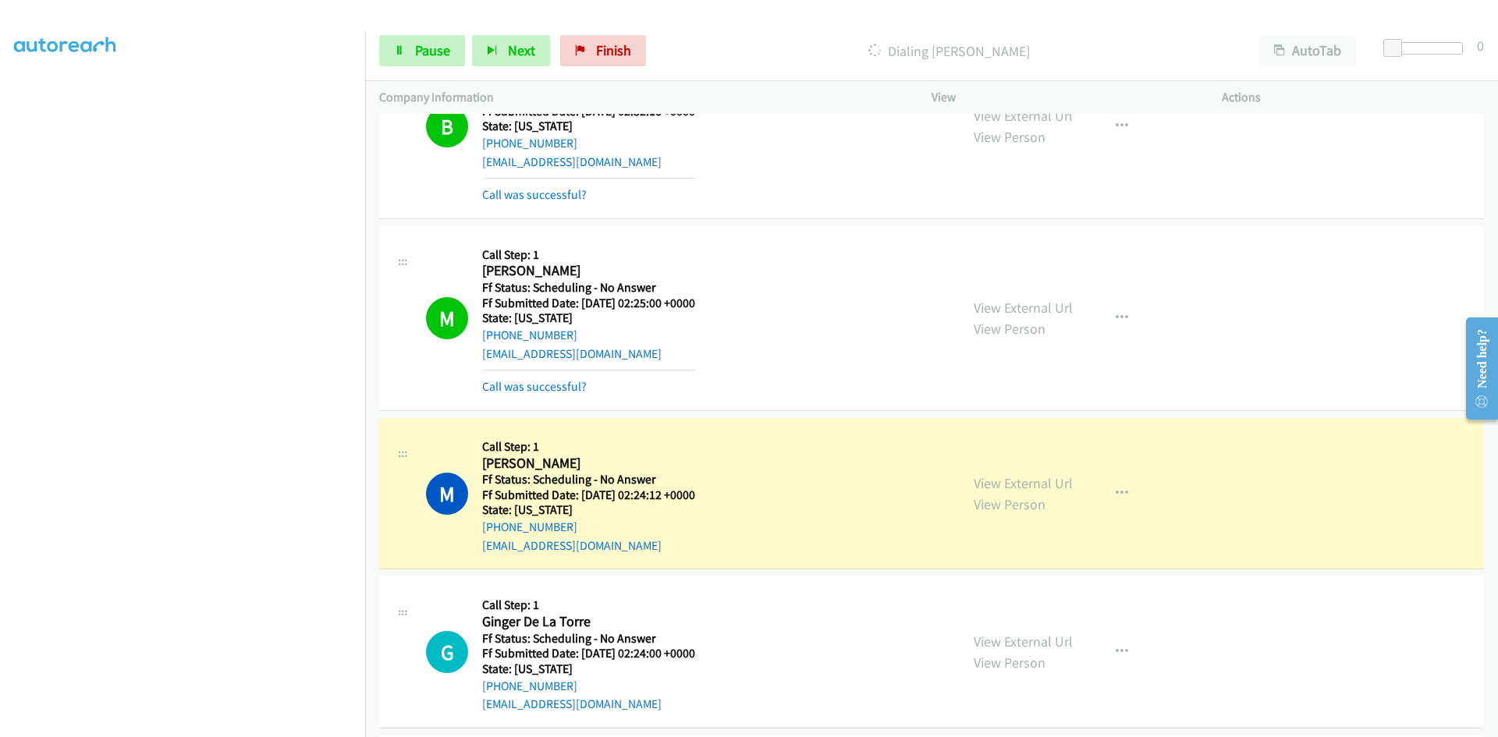
scroll to position [5290, 0]
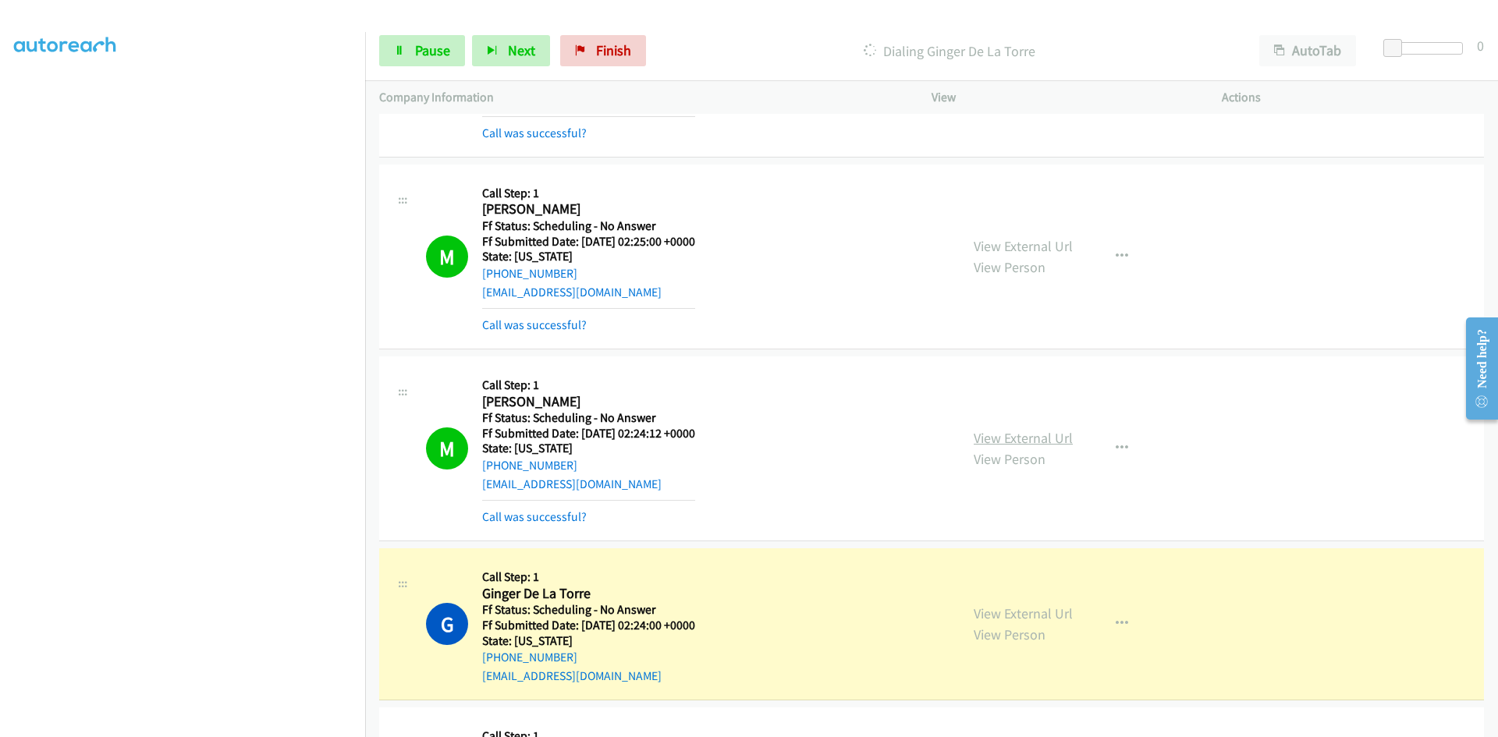
click at [1037, 434] on link "View External Url" at bounding box center [1023, 438] width 99 height 18
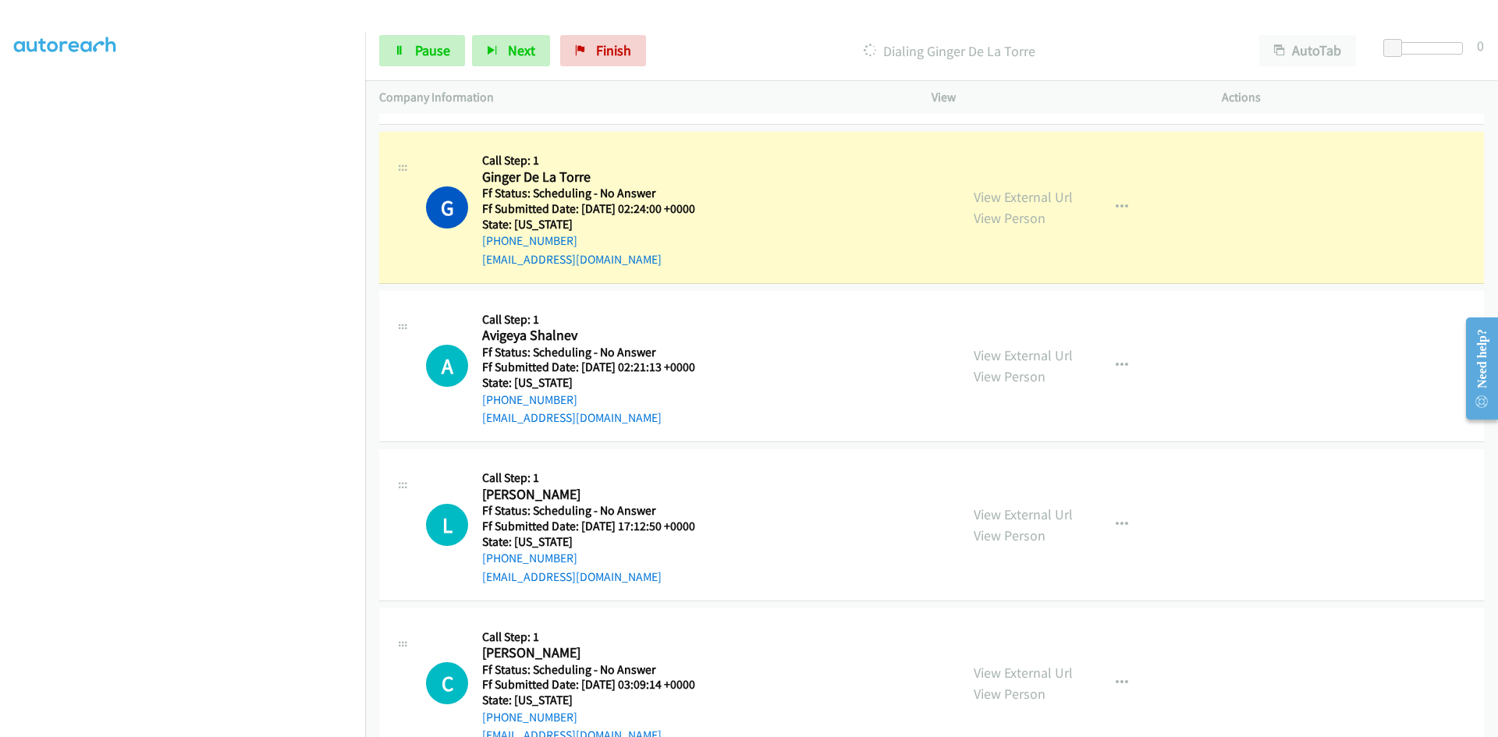
scroll to position [5758, 0]
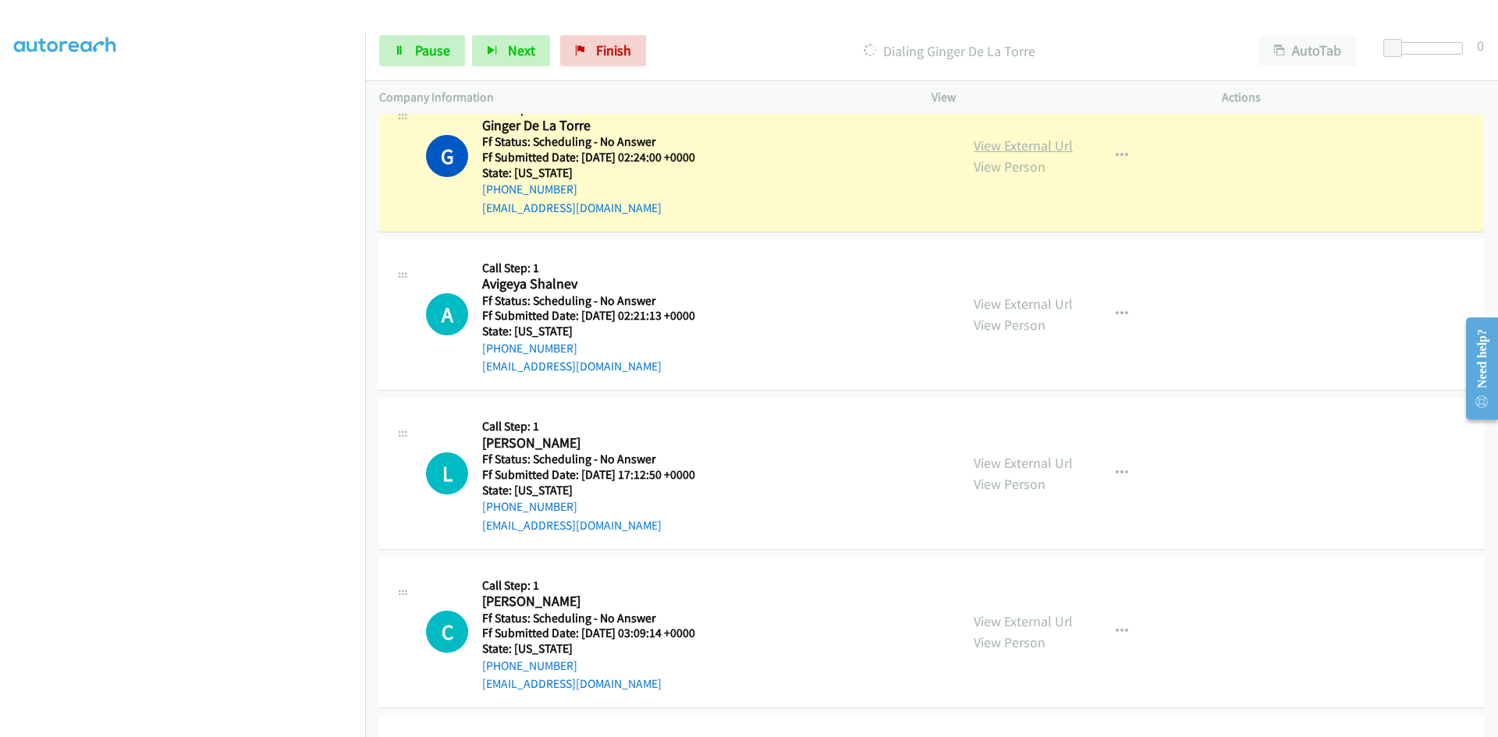
click at [974, 147] on link "View External Url" at bounding box center [1023, 146] width 99 height 18
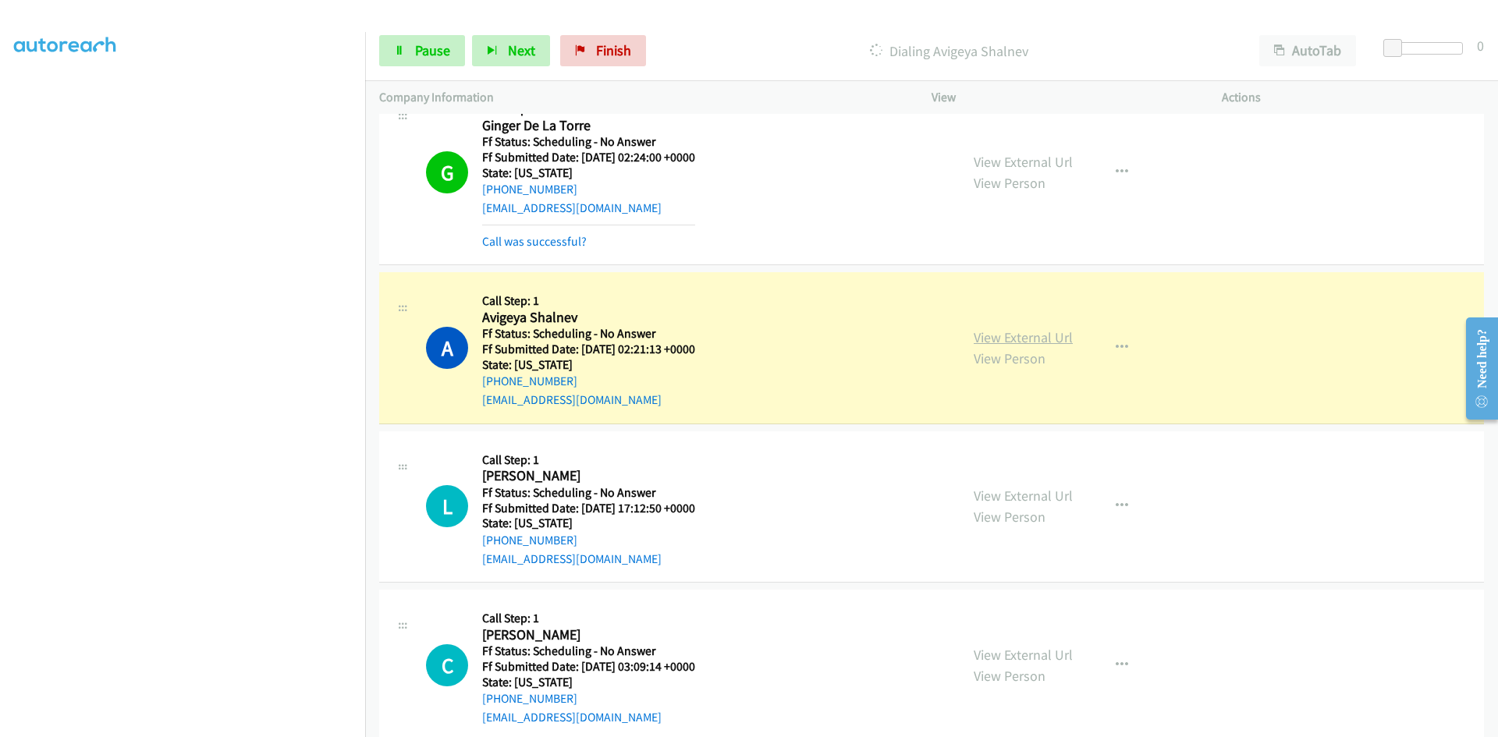
click at [987, 331] on link "View External Url" at bounding box center [1023, 337] width 99 height 18
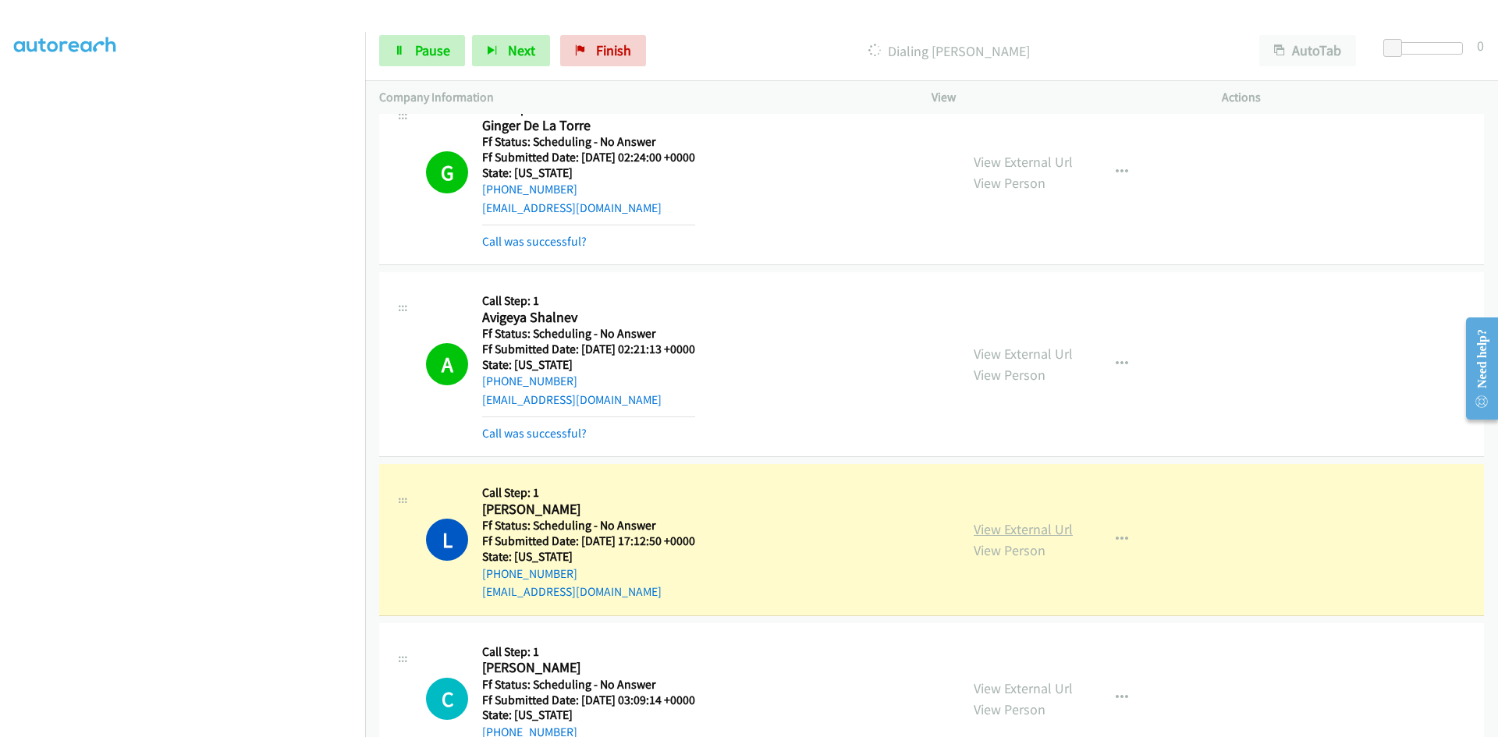
click at [1056, 534] on link "View External Url" at bounding box center [1023, 529] width 99 height 18
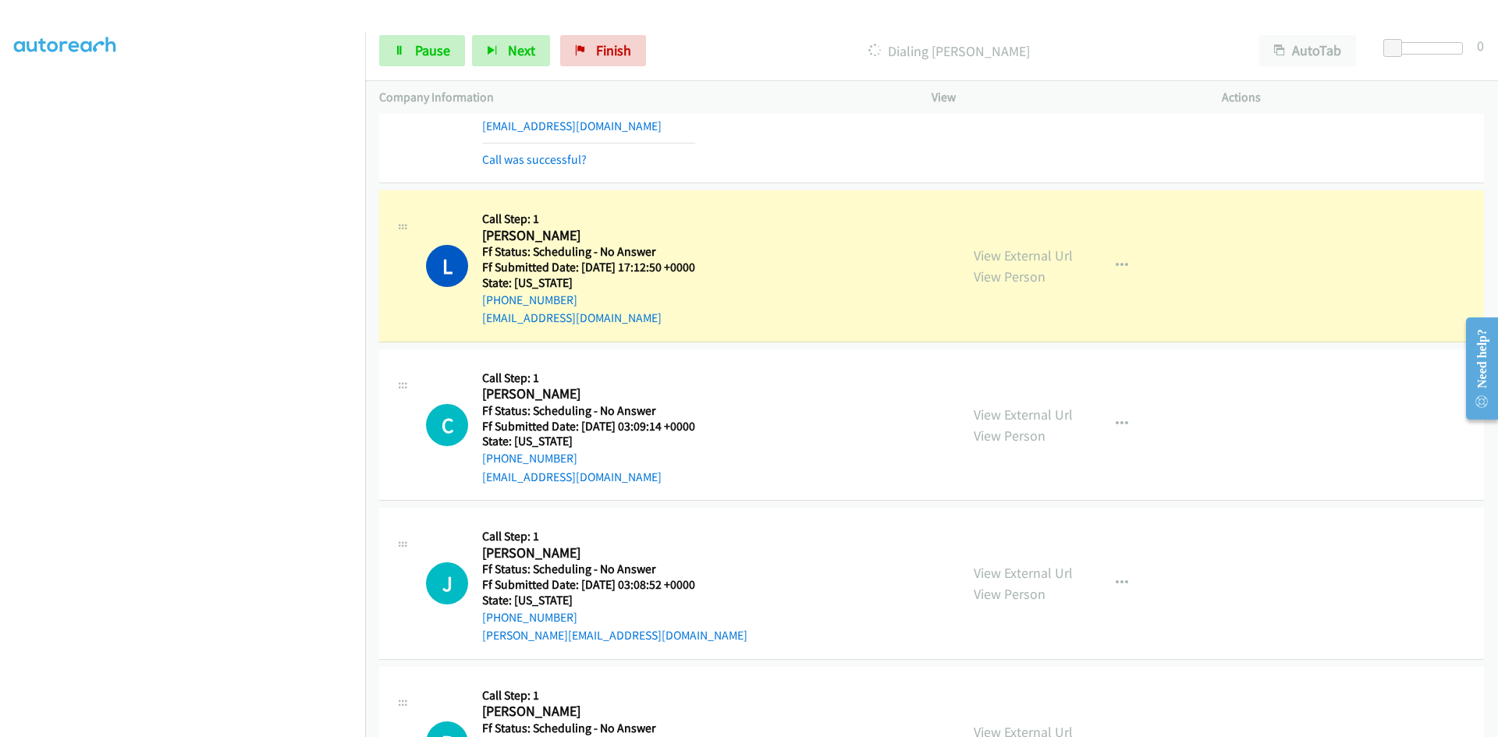
scroll to position [6070, 0]
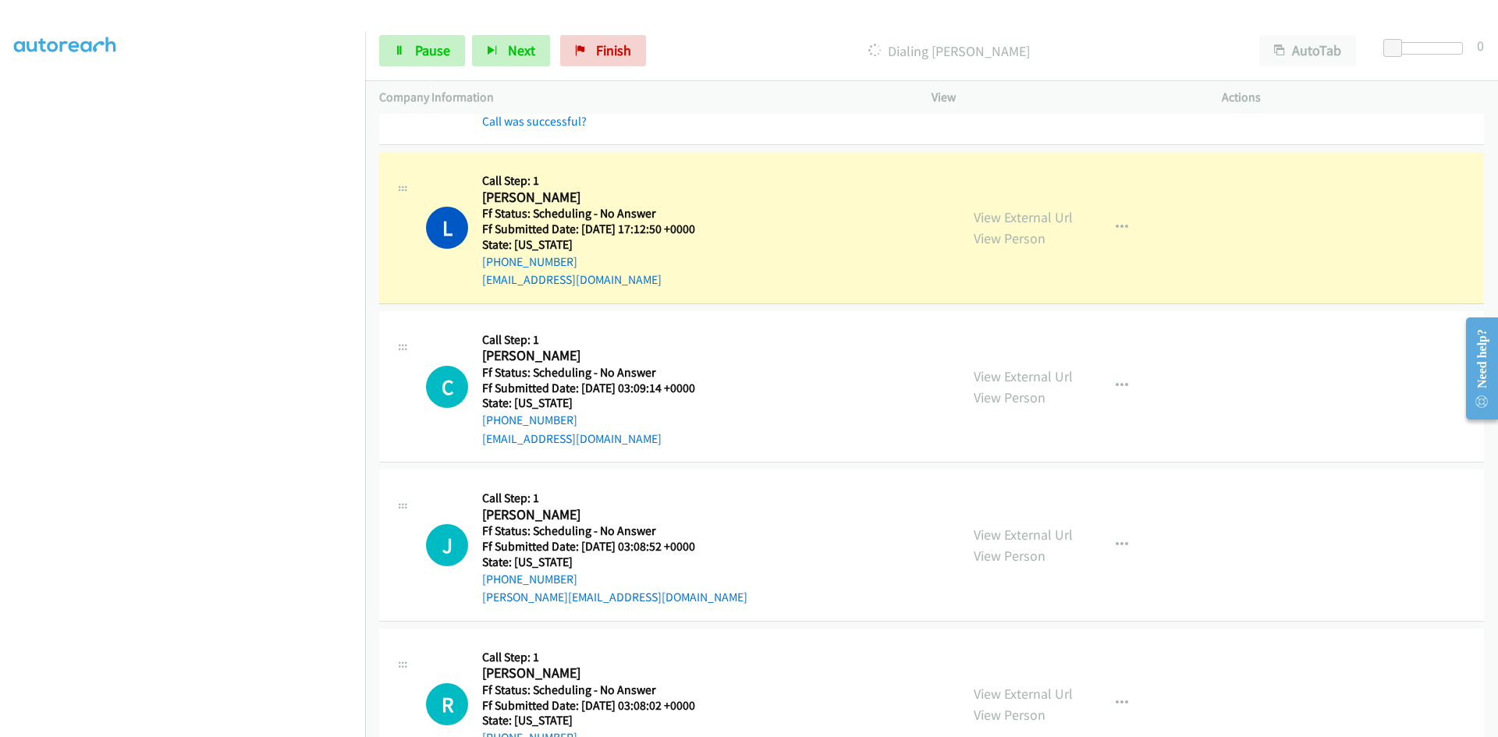
click at [577, 130] on div "Call was successful?" at bounding box center [588, 121] width 213 height 19
click at [579, 125] on link "Call was successful?" at bounding box center [534, 121] width 105 height 15
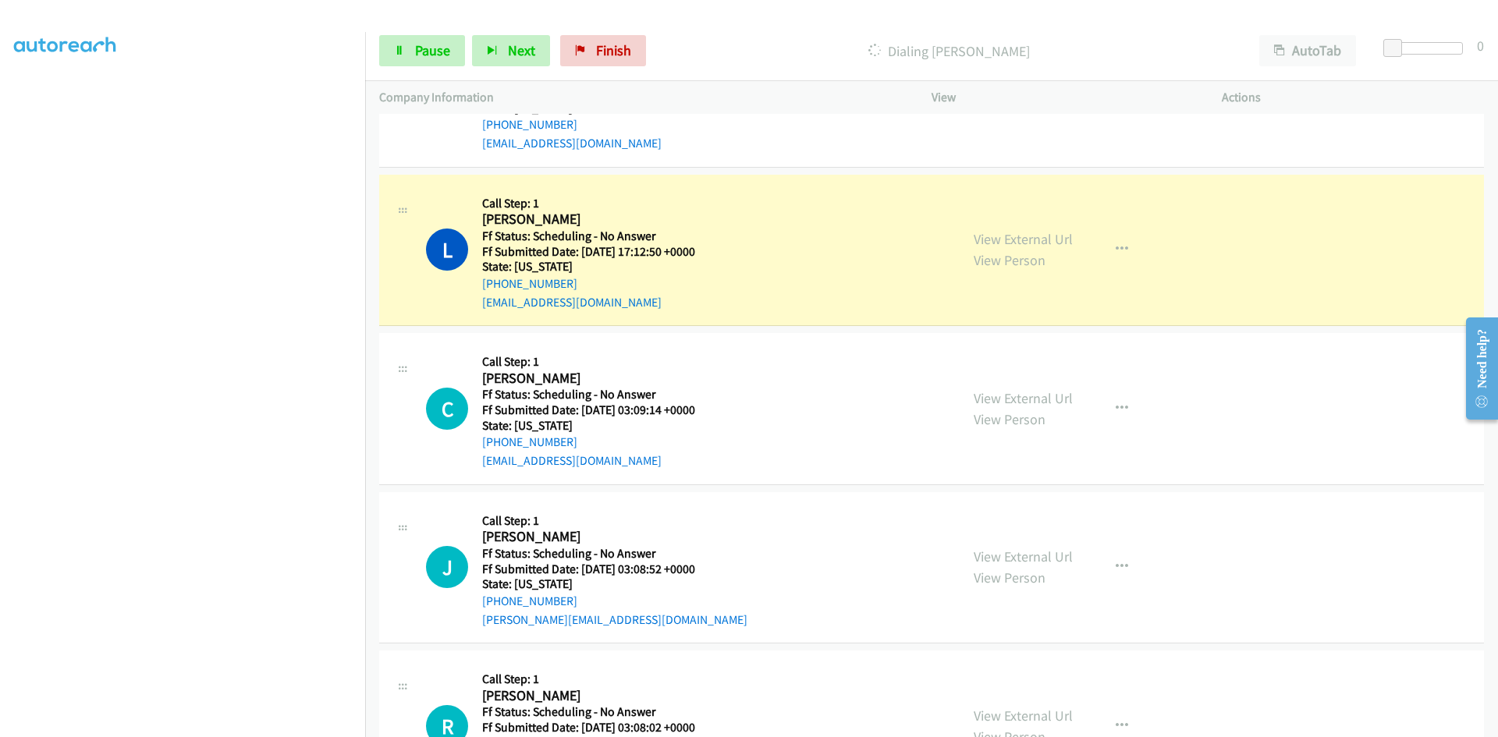
scroll to position [5914, 0]
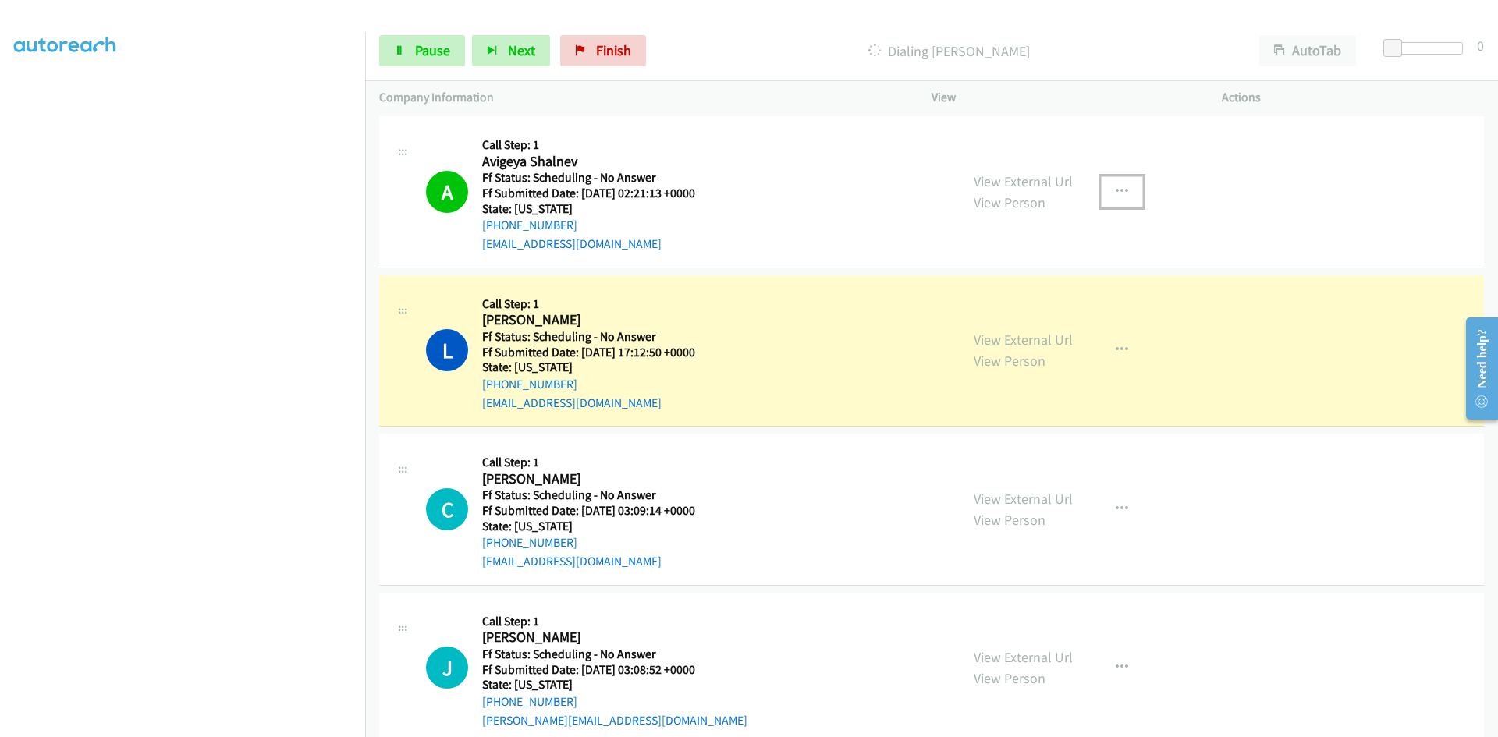
click at [1117, 187] on icon "button" at bounding box center [1122, 192] width 12 height 12
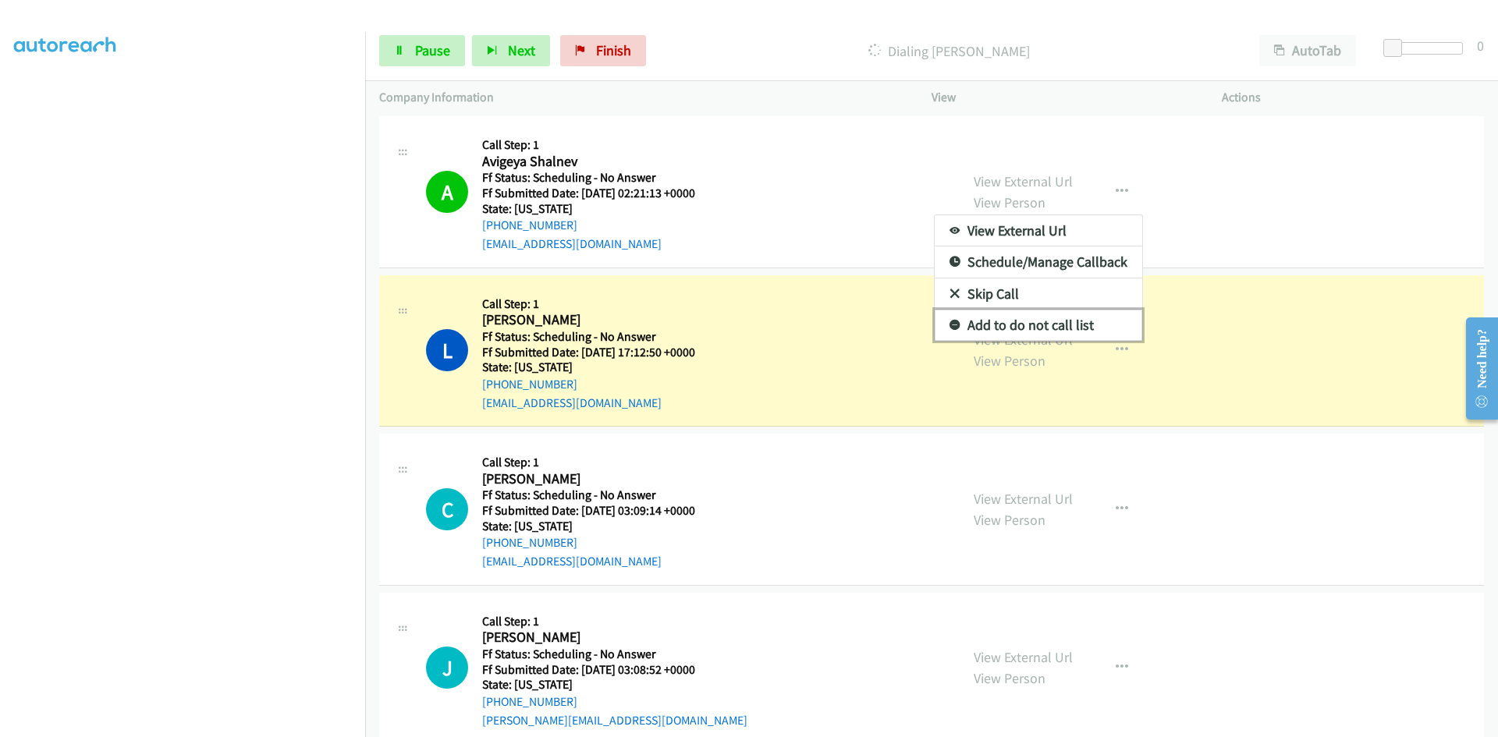
click at [1031, 326] on link "Add to do not call list" at bounding box center [1039, 325] width 208 height 31
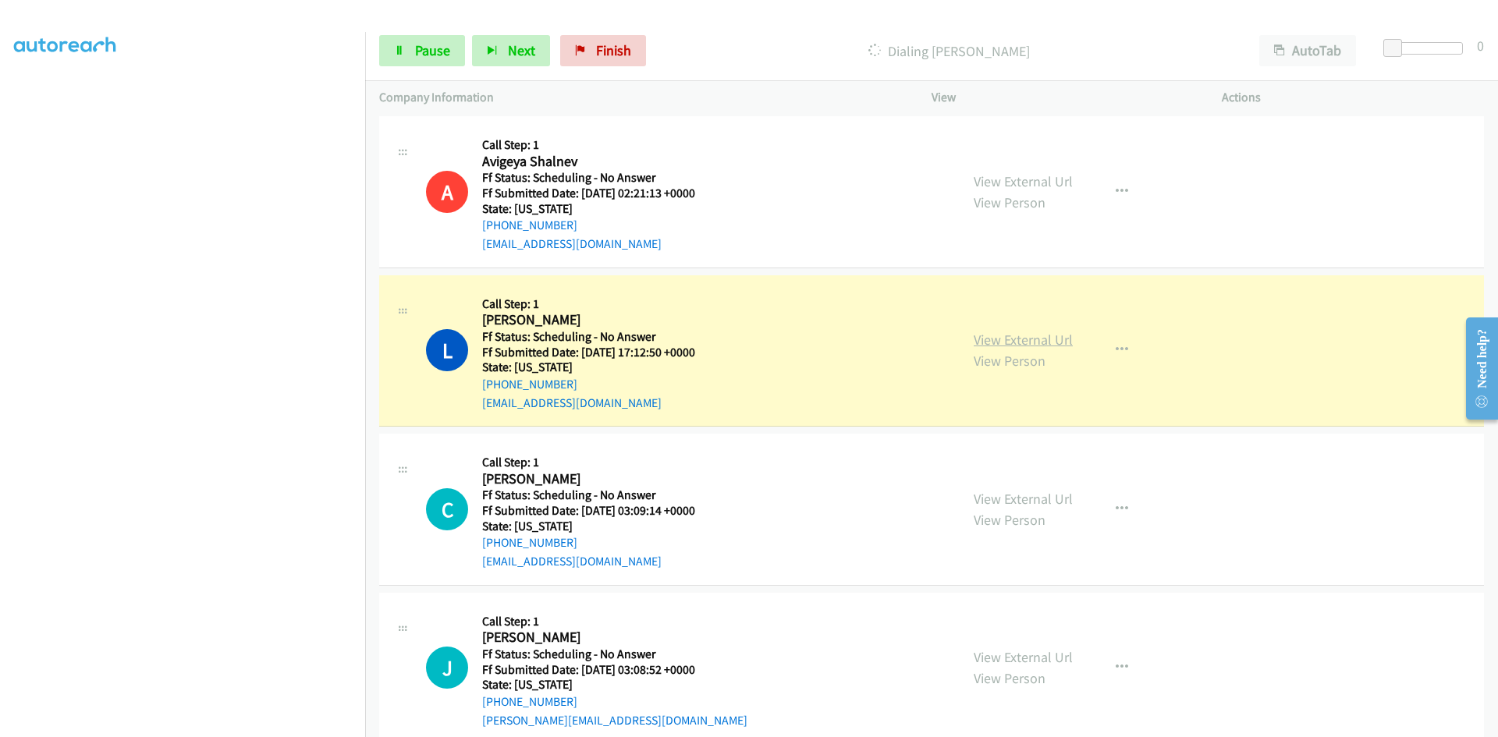
click at [1007, 336] on div "View External Url View Person View External Url Email Schedule/Manage Callback …" at bounding box center [1112, 350] width 304 height 123
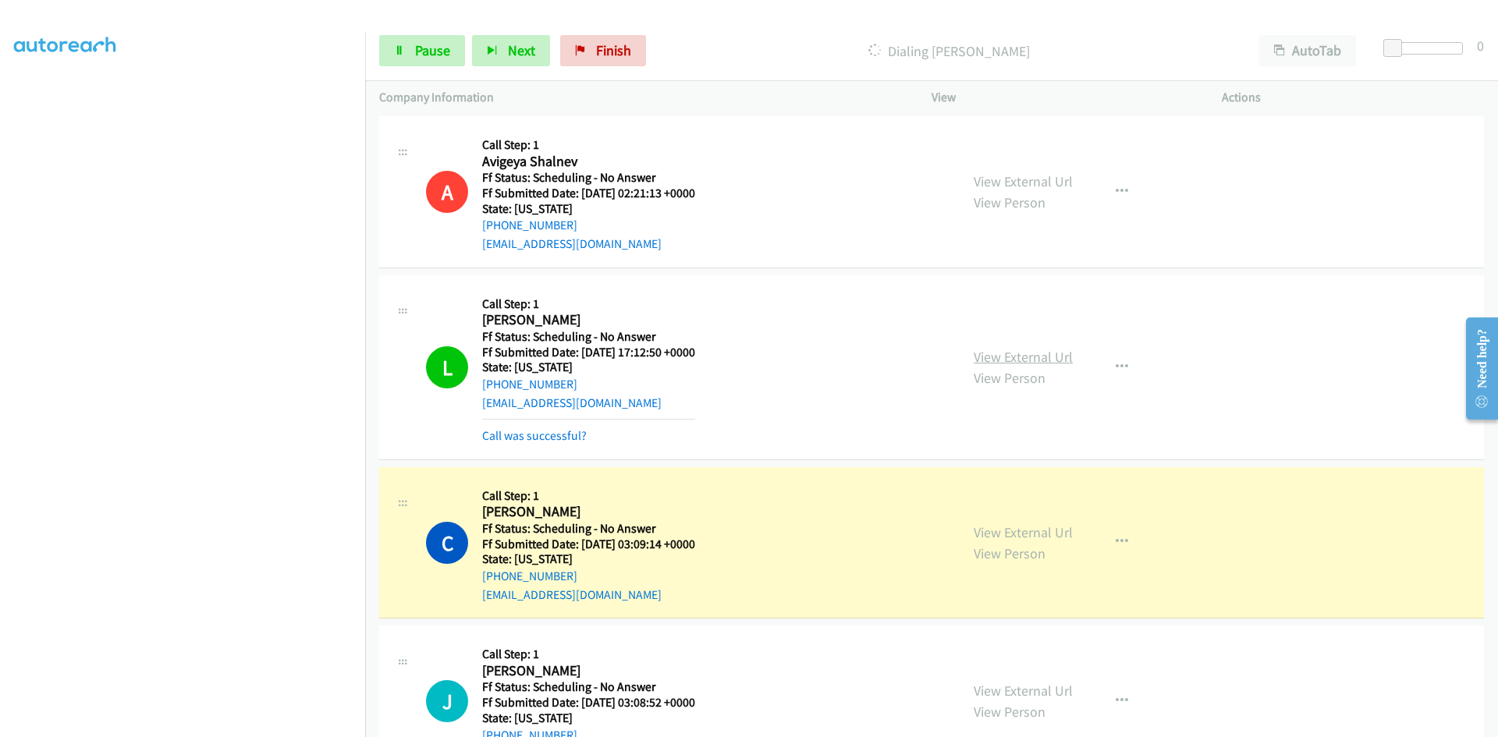
click at [1004, 358] on link "View External Url" at bounding box center [1023, 357] width 99 height 18
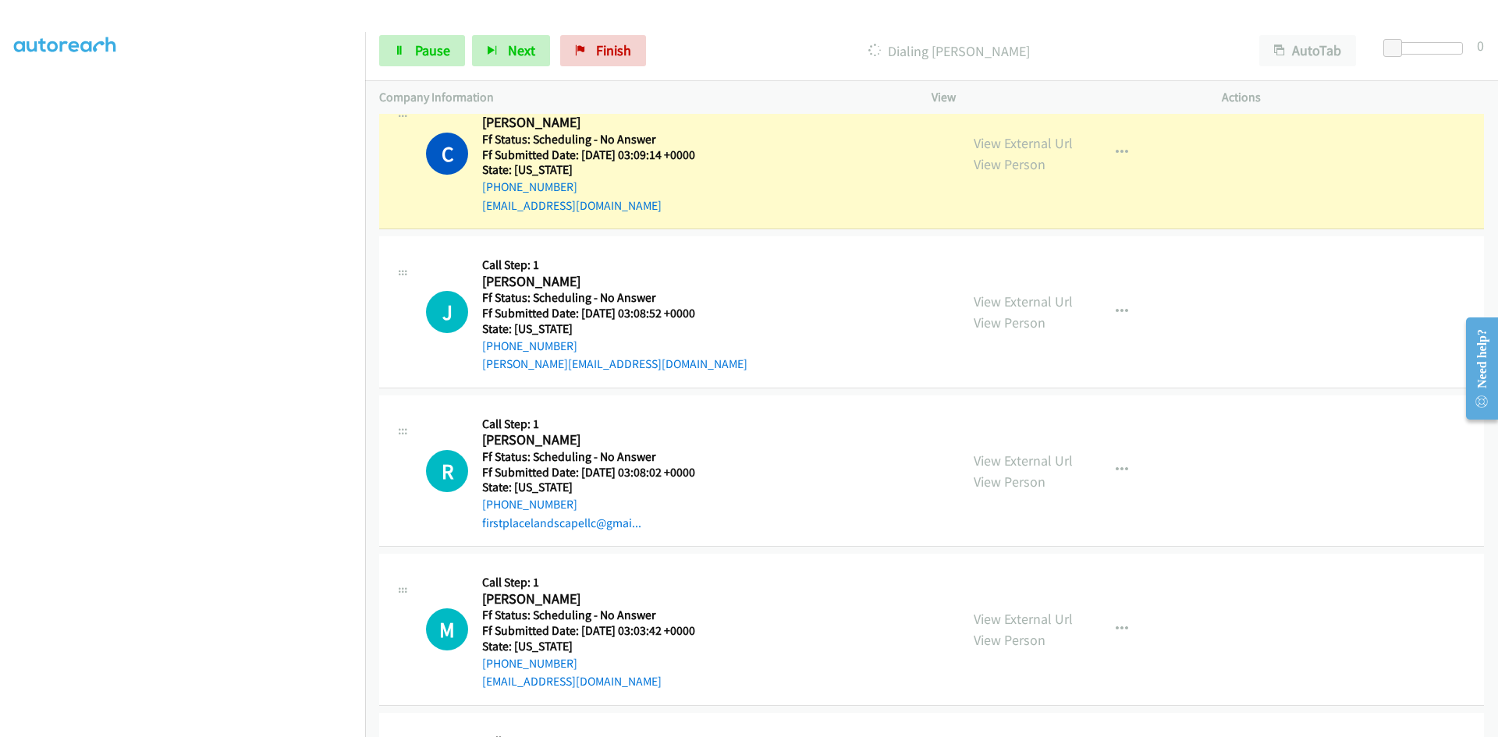
scroll to position [6304, 0]
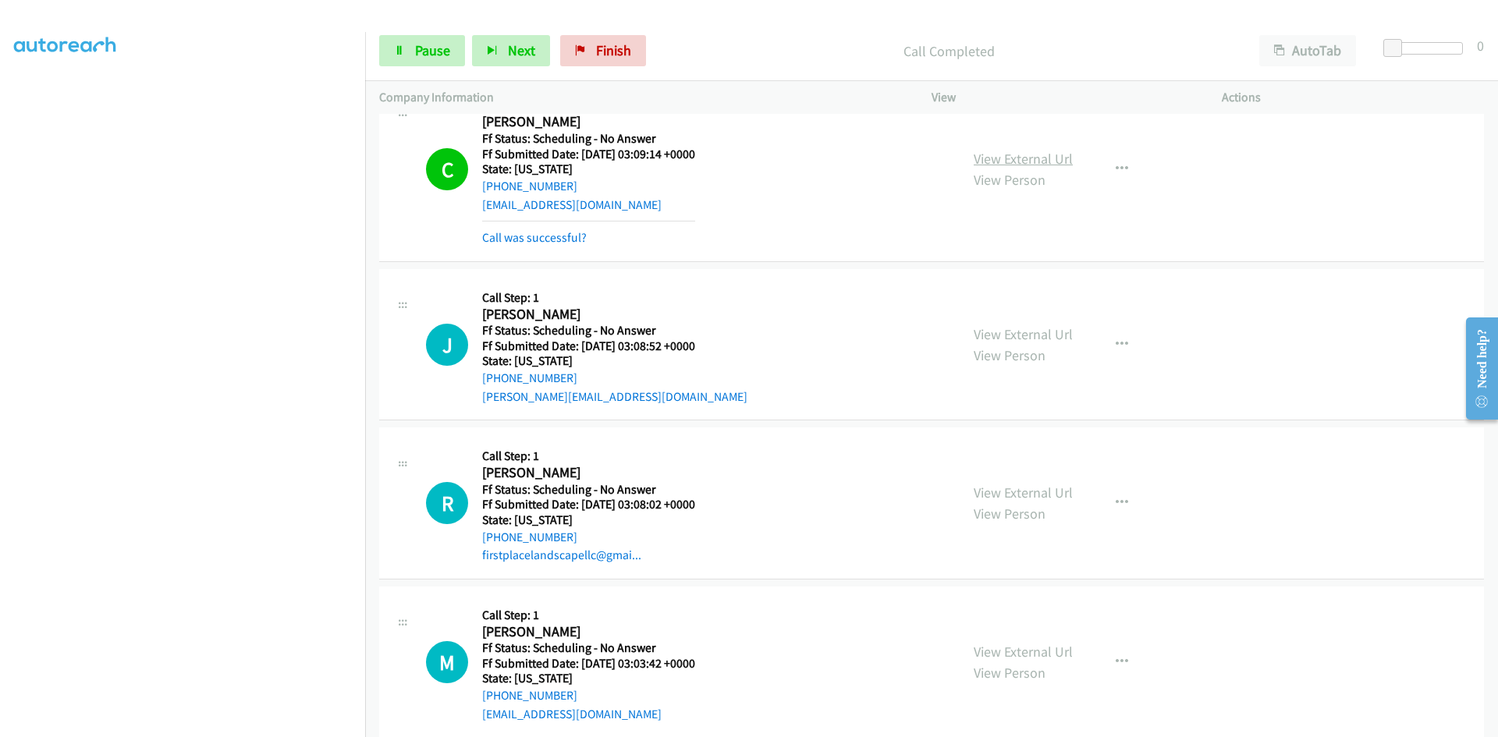
click at [1042, 165] on link "View External Url" at bounding box center [1023, 159] width 99 height 18
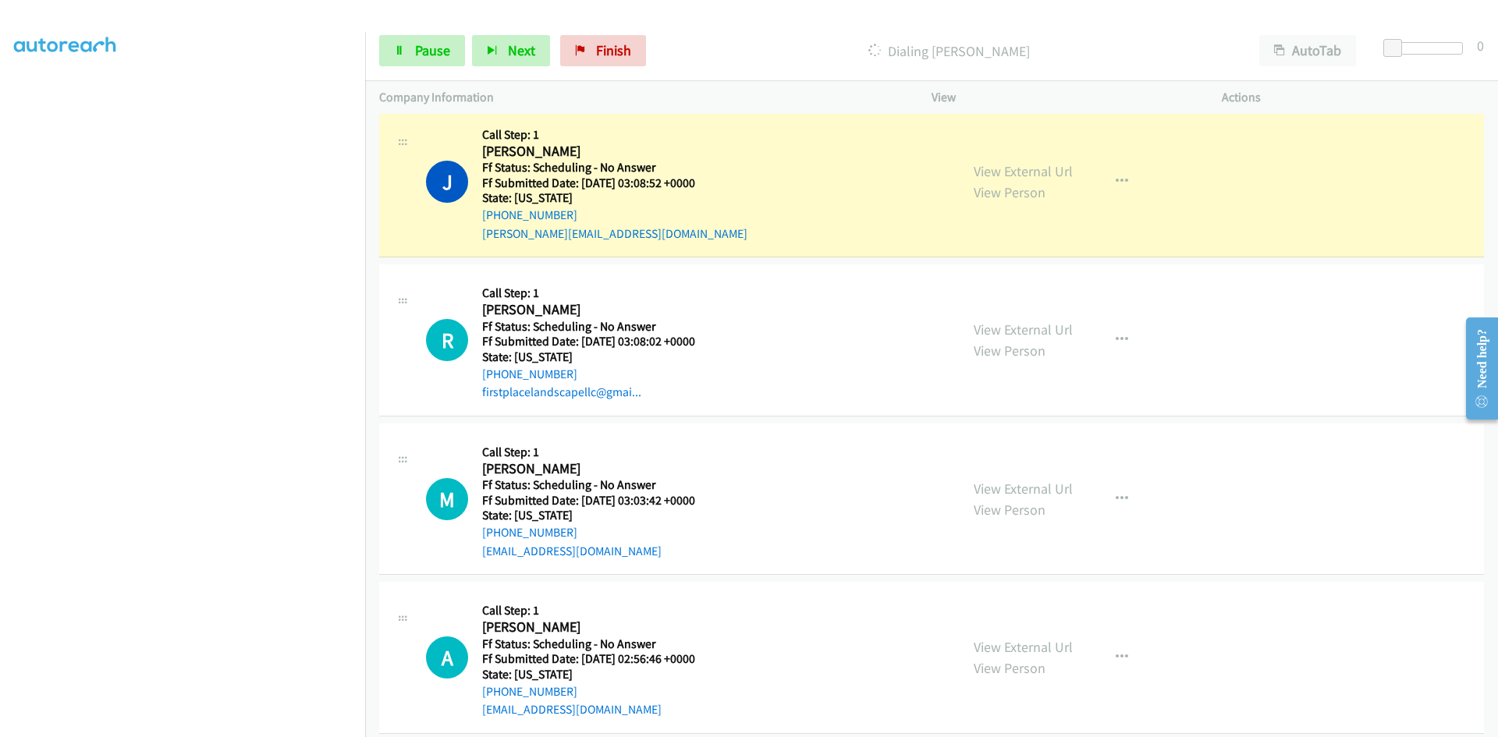
scroll to position [6460, 0]
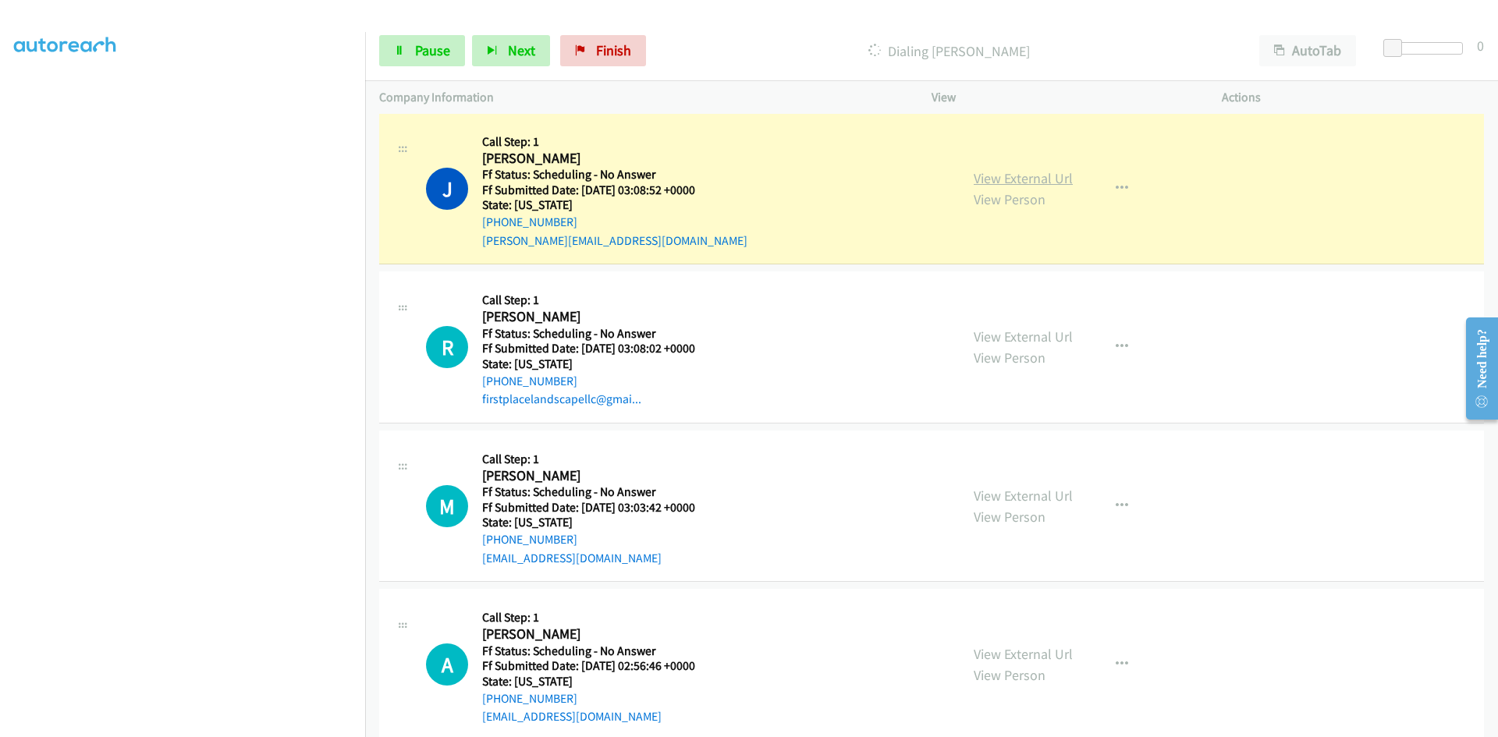
click at [1052, 172] on link "View External Url" at bounding box center [1023, 178] width 99 height 18
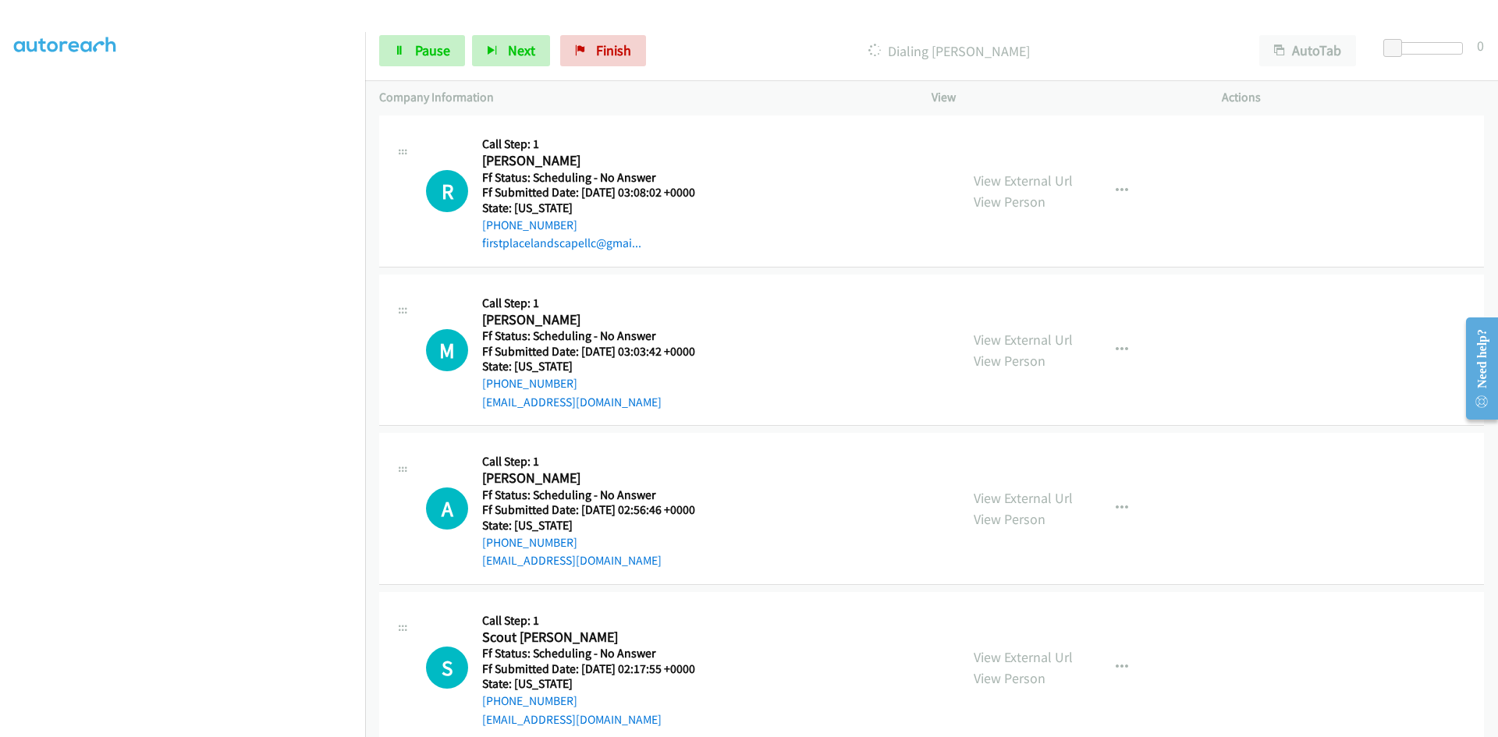
scroll to position [6650, 0]
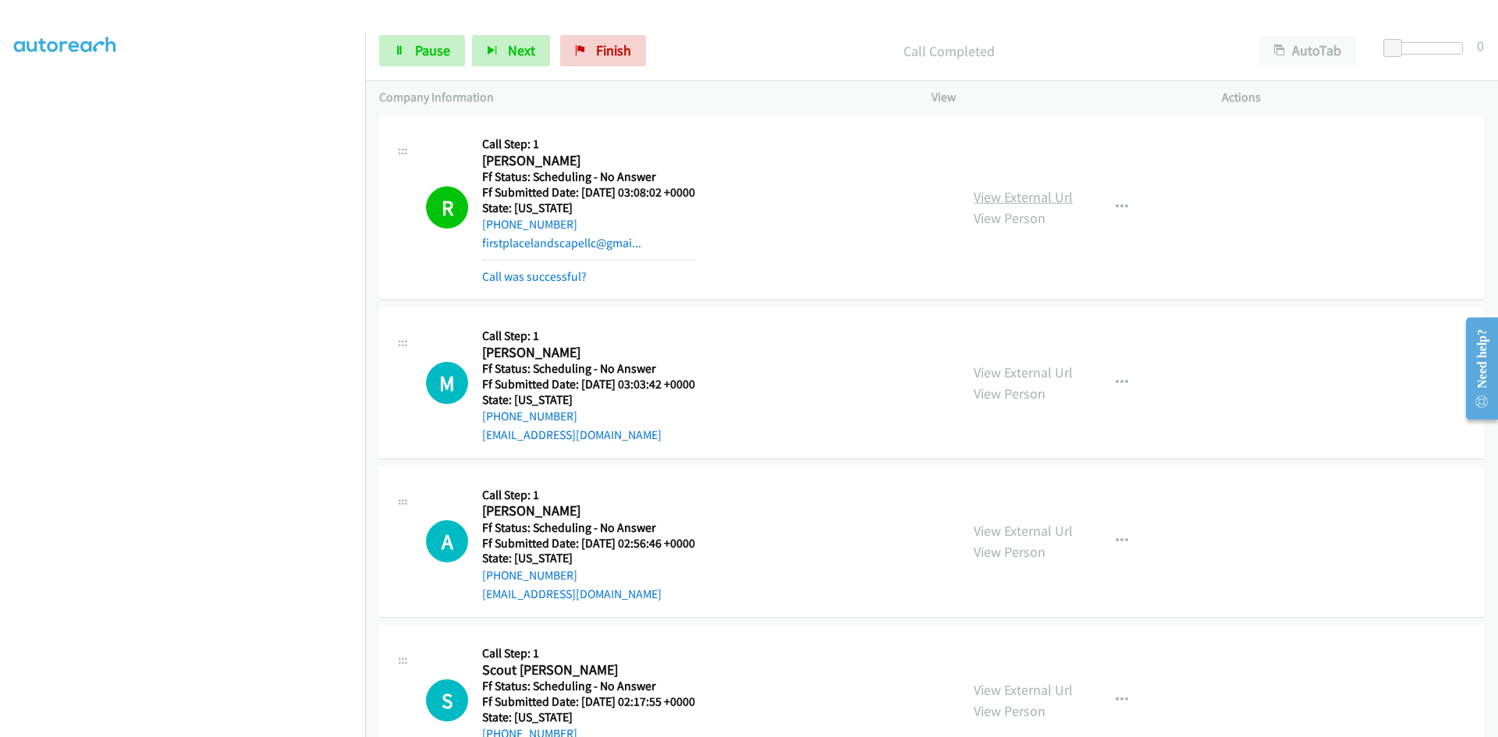
click at [1022, 194] on link "View External Url" at bounding box center [1023, 197] width 99 height 18
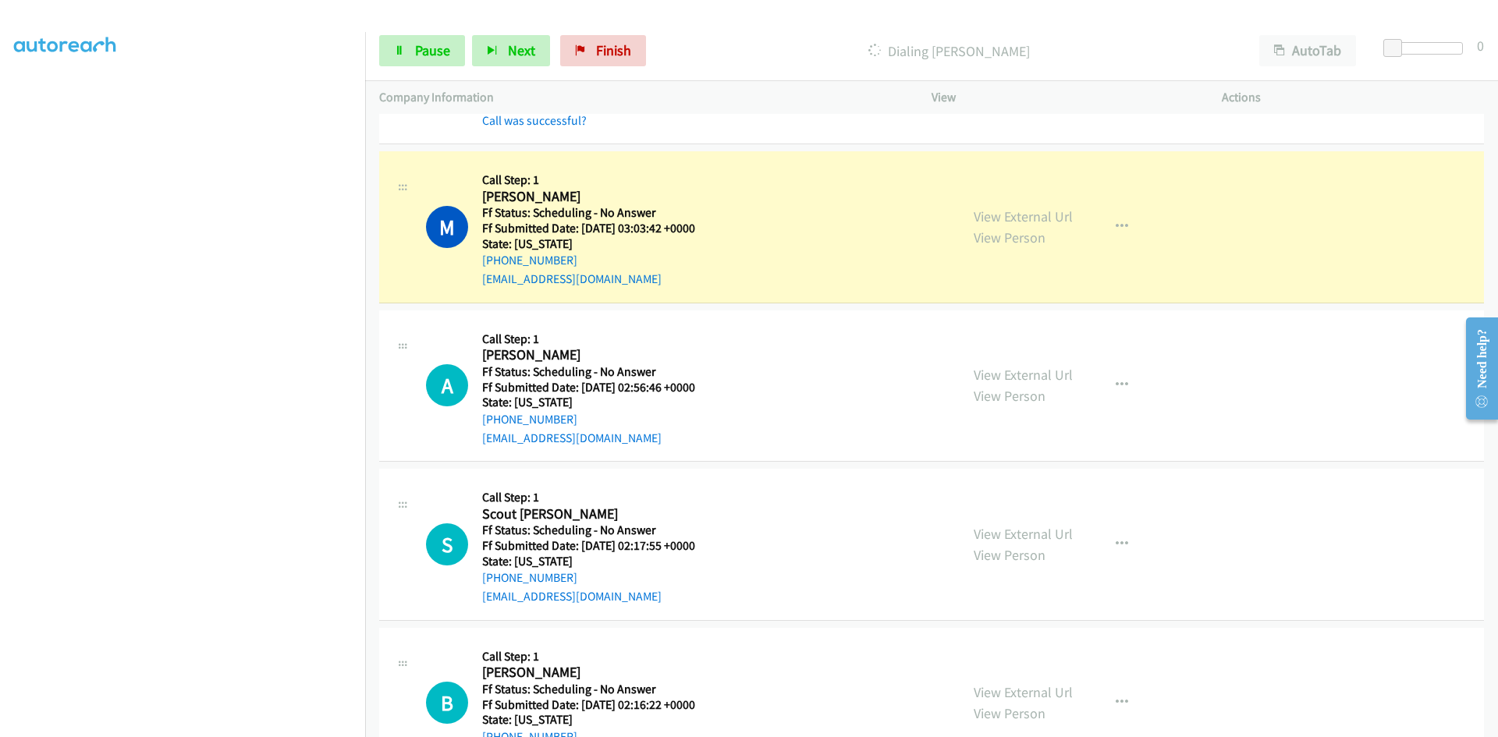
scroll to position [6884, 0]
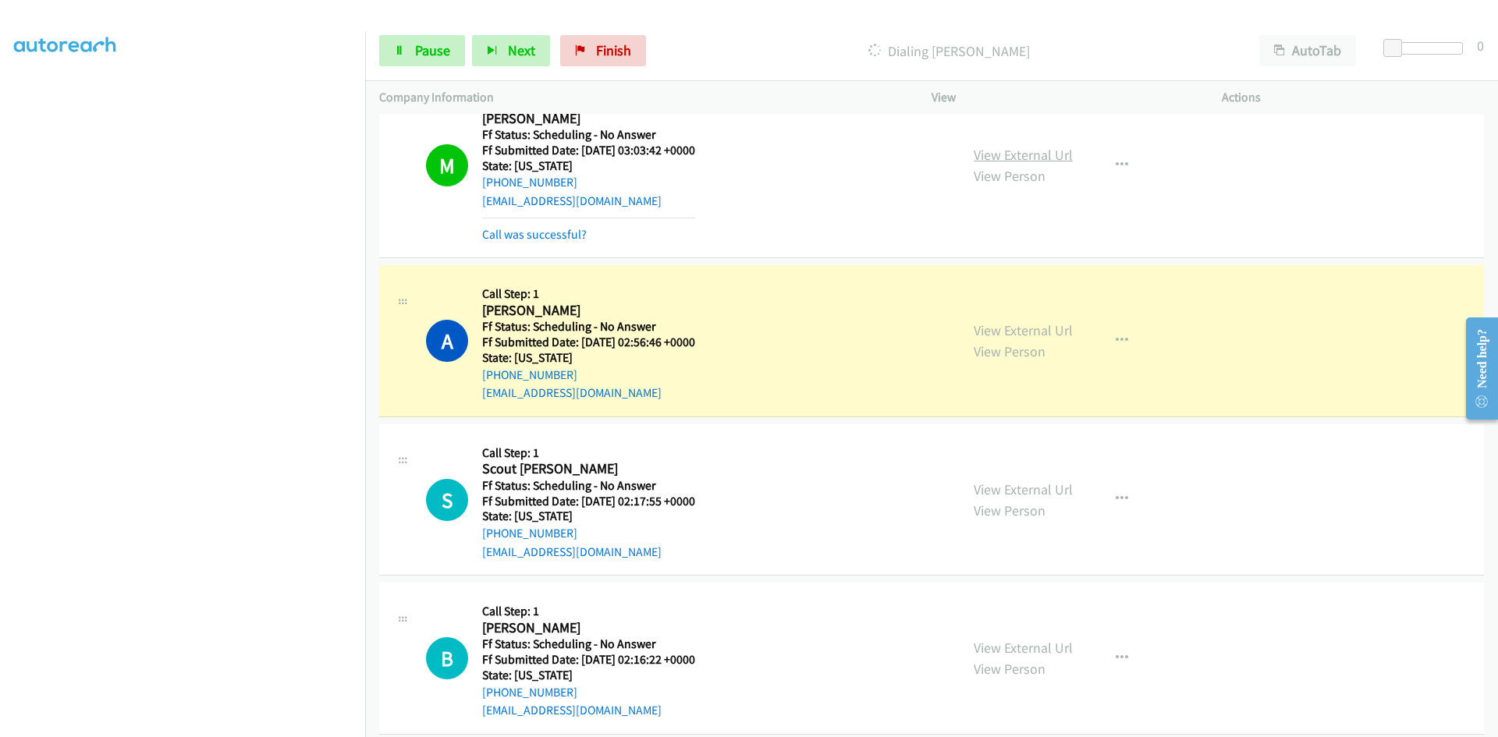
click at [1012, 158] on link "View External Url" at bounding box center [1023, 155] width 99 height 18
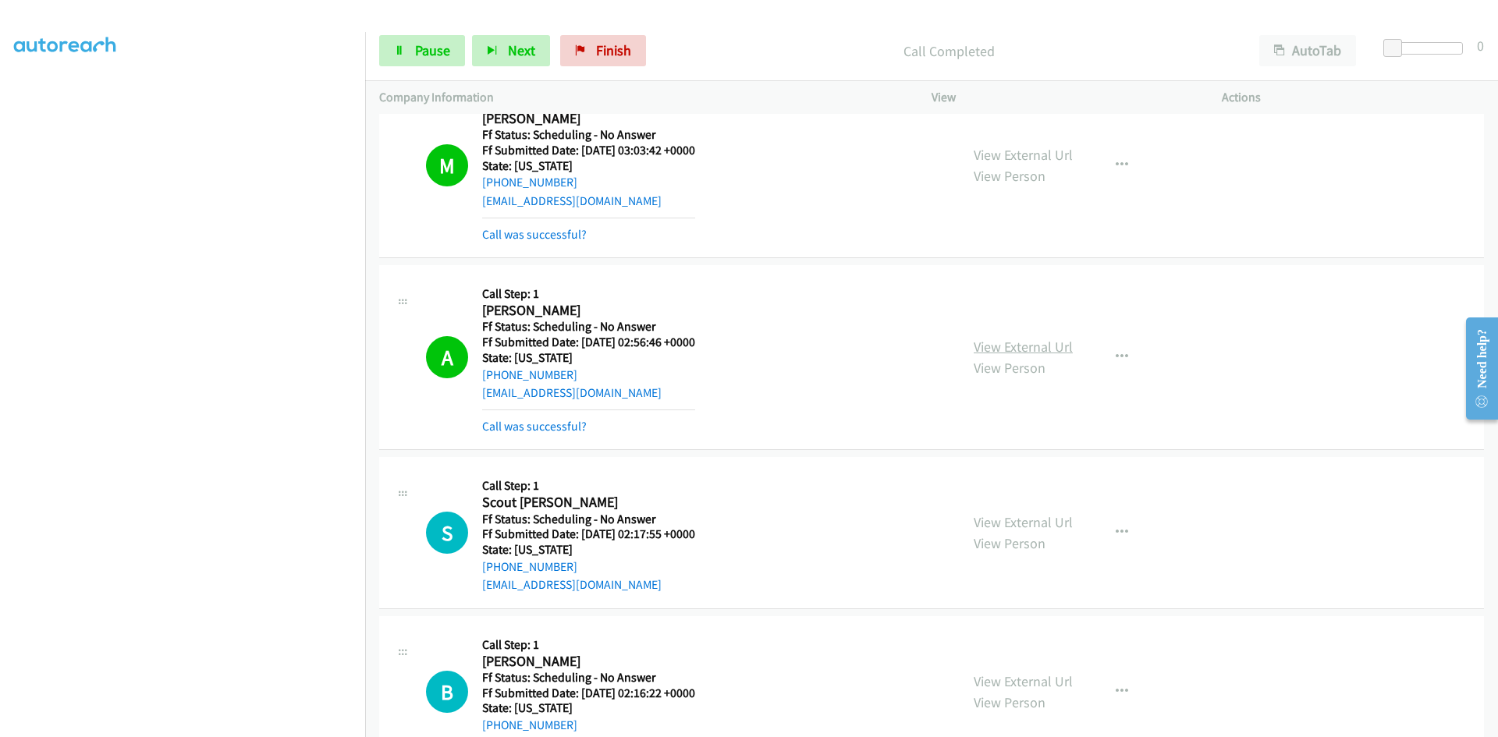
click at [997, 353] on link "View External Url" at bounding box center [1023, 347] width 99 height 18
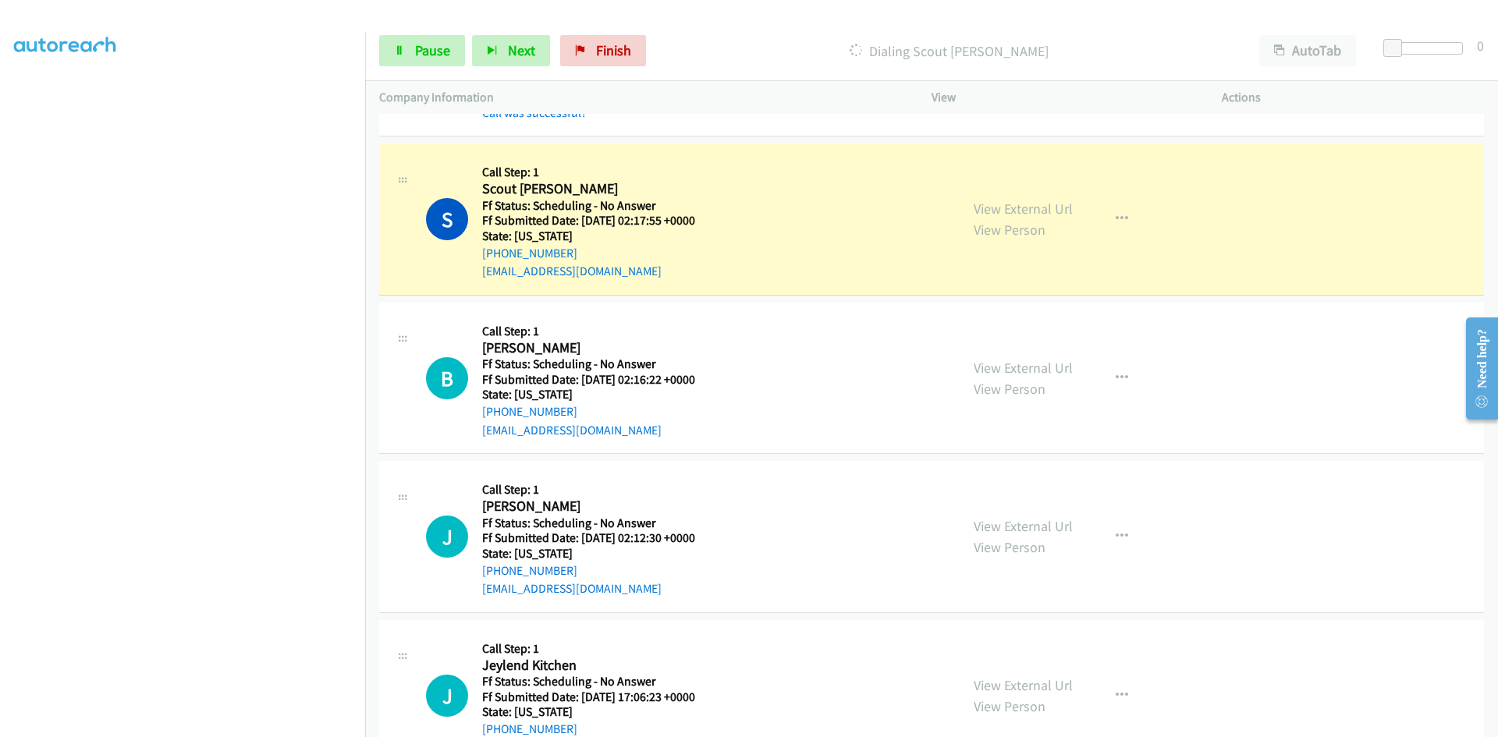
scroll to position [7196, 0]
click at [1038, 212] on link "View External Url" at bounding box center [1023, 210] width 99 height 18
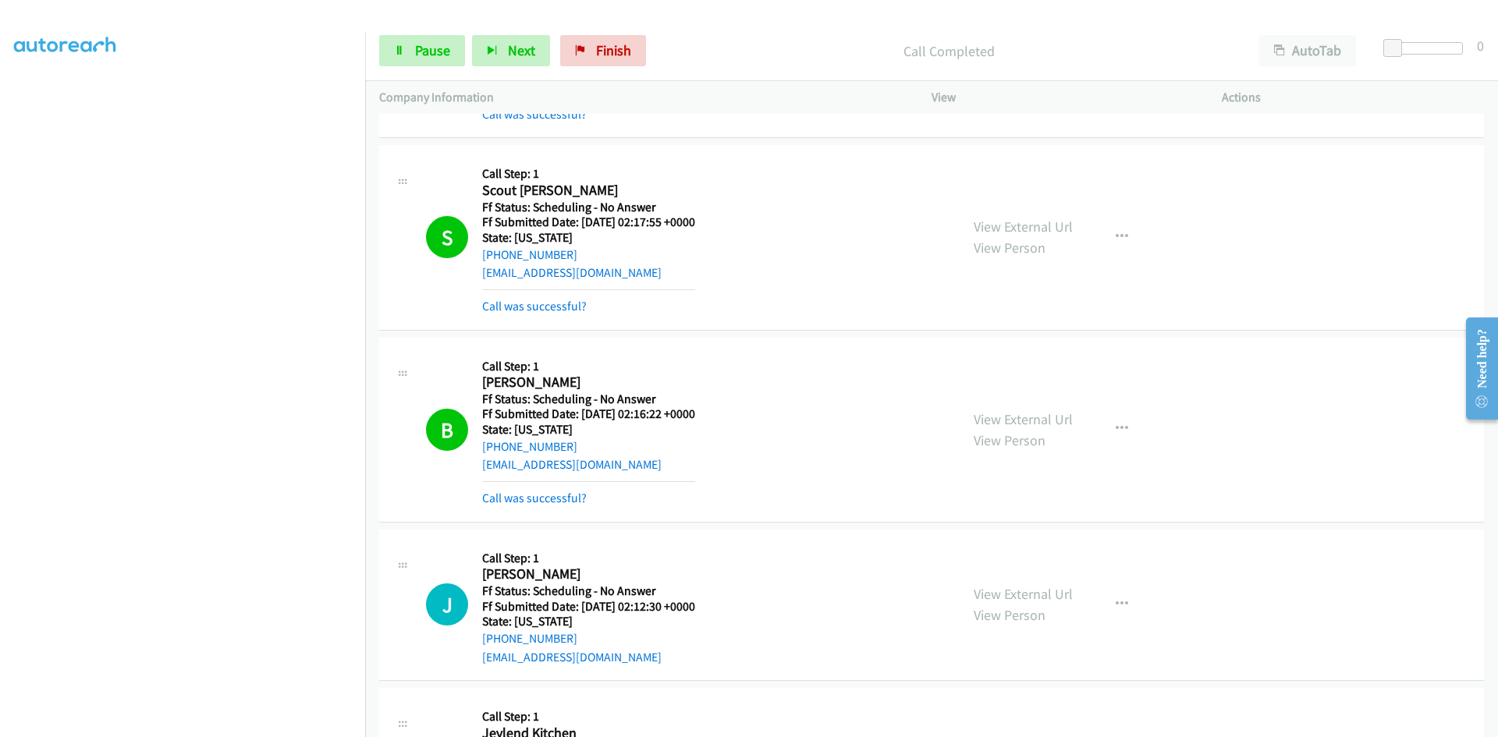
click at [1049, 406] on div "View External Url View Person View External Url Email Schedule/Manage Callback …" at bounding box center [1112, 430] width 304 height 156
click at [1050, 412] on link "View External Url" at bounding box center [1023, 419] width 99 height 18
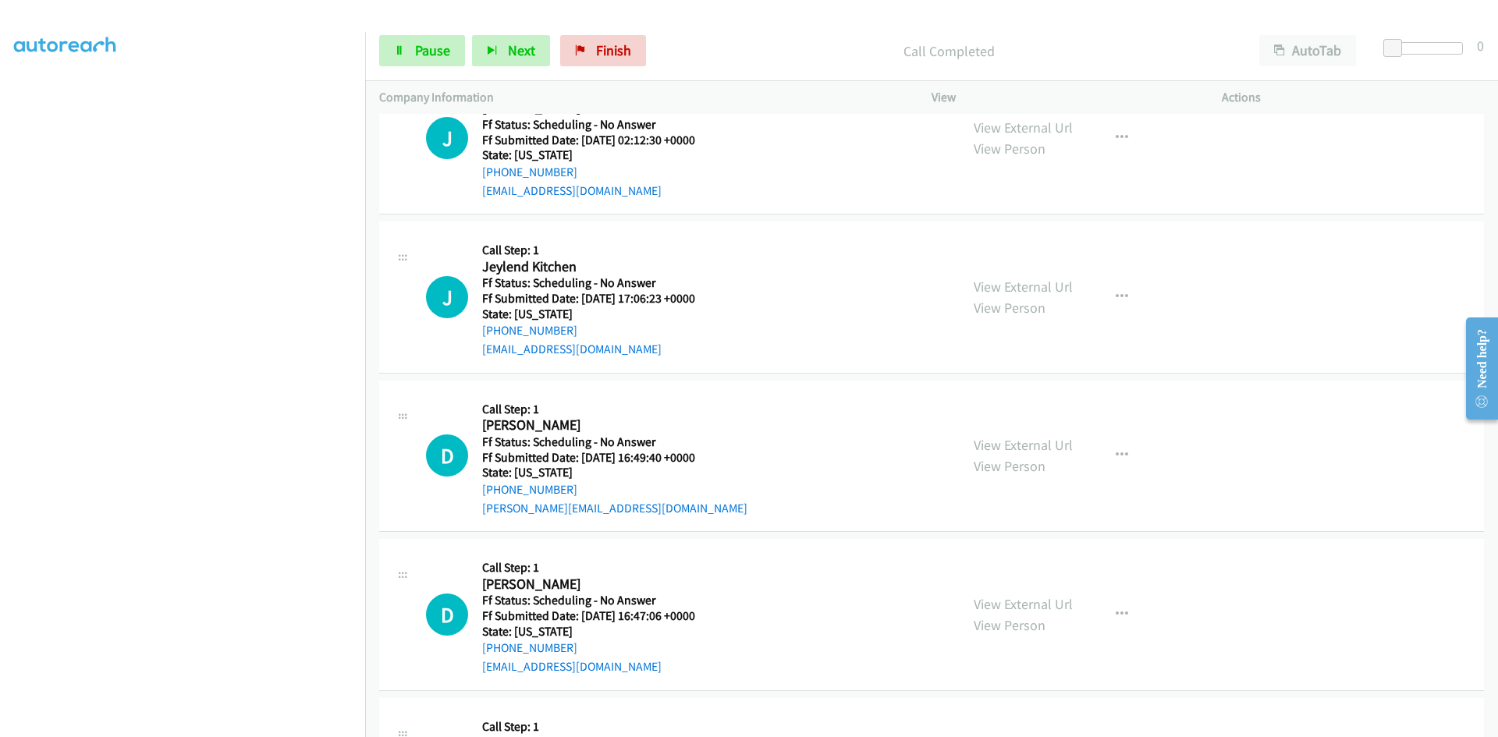
scroll to position [7664, 0]
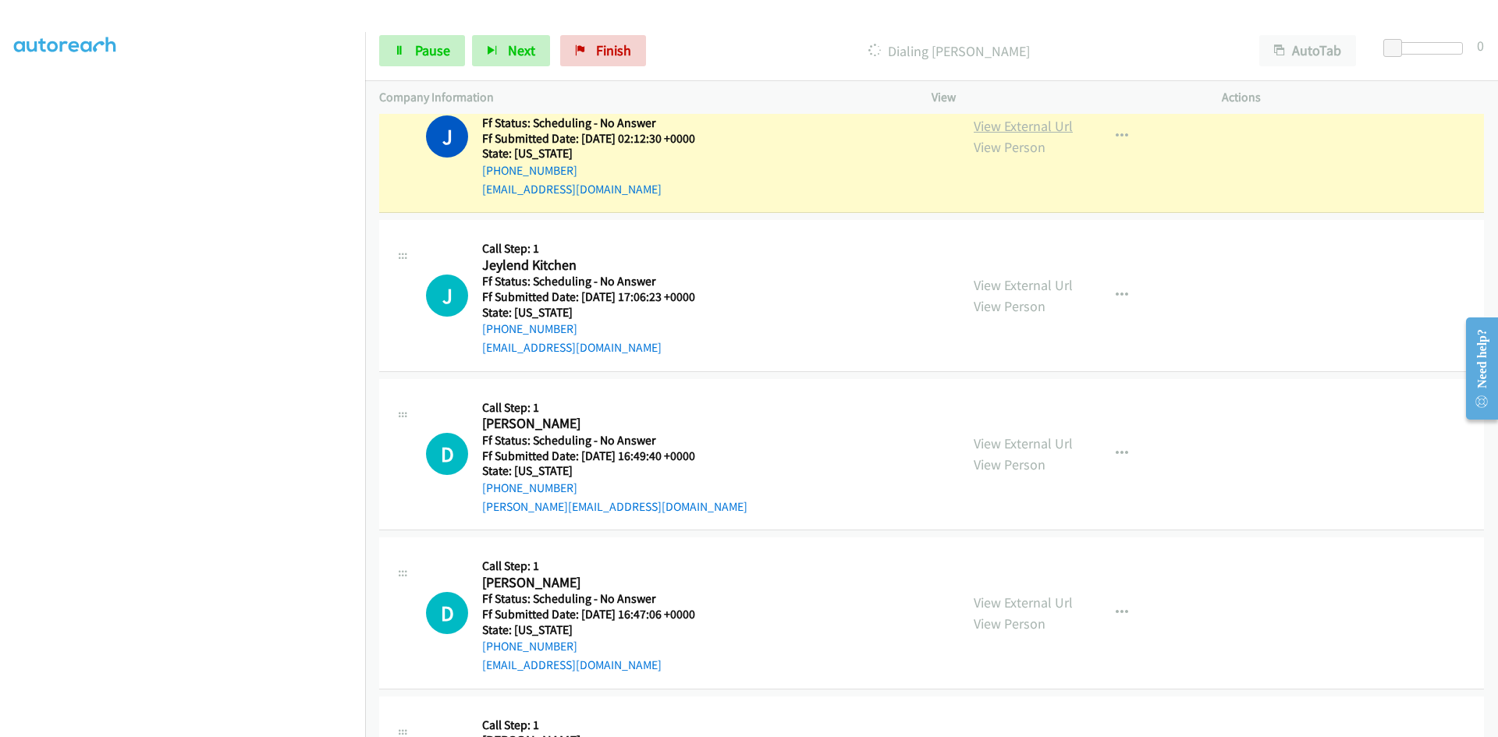
click at [1049, 130] on link "View External Url" at bounding box center [1023, 126] width 99 height 18
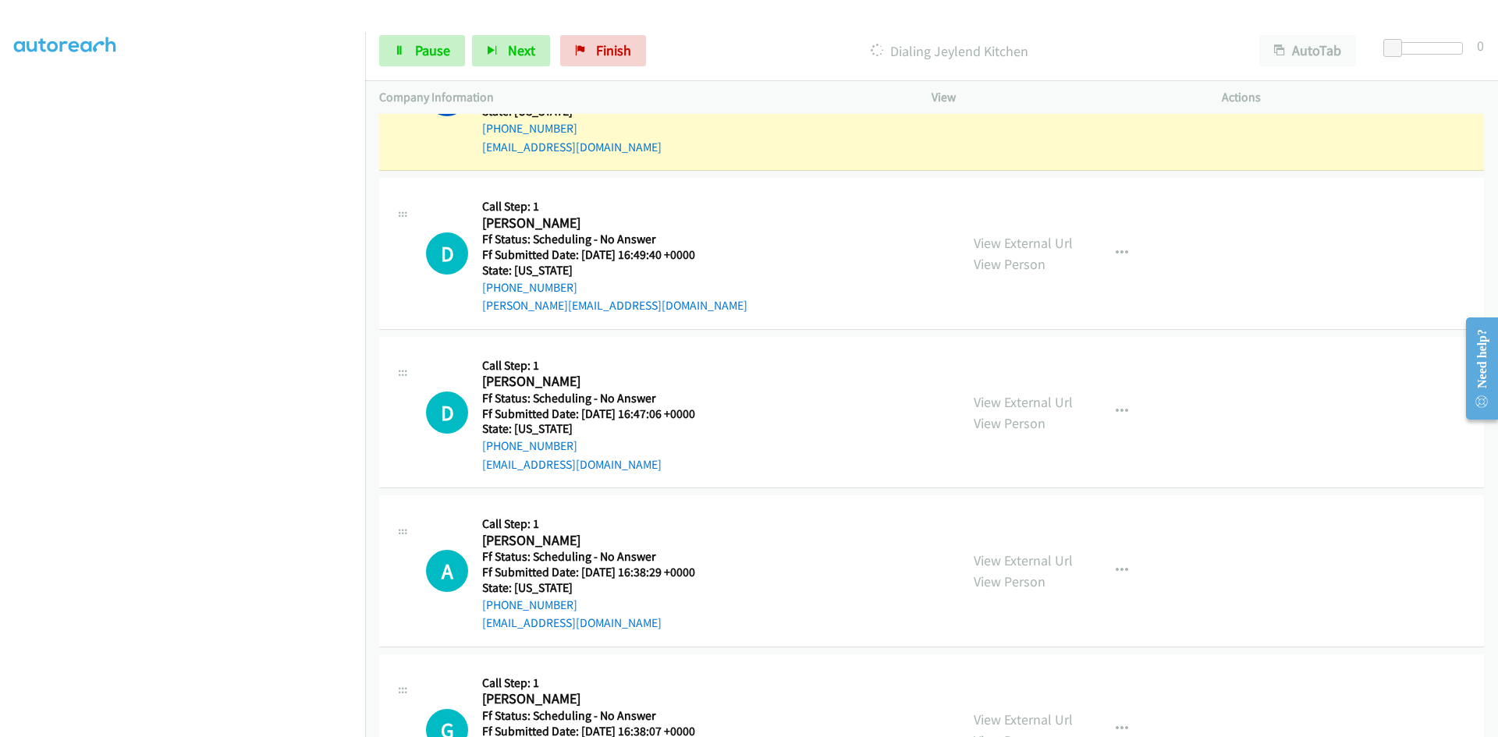
scroll to position [7820, 0]
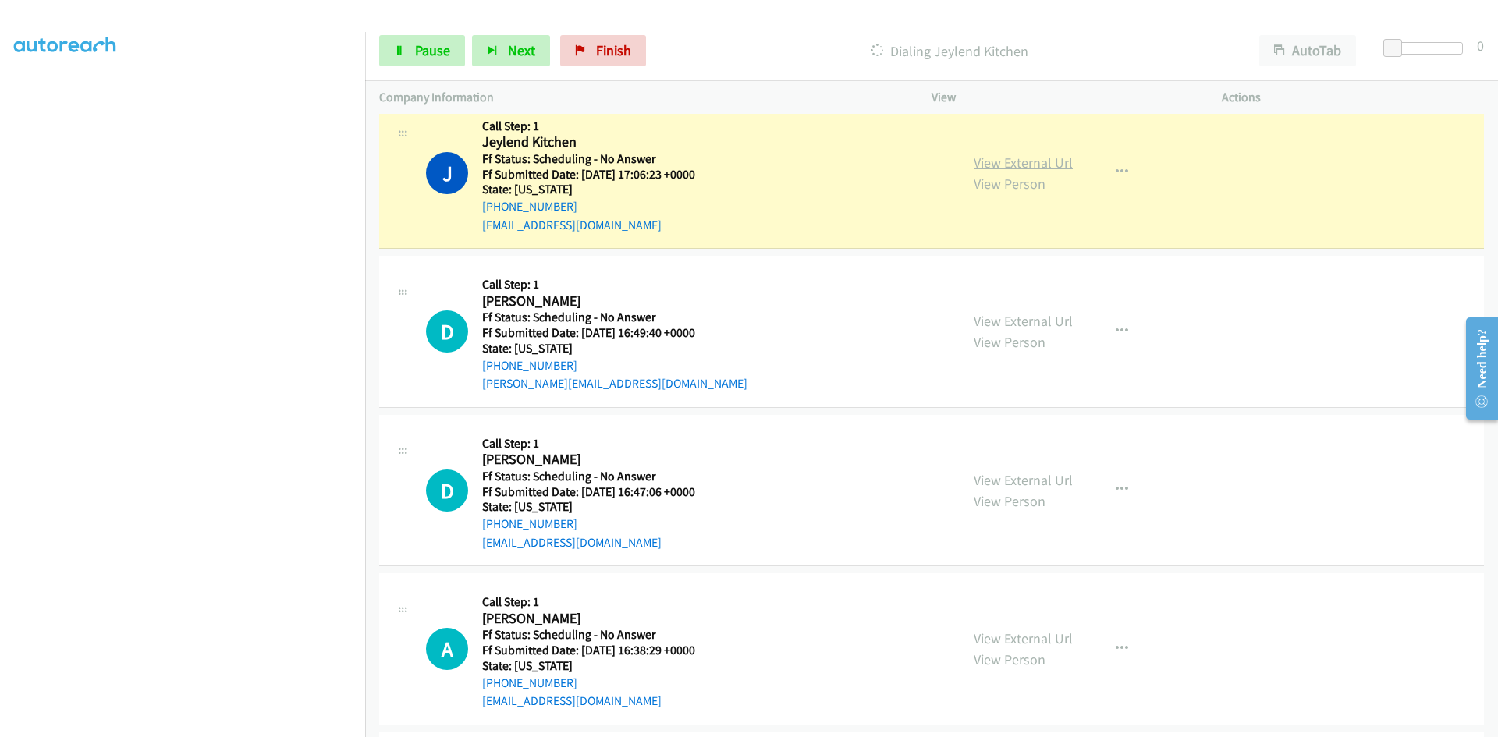
click at [1047, 169] on link "View External Url" at bounding box center [1023, 163] width 99 height 18
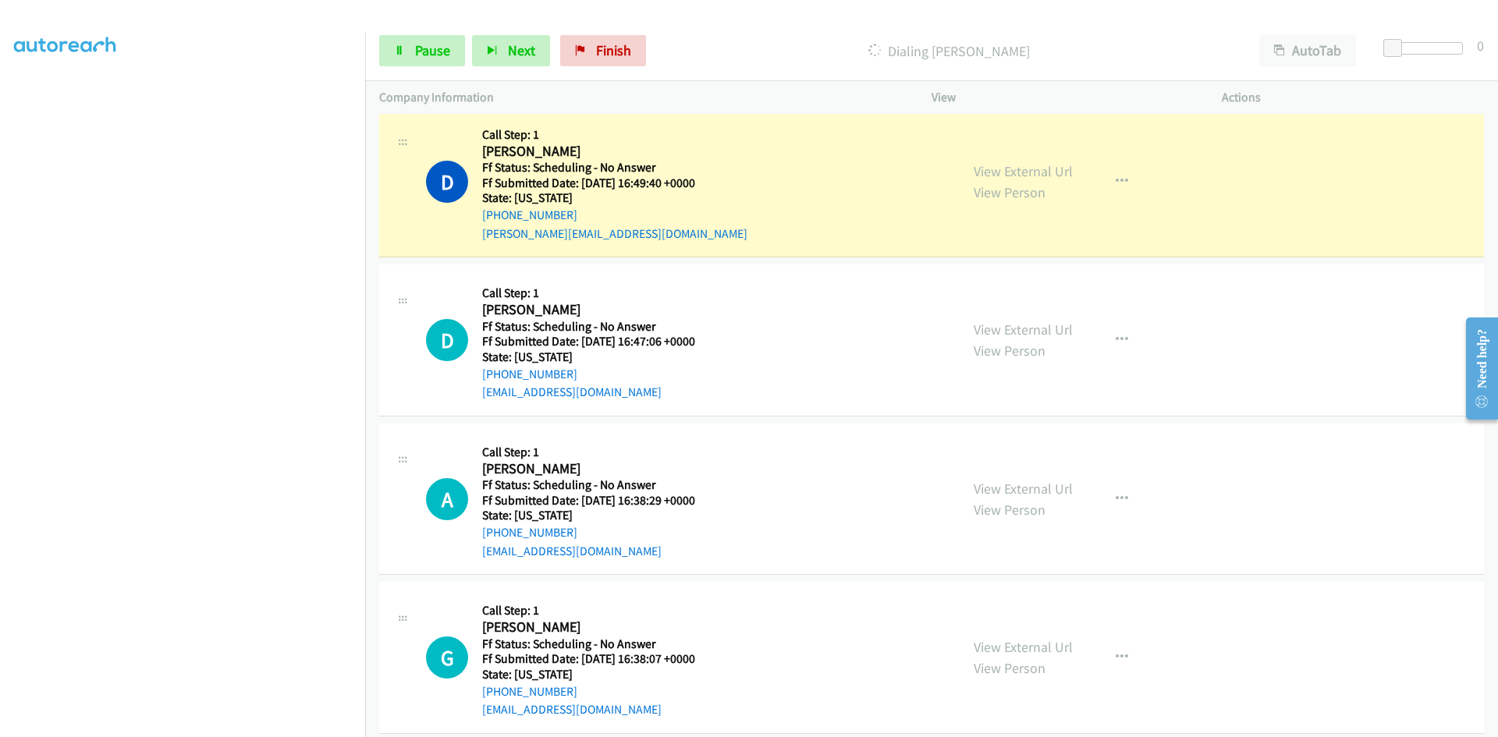
scroll to position [7976, 0]
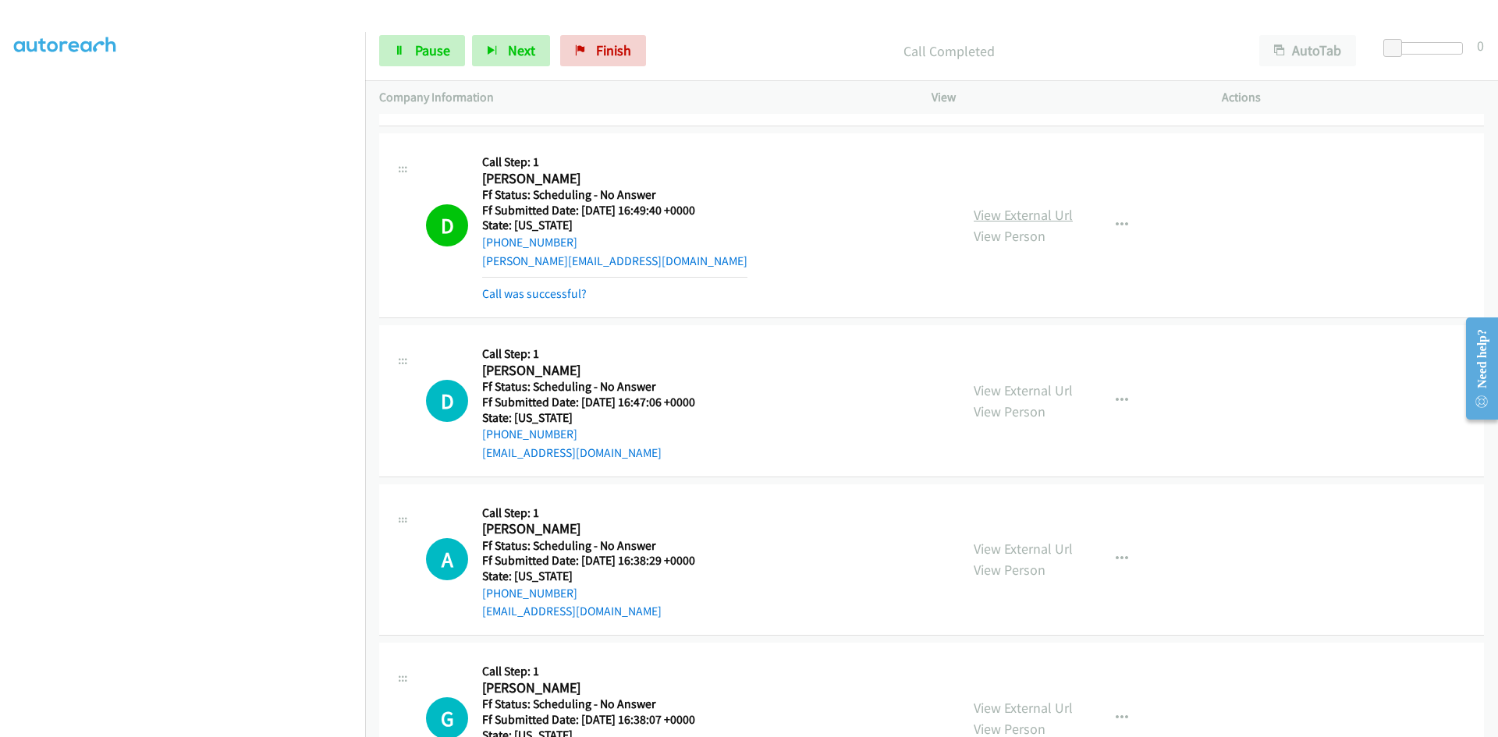
click at [1003, 217] on link "View External Url" at bounding box center [1023, 215] width 99 height 18
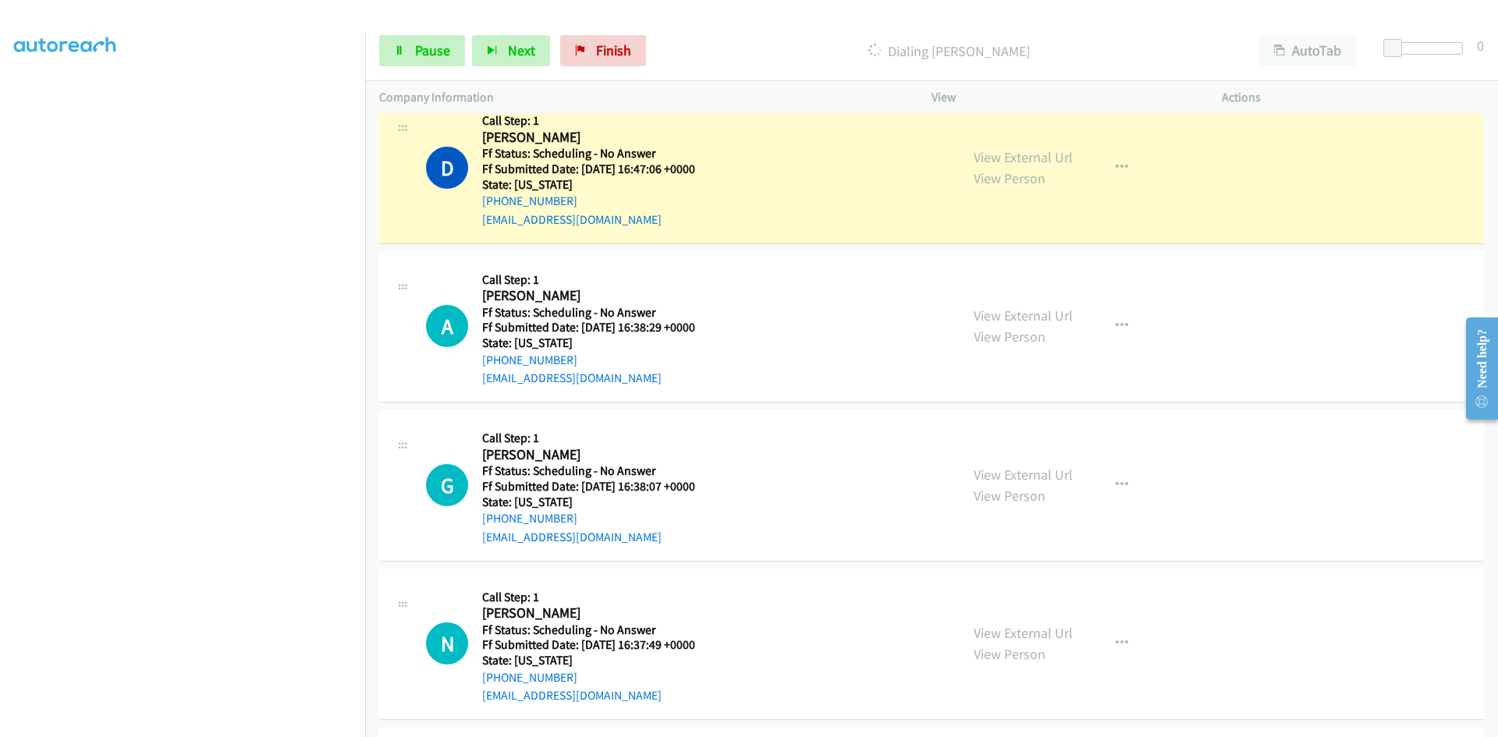
scroll to position [8210, 0]
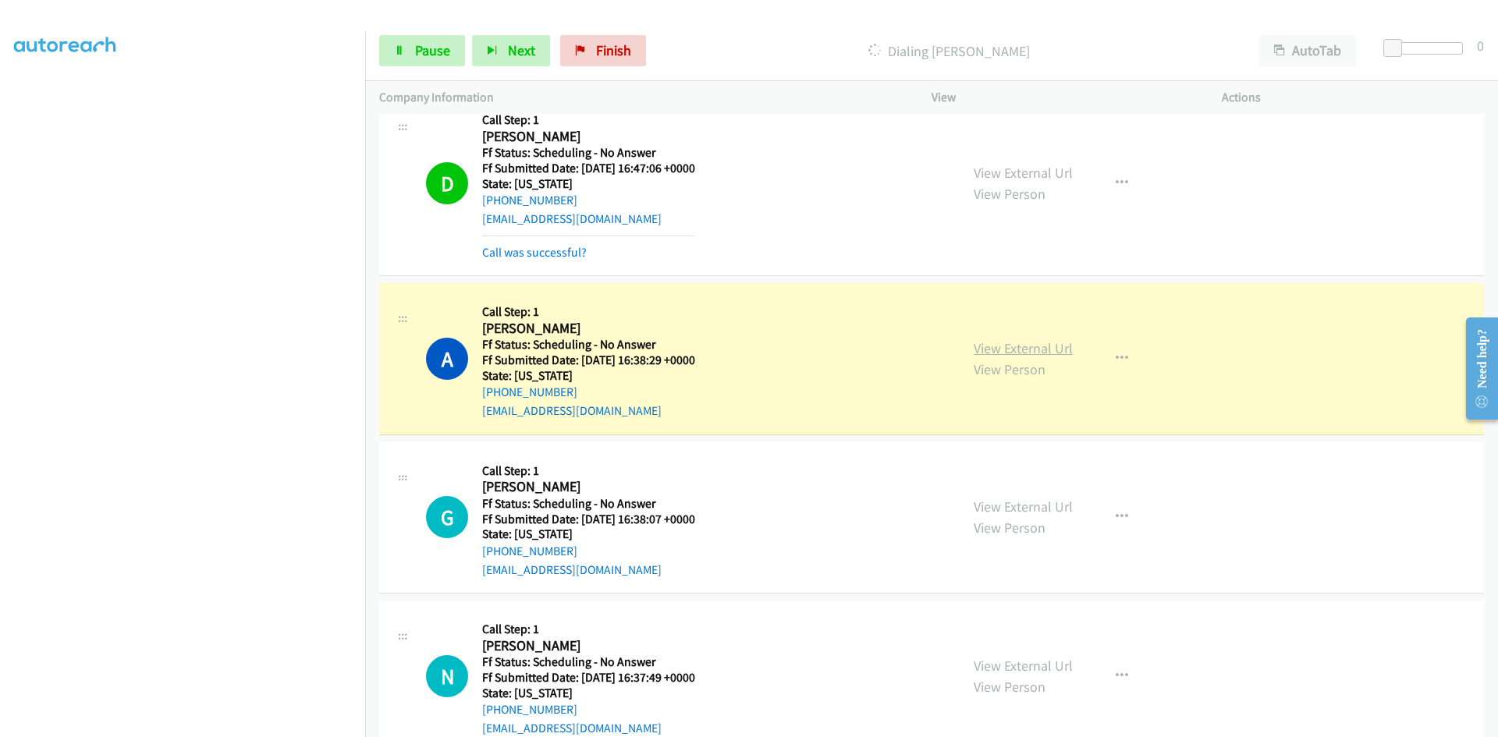
click at [1050, 353] on link "View External Url" at bounding box center [1023, 348] width 99 height 18
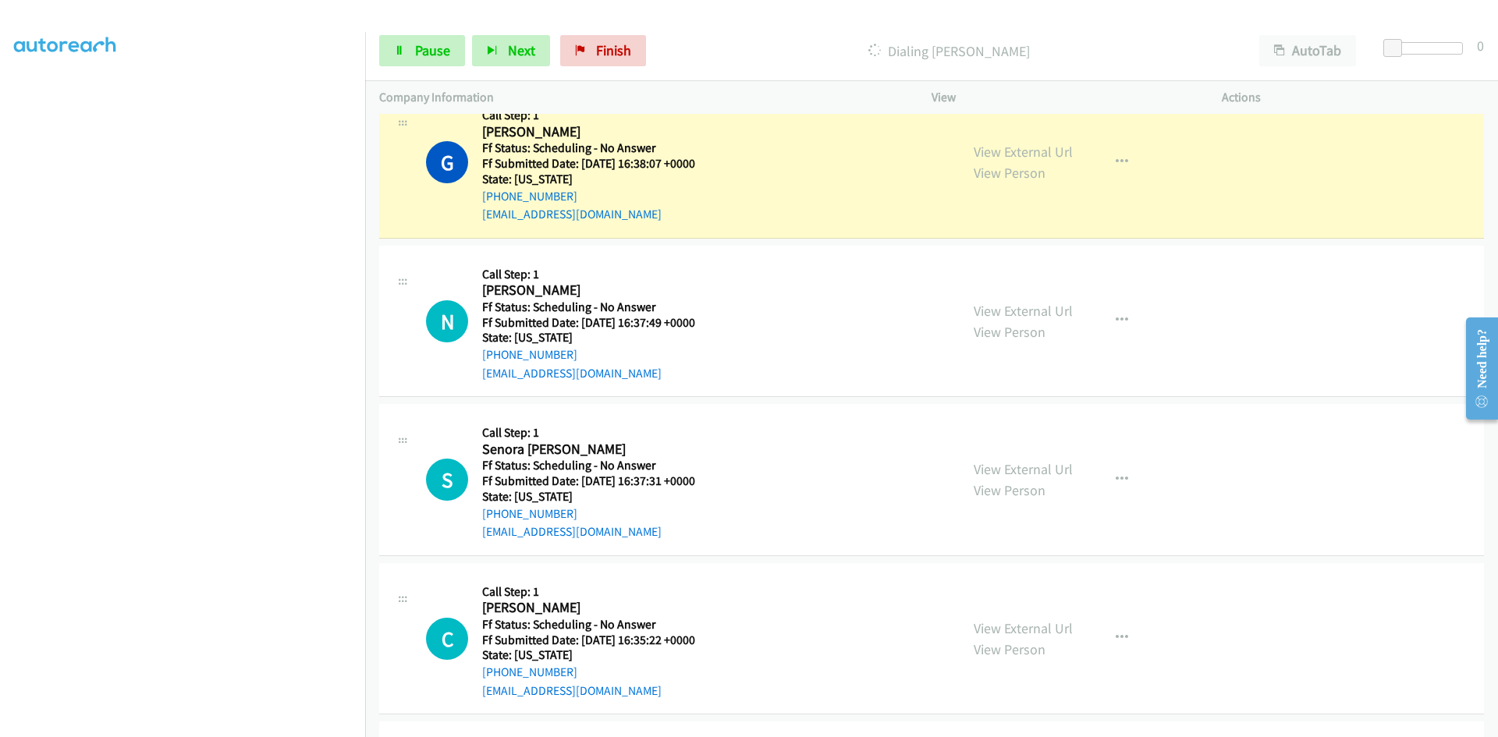
scroll to position [8600, 0]
click at [1007, 154] on link "View External Url" at bounding box center [1023, 150] width 99 height 18
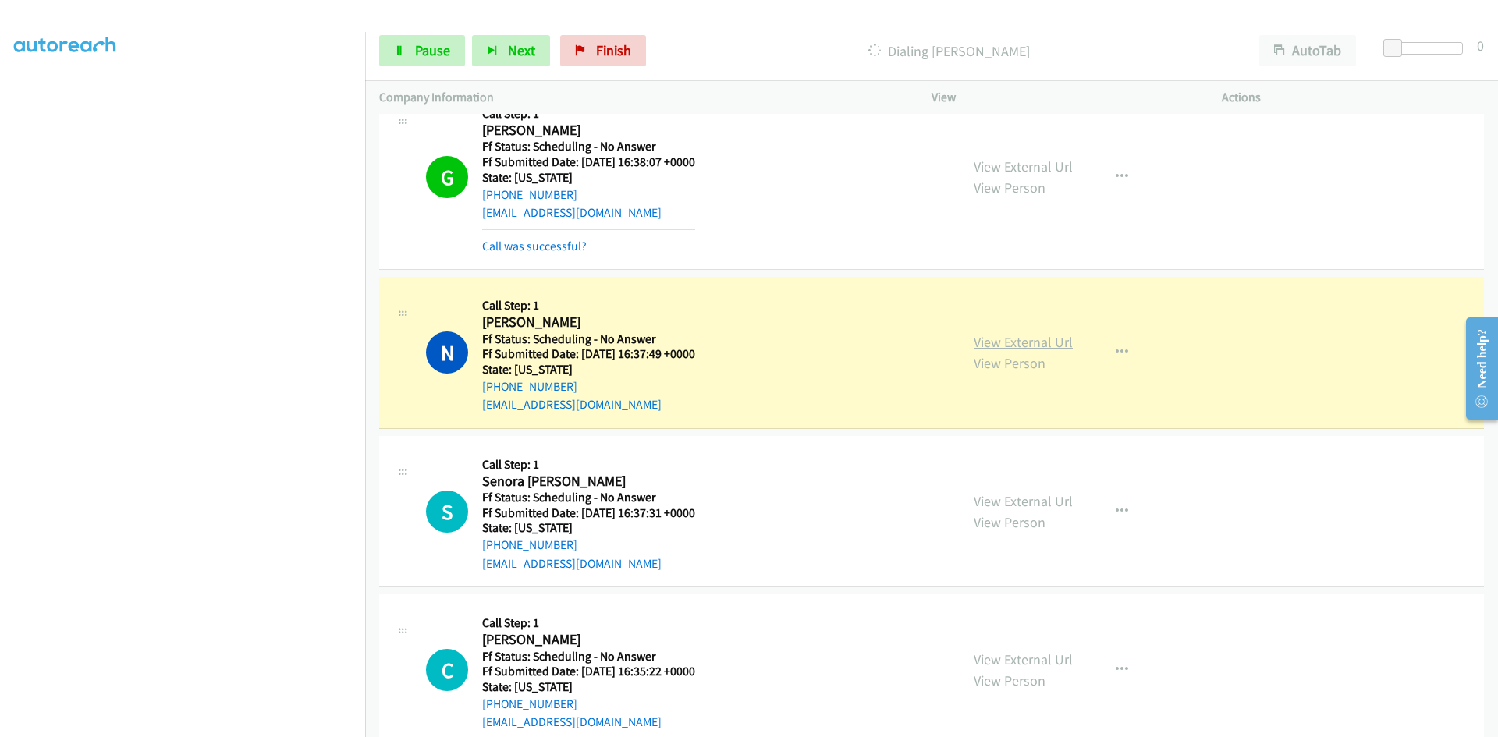
click at [985, 340] on link "View External Url" at bounding box center [1023, 342] width 99 height 18
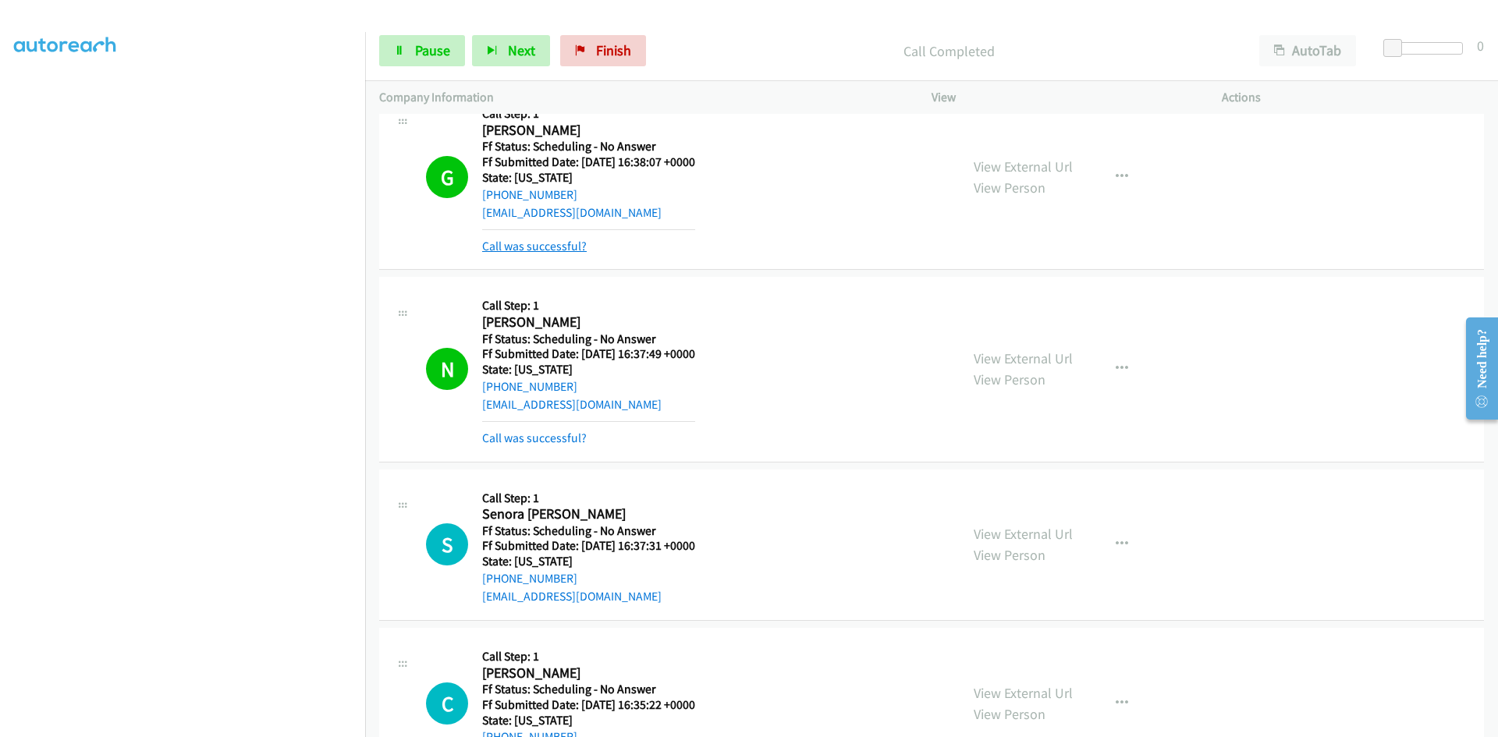
click at [526, 247] on link "Call was successful?" at bounding box center [534, 246] width 105 height 15
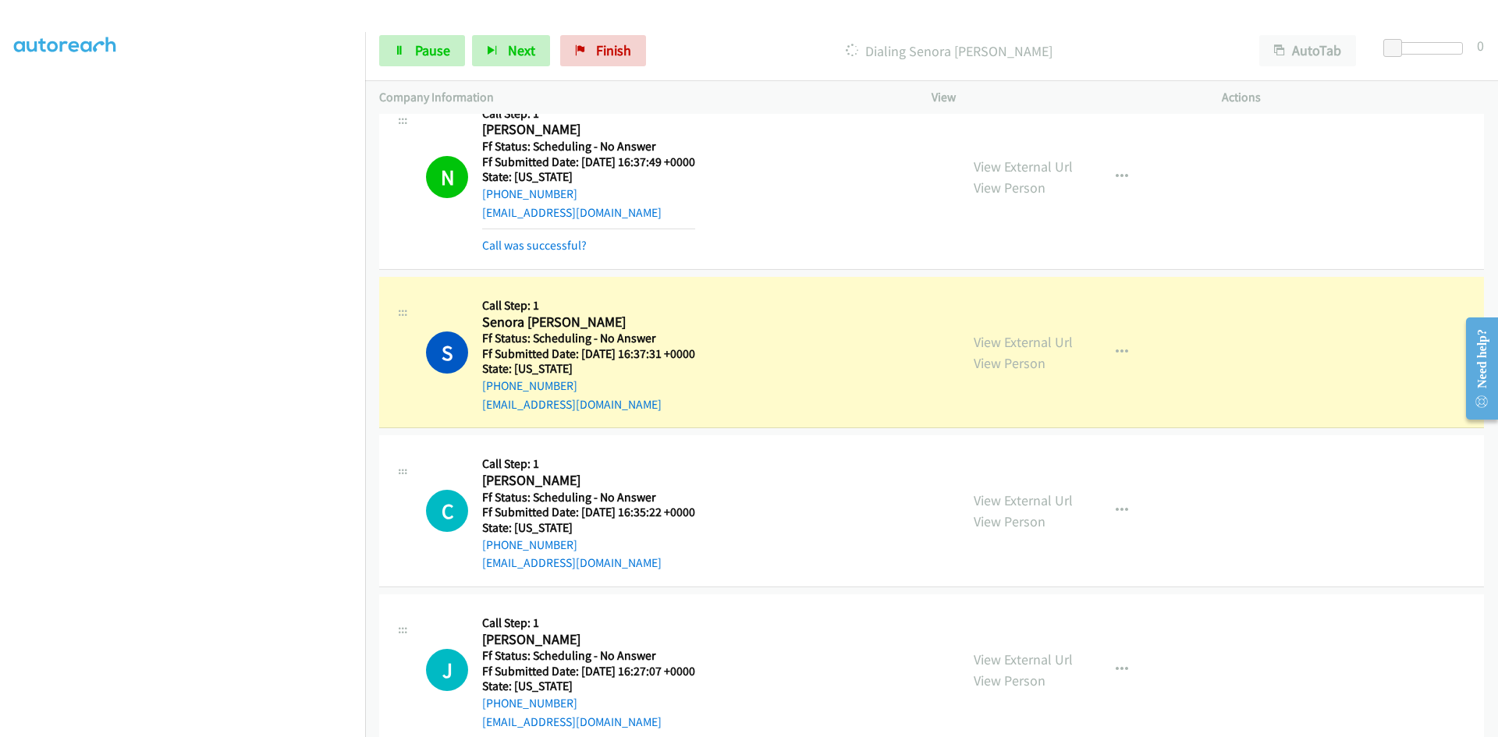
scroll to position [8756, 0]
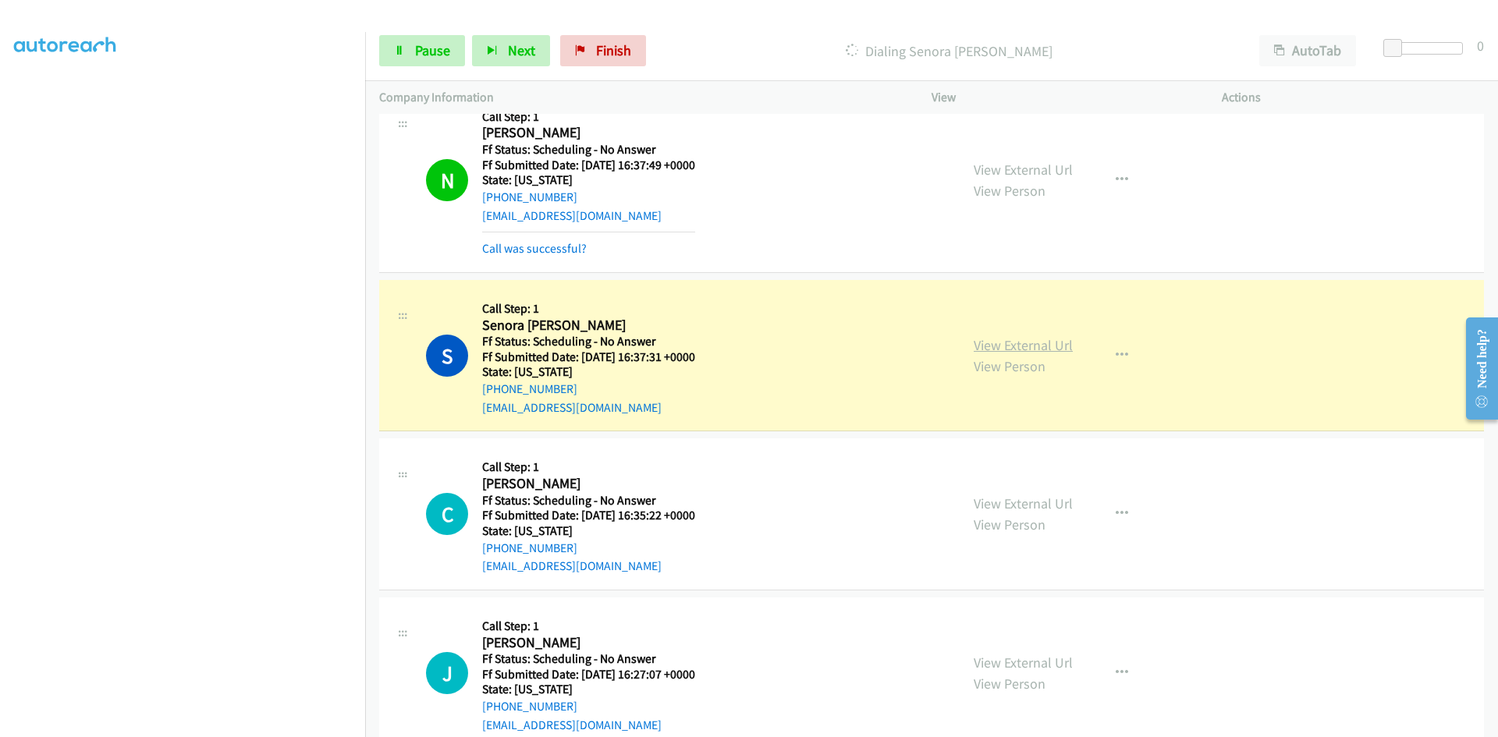
click at [987, 346] on link "View External Url" at bounding box center [1023, 345] width 99 height 18
click at [406, 52] on link "Pause" at bounding box center [422, 50] width 86 height 31
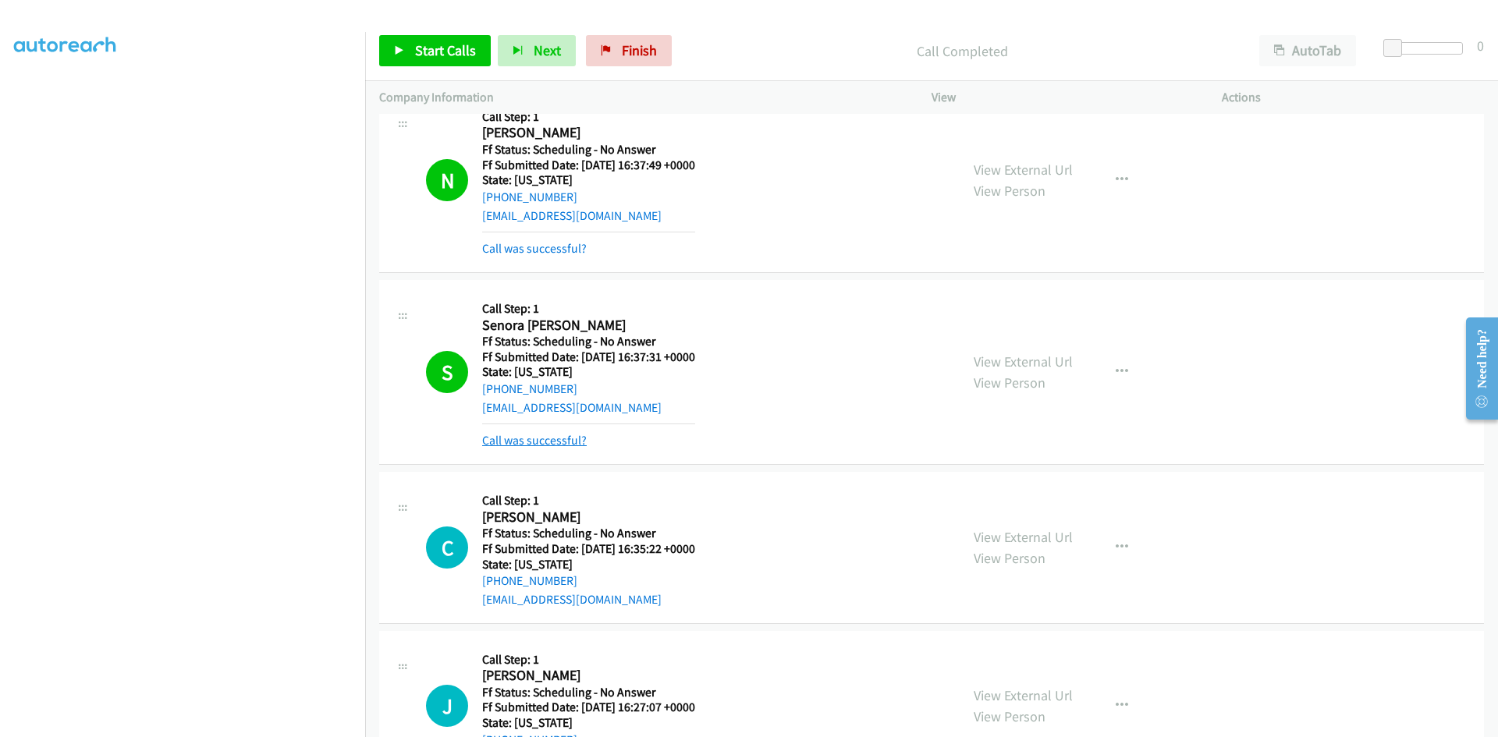
click at [500, 443] on link "Call was successful?" at bounding box center [534, 440] width 105 height 15
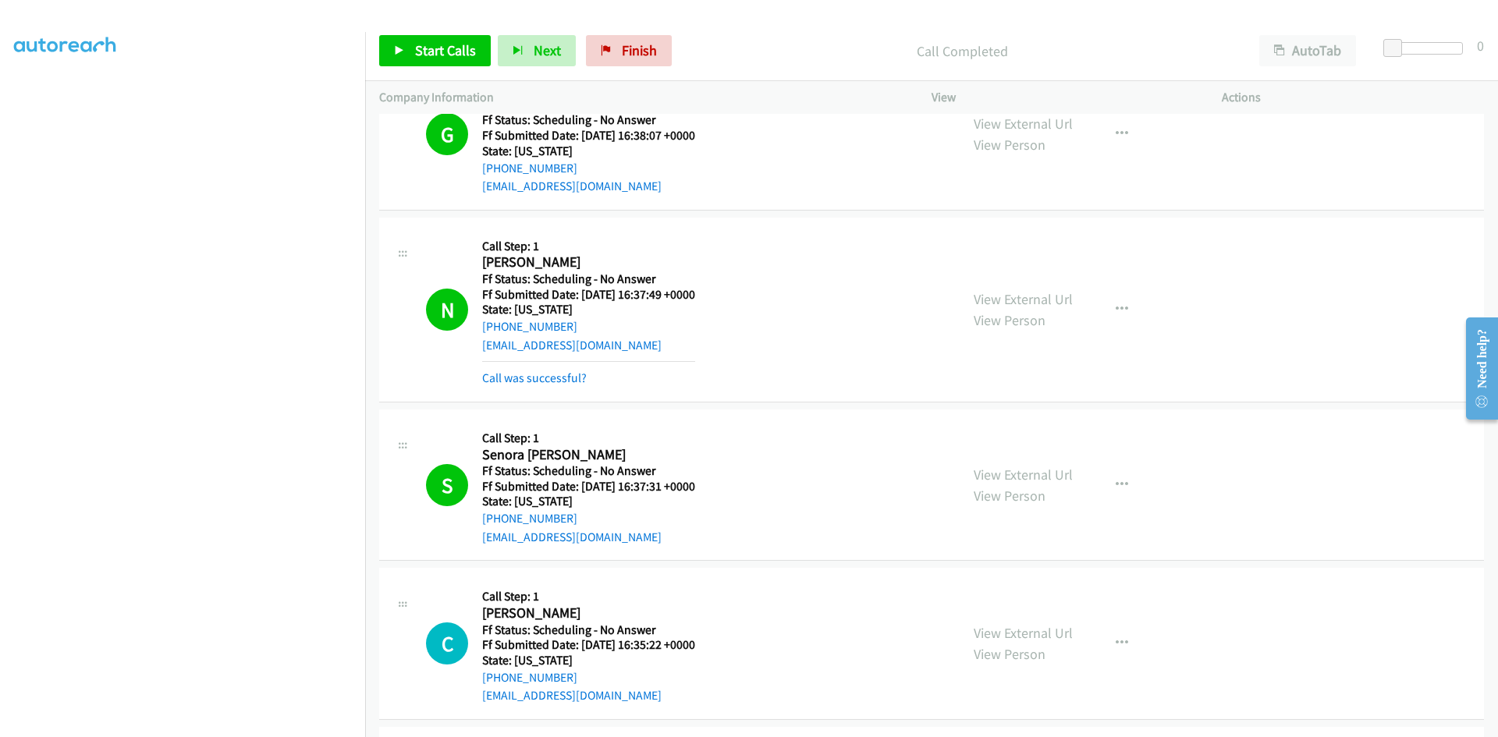
scroll to position [8522, 0]
